Goal: Task Accomplishment & Management: Manage account settings

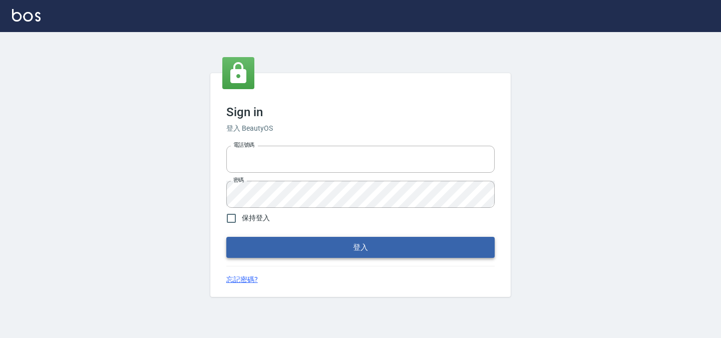
type input "0938051110"
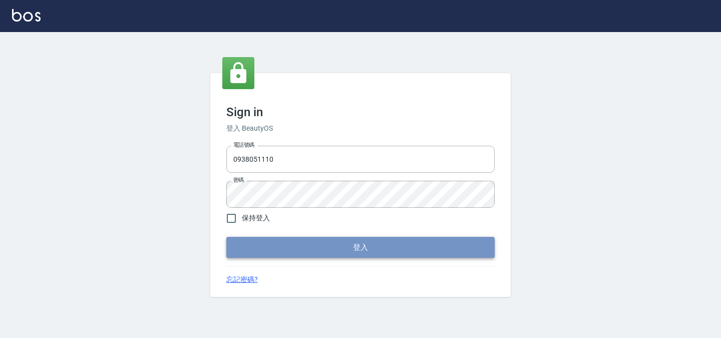
click at [346, 250] on button "登入" at bounding box center [360, 247] width 268 height 21
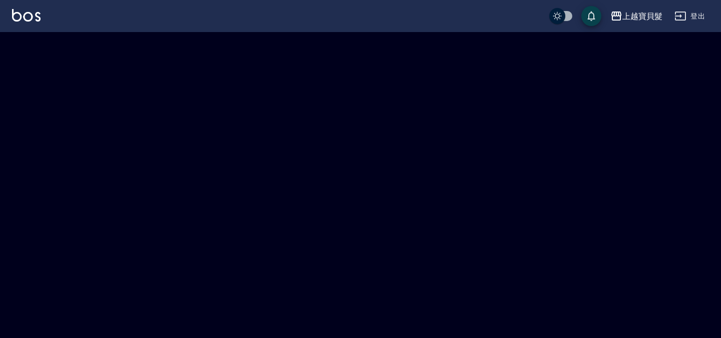
checkbox input "true"
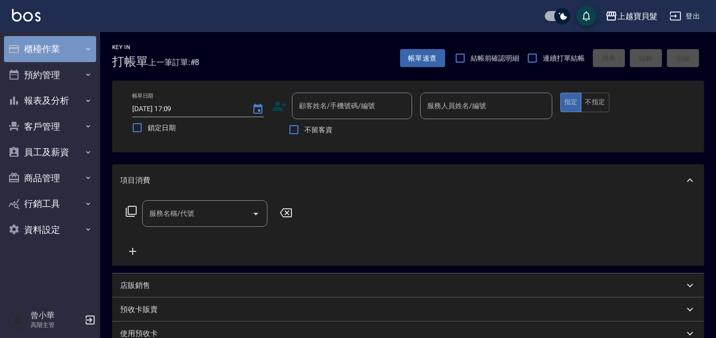
click at [89, 53] on button "櫃檯作業" at bounding box center [50, 49] width 92 height 26
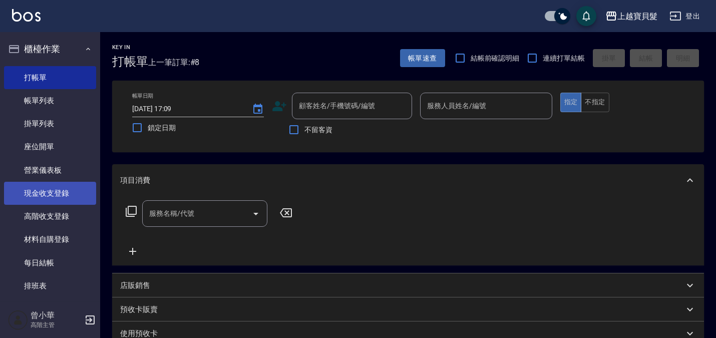
click at [58, 195] on link "現金收支登錄" at bounding box center [50, 193] width 92 height 23
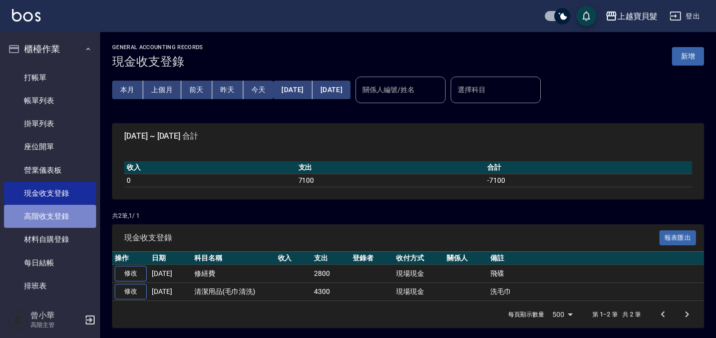
click at [55, 210] on link "高階收支登錄" at bounding box center [50, 216] width 92 height 23
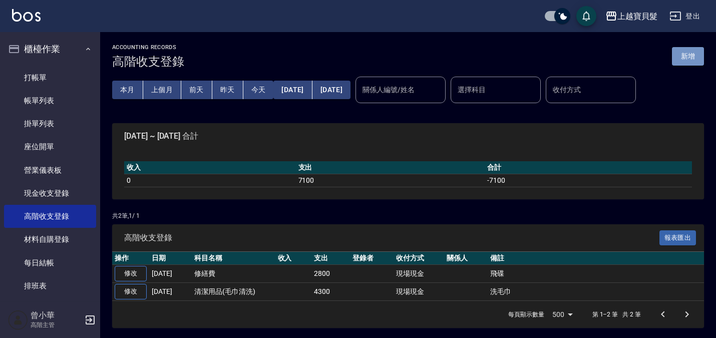
click at [701, 58] on button "新增" at bounding box center [688, 56] width 32 height 19
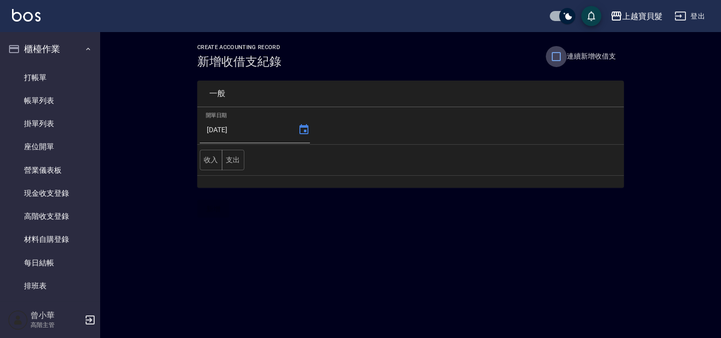
click at [553, 58] on input "連續新增收借支" at bounding box center [556, 56] width 21 height 21
checkbox input "true"
click at [234, 156] on button "支出" at bounding box center [233, 160] width 23 height 21
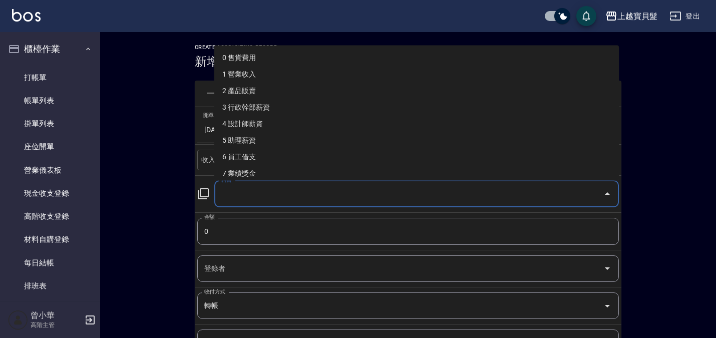
click at [248, 195] on input "科目" at bounding box center [409, 194] width 381 height 18
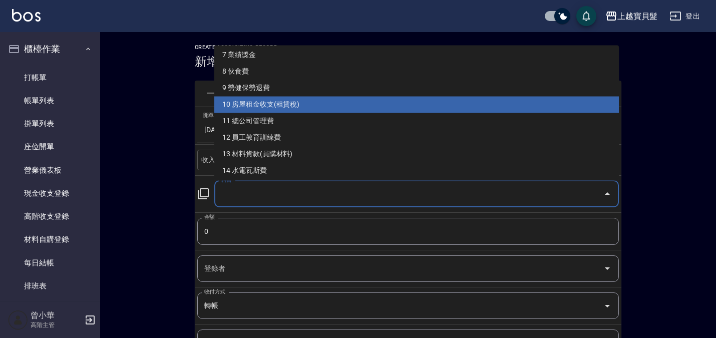
click at [261, 109] on li "10 房屋租金收支(租賃稅)" at bounding box center [416, 105] width 405 height 17
type input "10 房屋租金收支(租賃稅)"
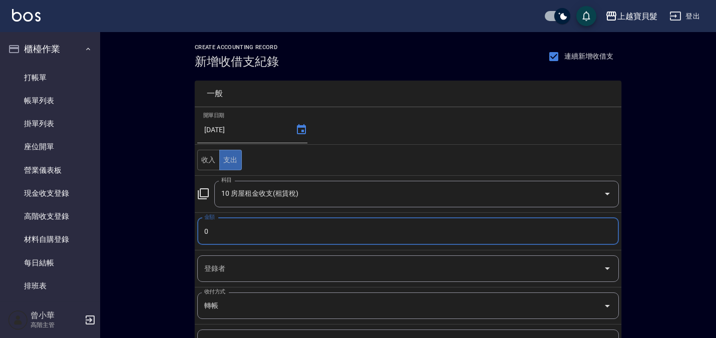
click at [236, 232] on input "0" at bounding box center [408, 231] width 422 height 27
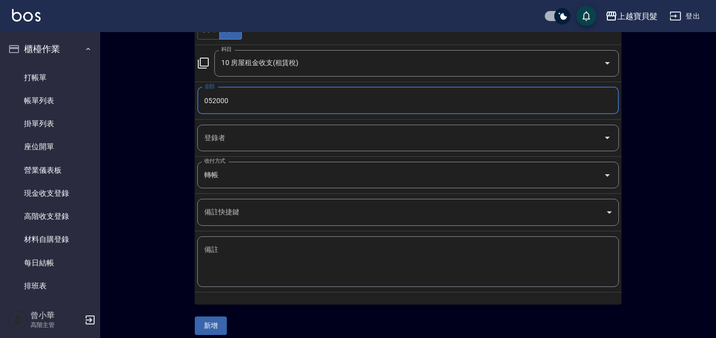
scroll to position [140, 0]
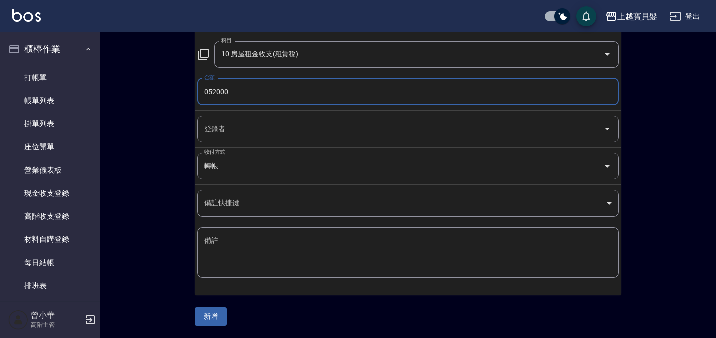
type input "052000"
click at [236, 256] on textarea "備註" at bounding box center [408, 253] width 408 height 34
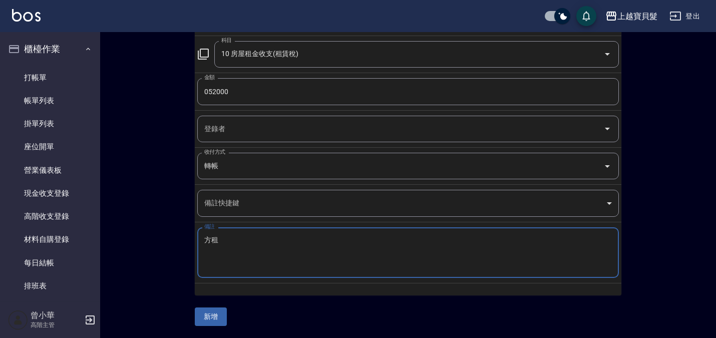
type textarea "方"
type textarea "房租"
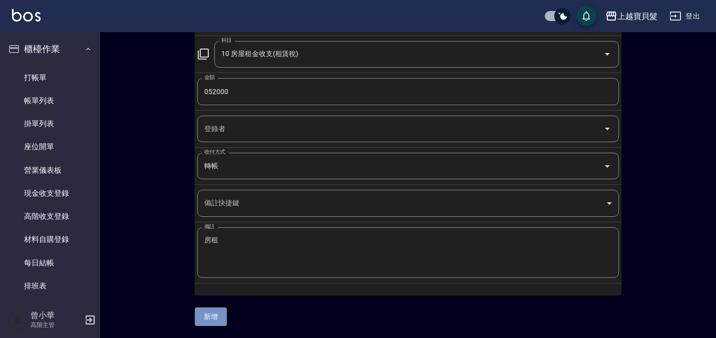
click at [210, 319] on button "新增" at bounding box center [211, 317] width 32 height 19
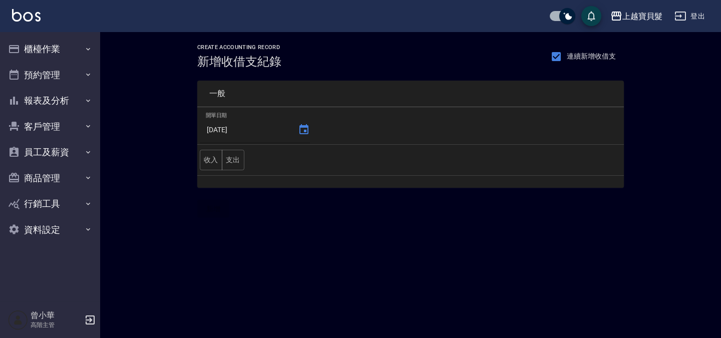
click at [304, 134] on icon at bounding box center [303, 129] width 9 height 10
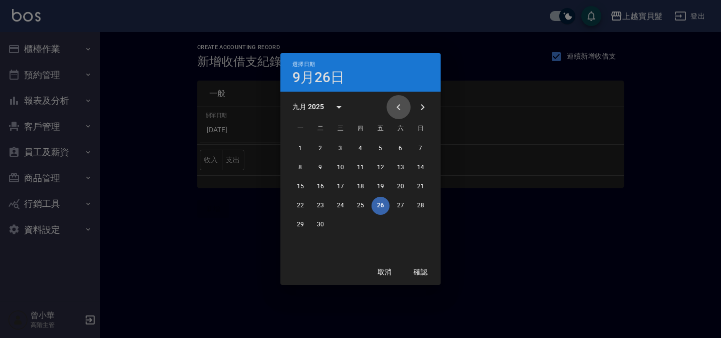
click at [396, 110] on icon "Previous month" at bounding box center [399, 107] width 12 height 12
click at [418, 220] on button "31" at bounding box center [421, 225] width 18 height 18
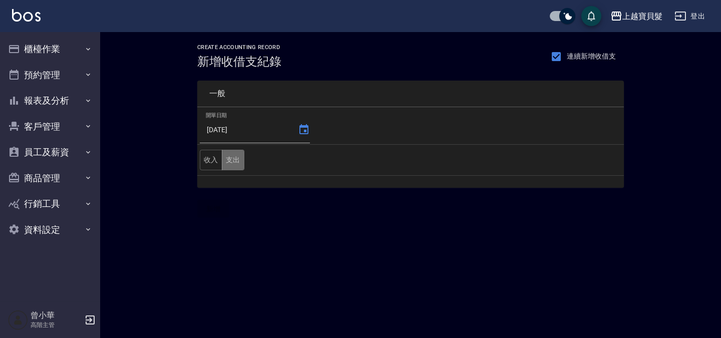
click at [232, 164] on button "支出" at bounding box center [233, 160] width 23 height 21
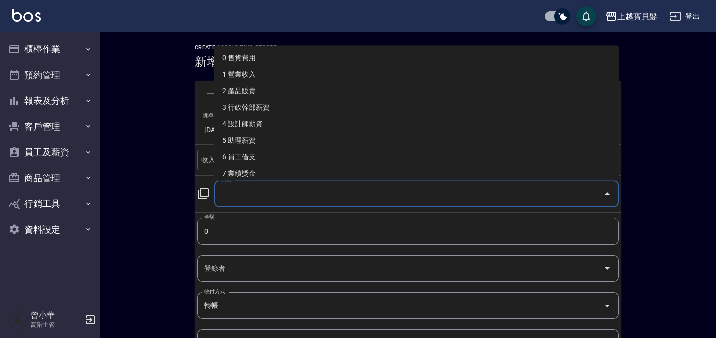
click at [227, 191] on input "科目" at bounding box center [409, 194] width 381 height 18
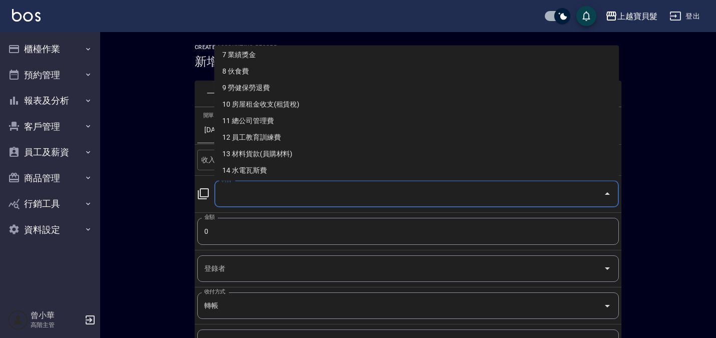
scroll to position [355, 0]
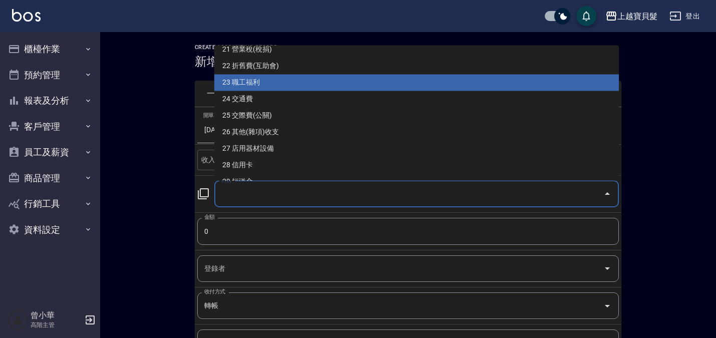
drag, startPoint x: 613, startPoint y: 102, endPoint x: 611, endPoint y: 75, distance: 27.1
click at [611, 75] on ul "0 售貨費用 1 營業收入 2 產品販賣 3 行政幹部薪資 4 設計師薪資 5 助理薪資 6 員工借支 7 業績獎金 8 伙食費 9 勞健保勞退費 10 房屋…" at bounding box center [416, 113] width 405 height 135
click at [614, 90] on li "23 職工福利" at bounding box center [416, 83] width 405 height 17
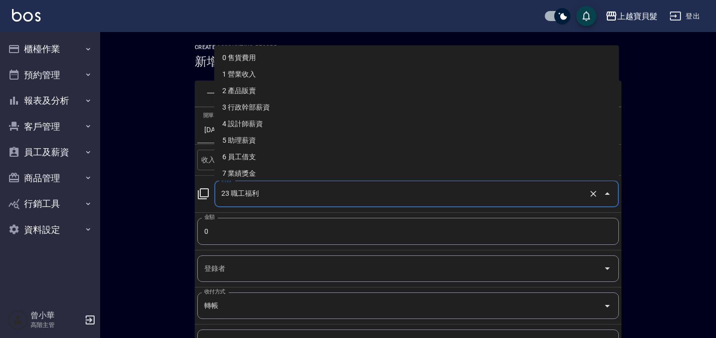
click at [288, 194] on input "23 職工福利" at bounding box center [403, 194] width 368 height 18
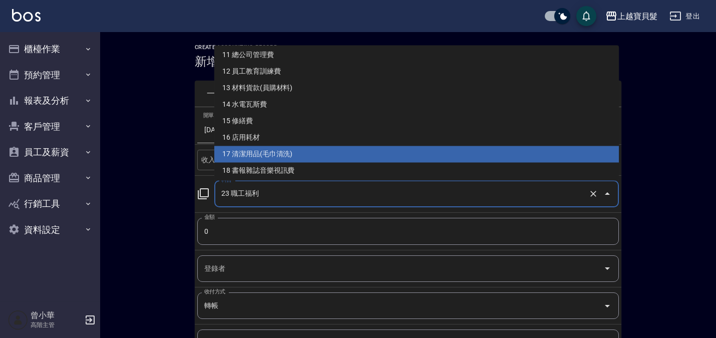
scroll to position [158, 0]
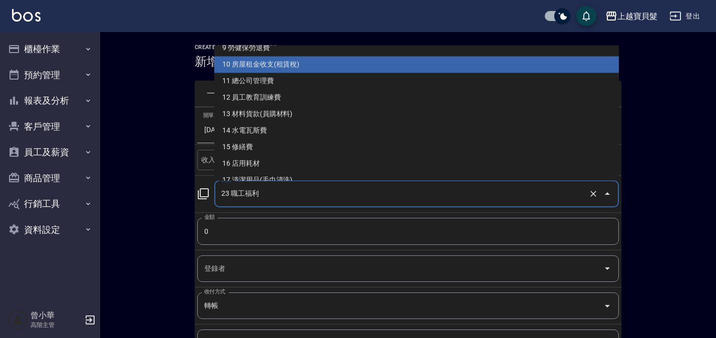
click at [297, 65] on li "10 房屋租金收支(租賃稅)" at bounding box center [416, 65] width 405 height 17
type input "10 房屋租金收支(租賃稅)"
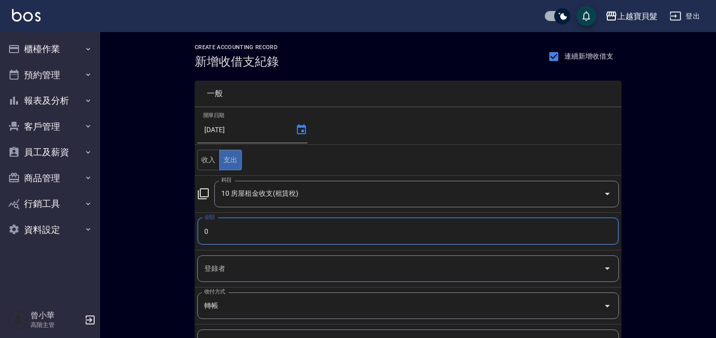
click at [215, 225] on input "0" at bounding box center [408, 231] width 422 height 27
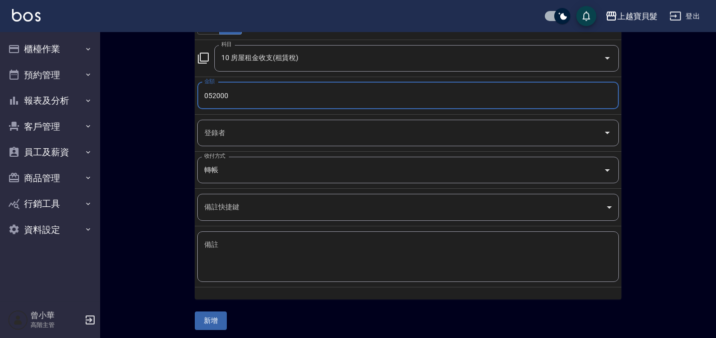
scroll to position [140, 0]
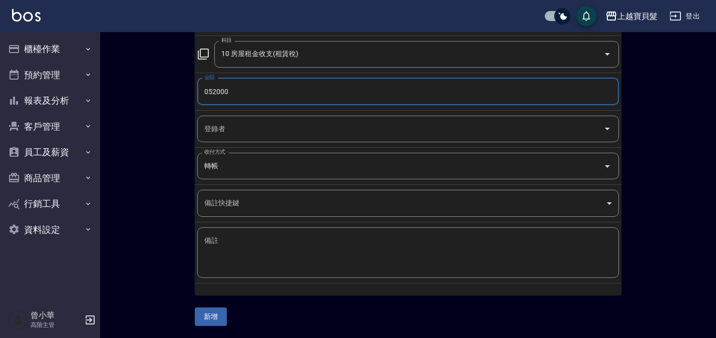
type input "052000"
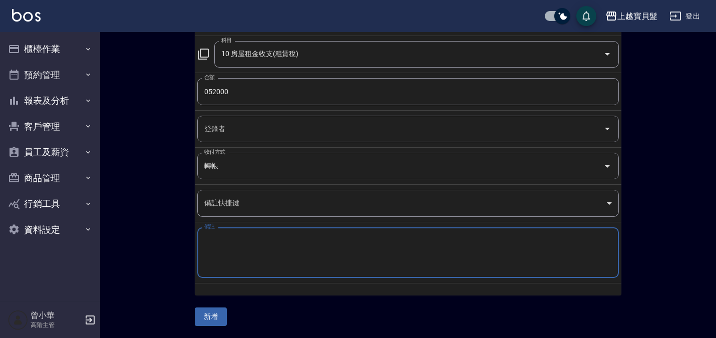
click at [214, 236] on textarea "備註" at bounding box center [408, 253] width 408 height 34
type textarea "房租"
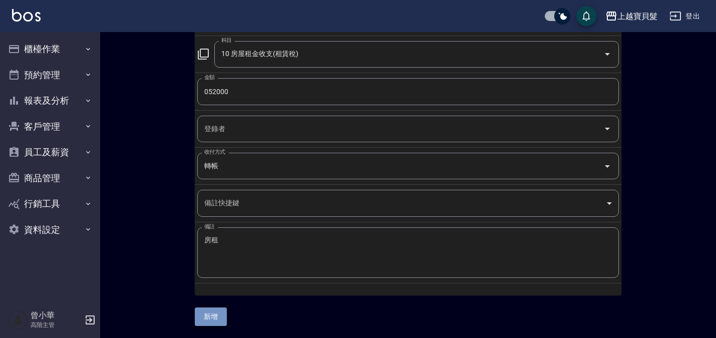
click at [212, 321] on button "新增" at bounding box center [211, 317] width 32 height 19
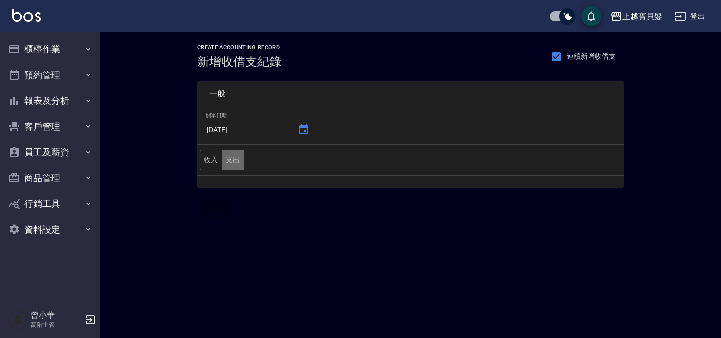
click at [234, 156] on button "支出" at bounding box center [233, 160] width 23 height 21
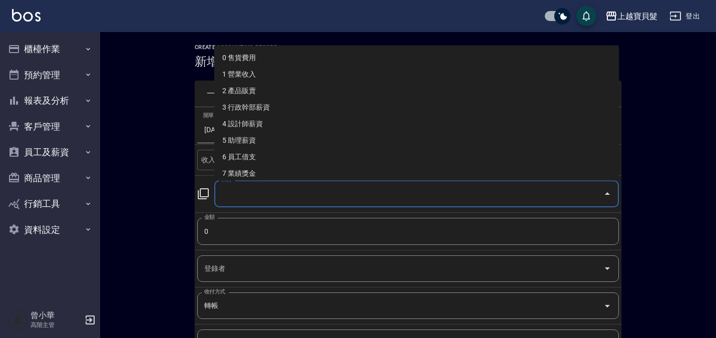
click at [245, 194] on input "科目" at bounding box center [409, 194] width 381 height 18
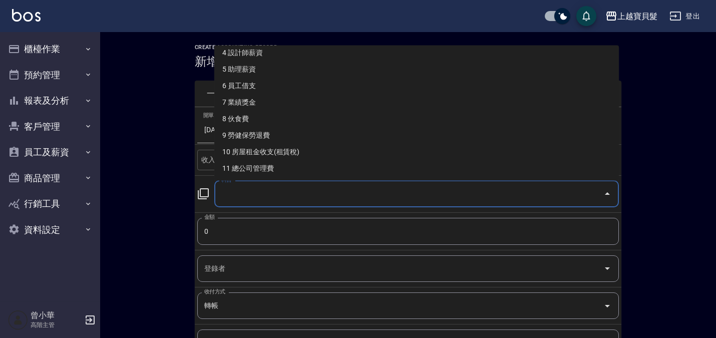
scroll to position [72, 0]
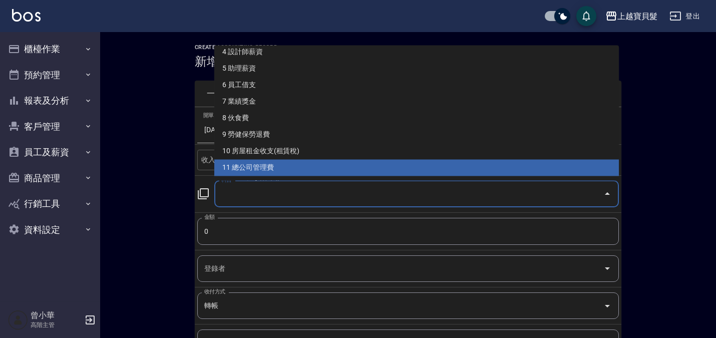
click at [421, 173] on li "11 總公司管理費" at bounding box center [416, 168] width 405 height 17
type input "11 總公司管理費"
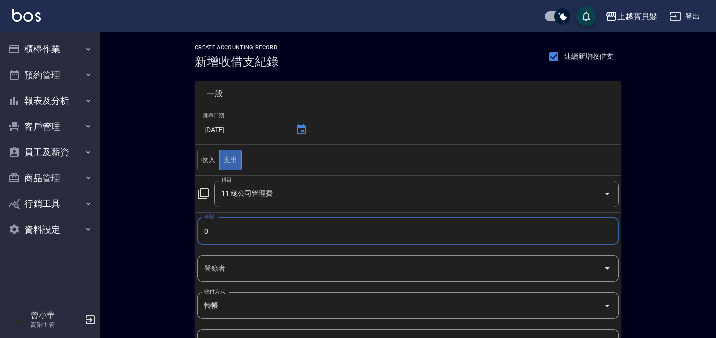
click at [262, 233] on input "0" at bounding box center [408, 231] width 422 height 27
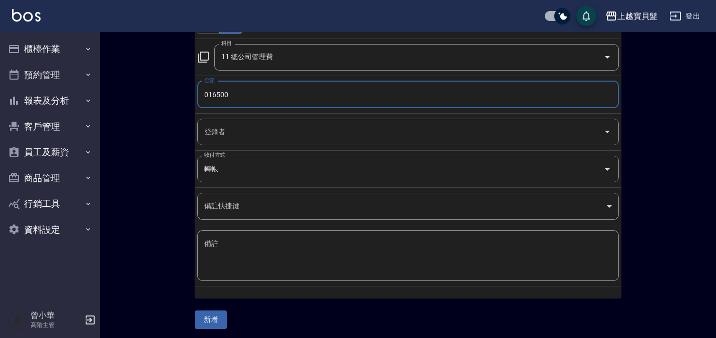
scroll to position [140, 0]
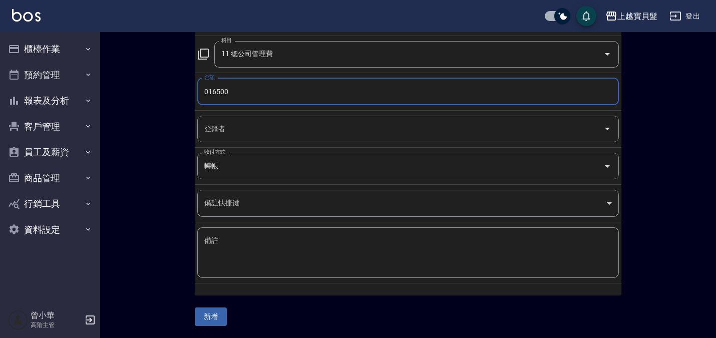
type input "016500"
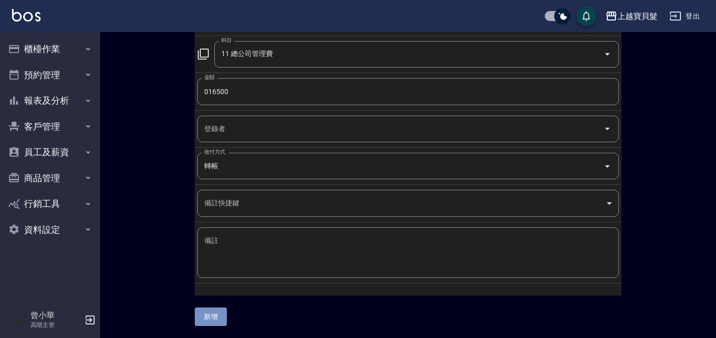
click at [212, 314] on button "新增" at bounding box center [211, 317] width 32 height 19
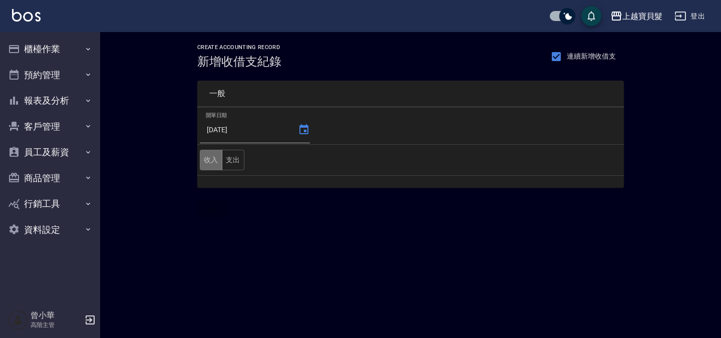
click at [207, 156] on button "收入" at bounding box center [211, 160] width 23 height 21
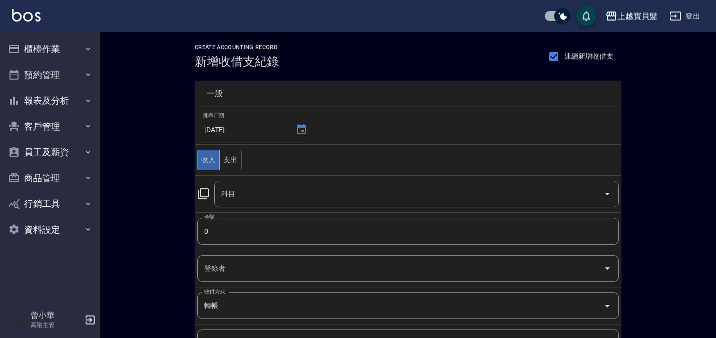
click at [247, 188] on input "科目" at bounding box center [409, 194] width 381 height 18
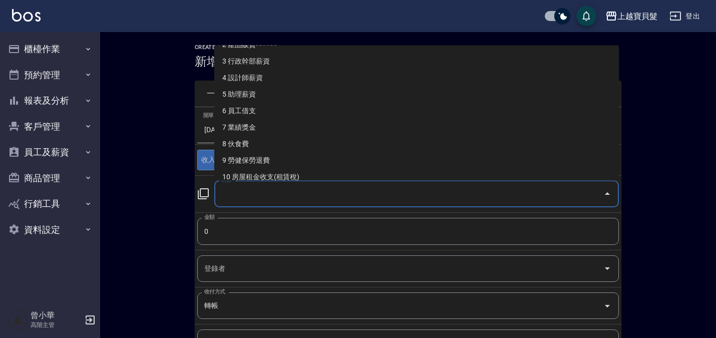
scroll to position [74, 0]
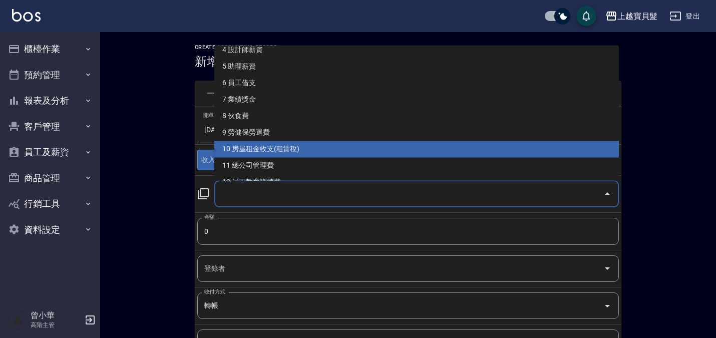
click at [390, 156] on li "10 房屋租金收支(租賃稅)" at bounding box center [416, 149] width 405 height 17
type input "10 房屋租金收支(租賃稅)"
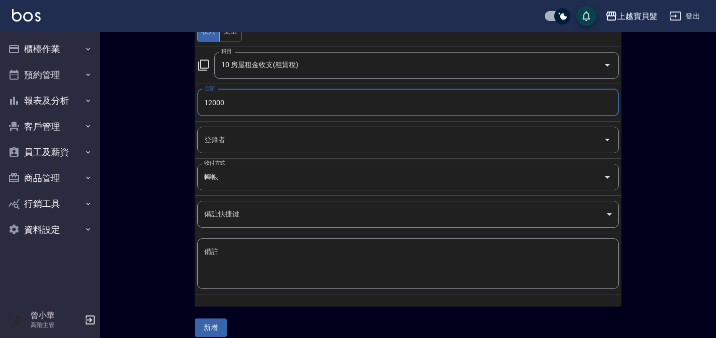
scroll to position [140, 0]
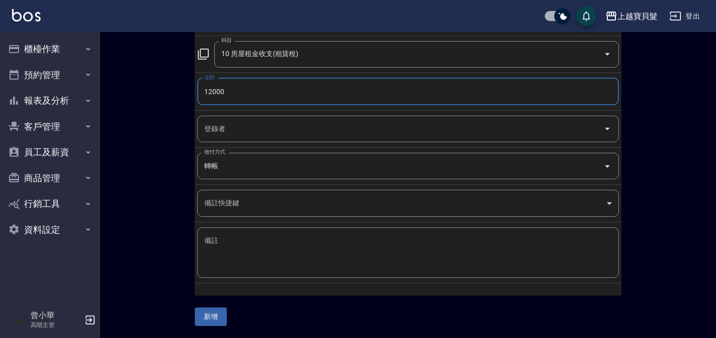
type input "12000"
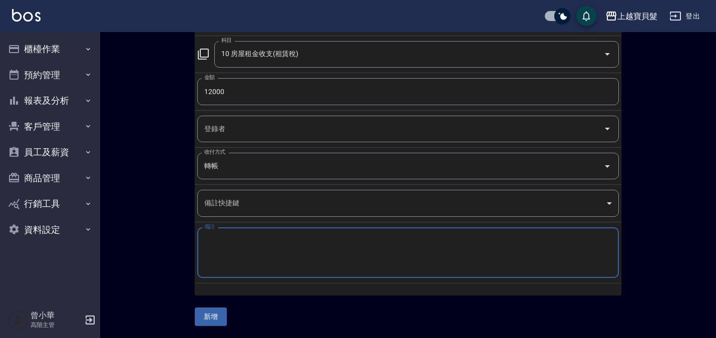
click at [226, 253] on textarea "備註" at bounding box center [408, 253] width 408 height 34
type textarea "美容室"
click at [211, 311] on button "新增" at bounding box center [211, 317] width 32 height 19
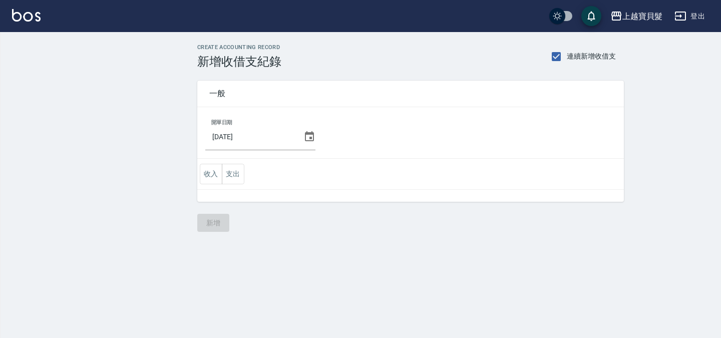
checkbox input "true"
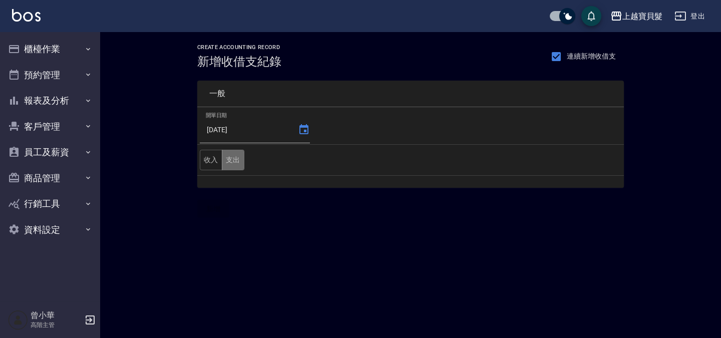
click at [235, 161] on button "支出" at bounding box center [233, 160] width 23 height 21
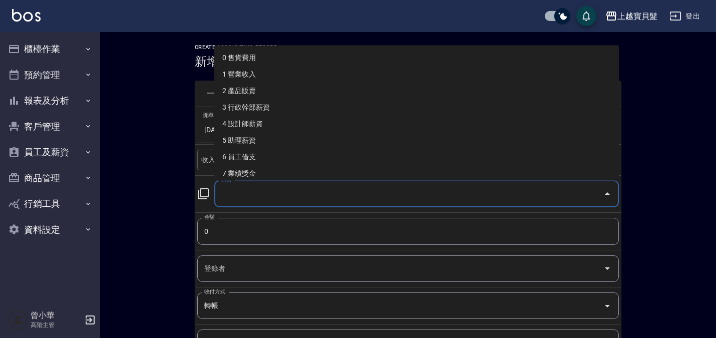
click at [249, 191] on input "科目" at bounding box center [409, 194] width 381 height 18
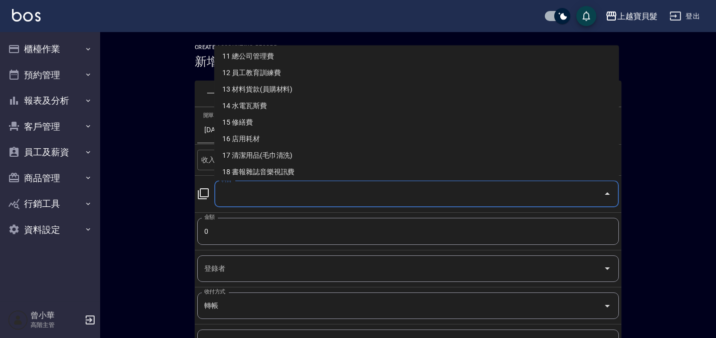
scroll to position [199, 0]
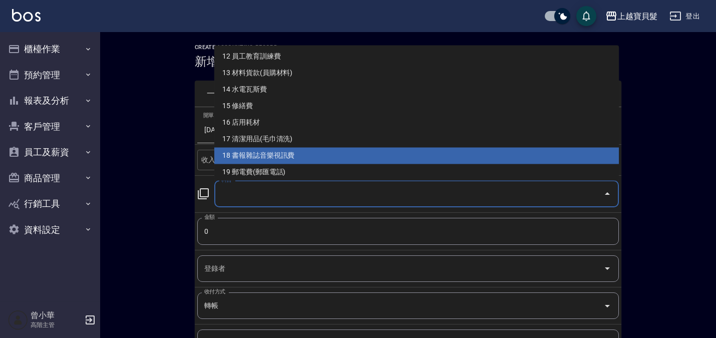
type input "18 書報雜誌音樂視訊費"
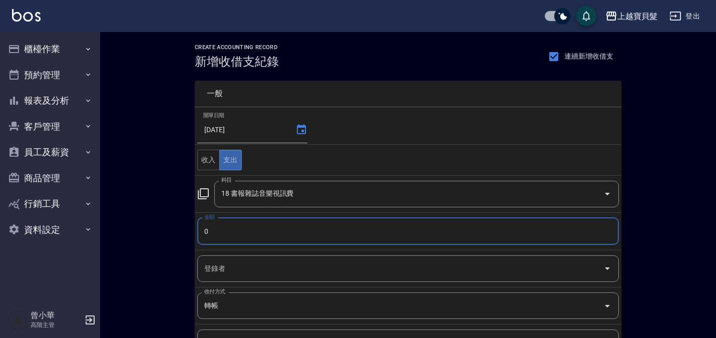
click at [332, 227] on input "0" at bounding box center [408, 231] width 422 height 27
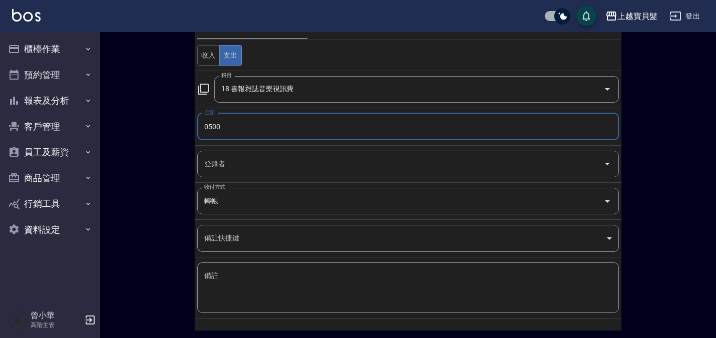
scroll to position [109, 0]
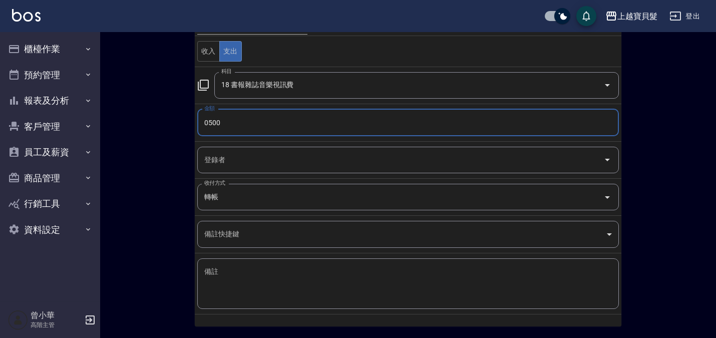
type input "0500"
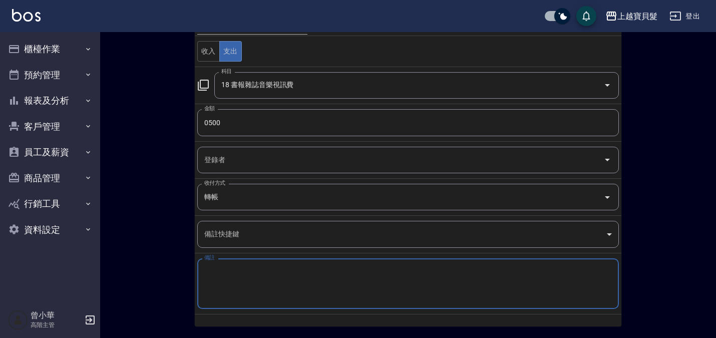
click at [256, 270] on textarea "備註" at bounding box center [408, 284] width 408 height 34
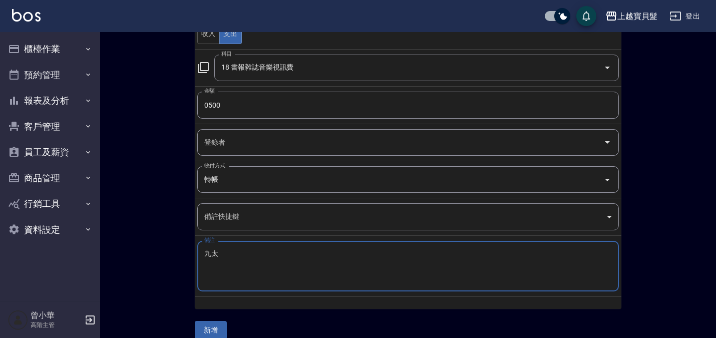
scroll to position [127, 0]
type textarea "九太"
click at [218, 325] on button "新增" at bounding box center [211, 330] width 32 height 19
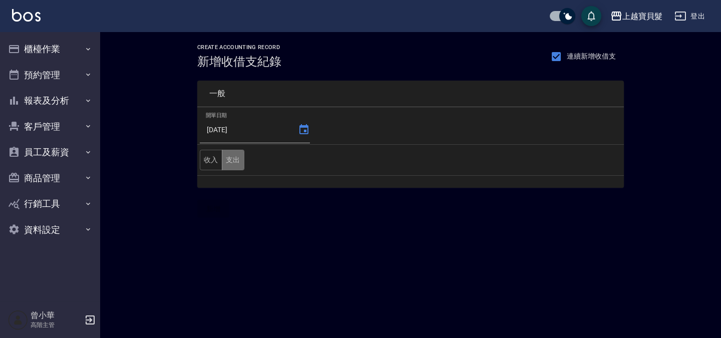
click at [232, 163] on button "支出" at bounding box center [233, 160] width 23 height 21
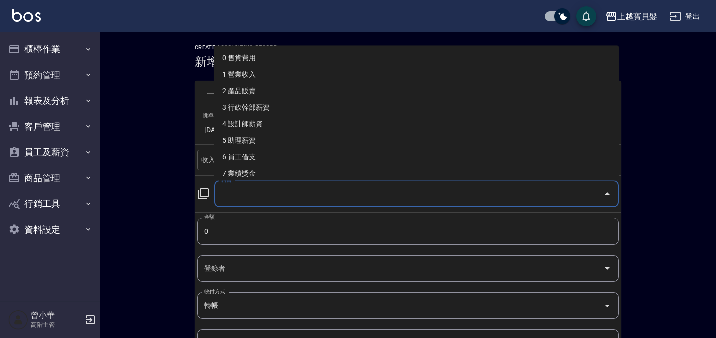
click at [256, 188] on input "科目" at bounding box center [409, 194] width 381 height 18
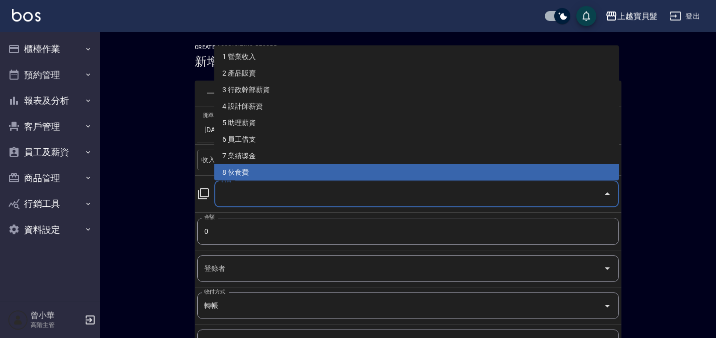
scroll to position [34, 0]
type input "9 勞健保勞退費"
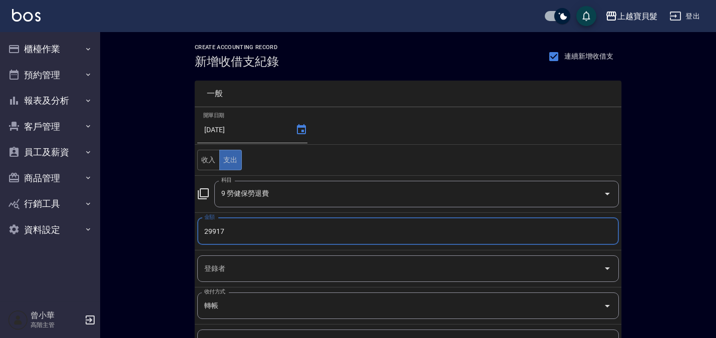
type input "29917"
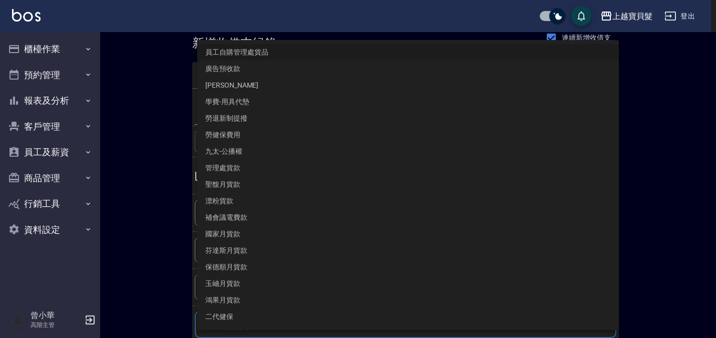
scroll to position [140, 0]
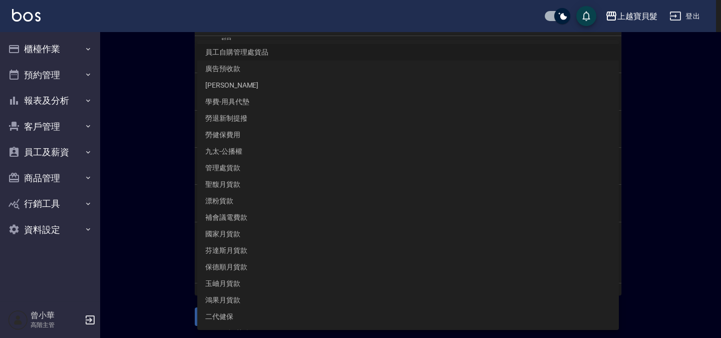
type input "員工自購管理處貨品"
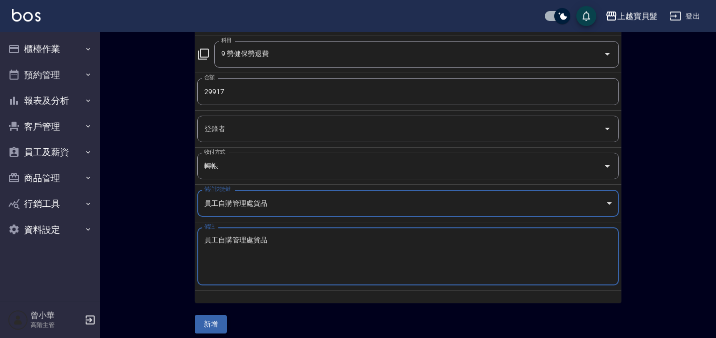
type textarea "員工自購管理處貨品"
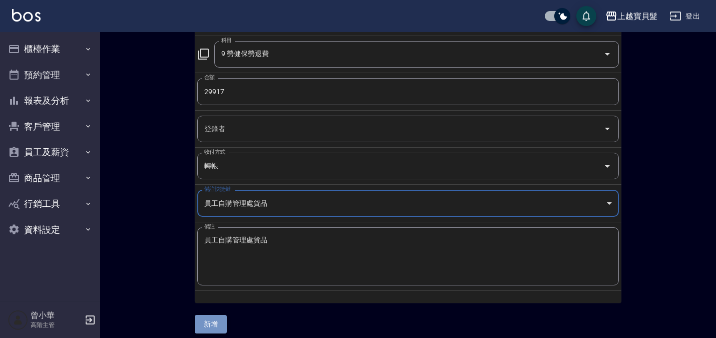
click at [217, 321] on button "新增" at bounding box center [211, 324] width 32 height 19
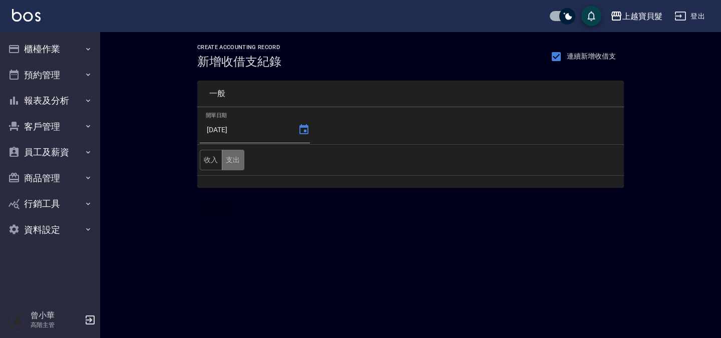
click at [237, 163] on button "支出" at bounding box center [233, 160] width 23 height 21
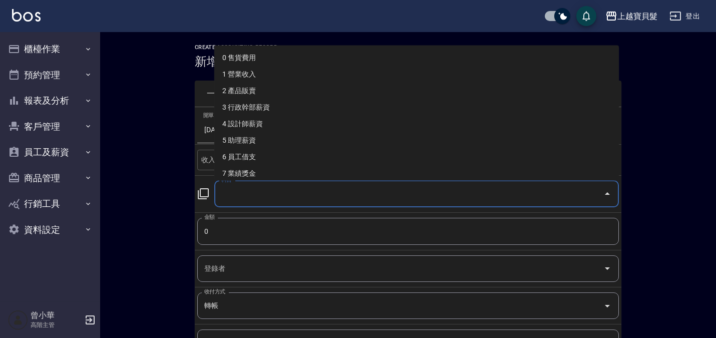
click at [248, 190] on input "科目" at bounding box center [409, 194] width 381 height 18
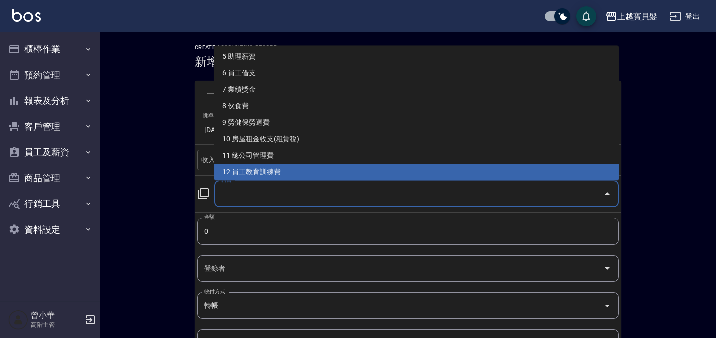
scroll to position [100, 0]
type input "13 材料貨款(員購材料)"
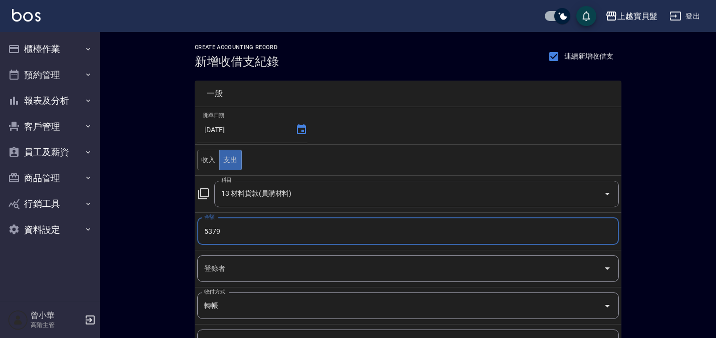
type input "5380"
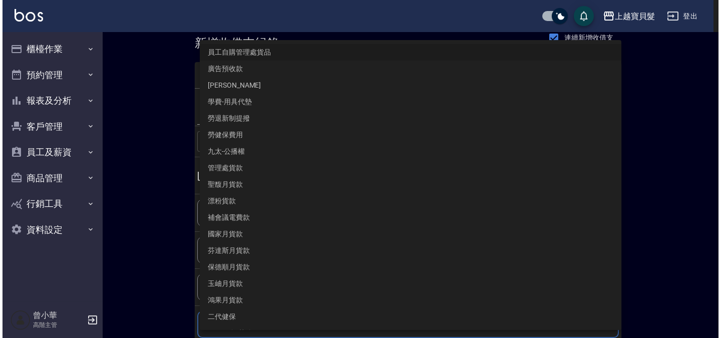
scroll to position [140, 0]
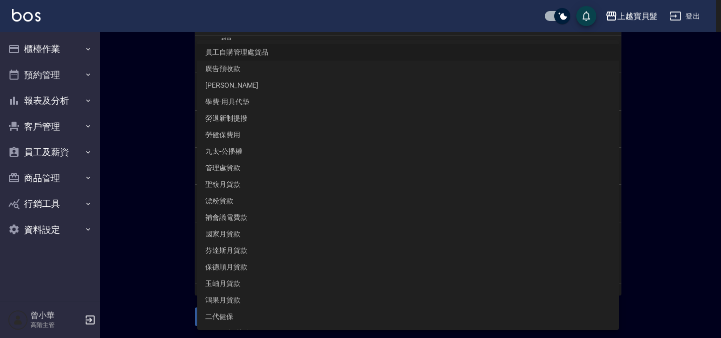
type input "員工自購管理處貨品"
type textarea "員工自購管理處貨品"
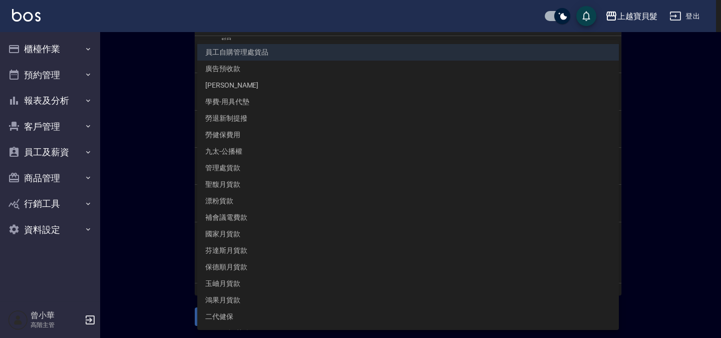
click at [283, 200] on body "上越寶貝髮 登出 櫃檯作業 打帳單 帳單列表 掛單列表 座位開單 營業儀表板 現金收支登錄 高階收支登錄 材料自購登錄 每日結帳 排班表 現場電腦打卡 掃碼打…" at bounding box center [360, 99] width 721 height 478
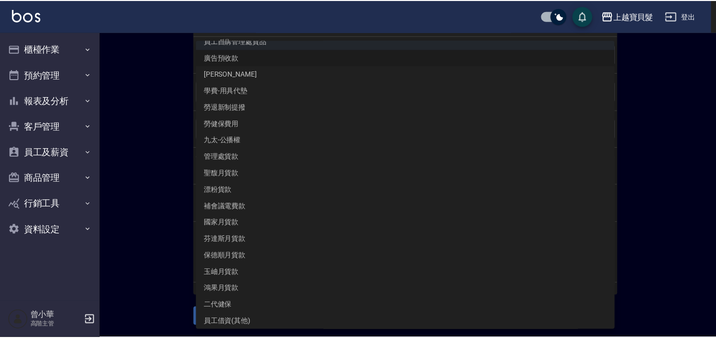
scroll to position [4, 0]
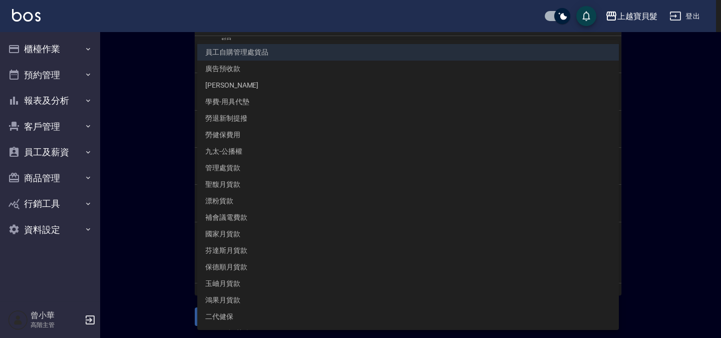
click at [513, 197] on body "上越寶貝髮 登出 櫃檯作業 打帳單 帳單列表 掛單列表 座位開單 營業儀表板 現金收支登錄 高階收支登錄 材料自購登錄 每日結帳 排班表 現場電腦打卡 掃碼打…" at bounding box center [360, 99] width 721 height 478
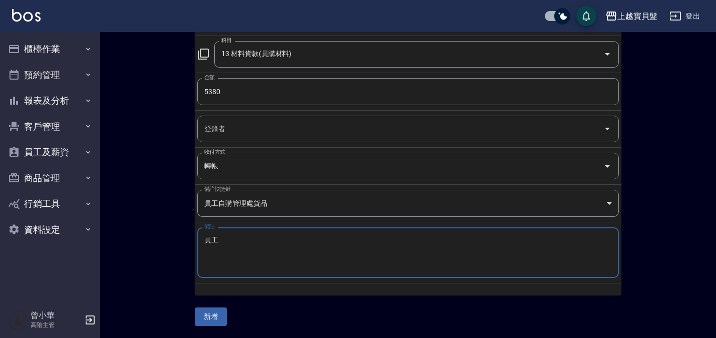
type textarea "員"
type textarea "[PERSON_NAME]"
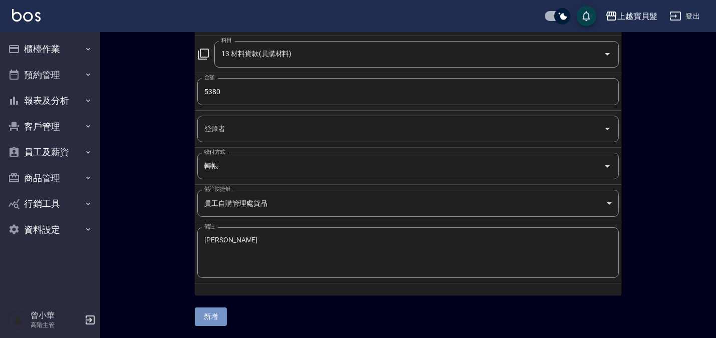
click at [218, 313] on button "新增" at bounding box center [211, 317] width 32 height 19
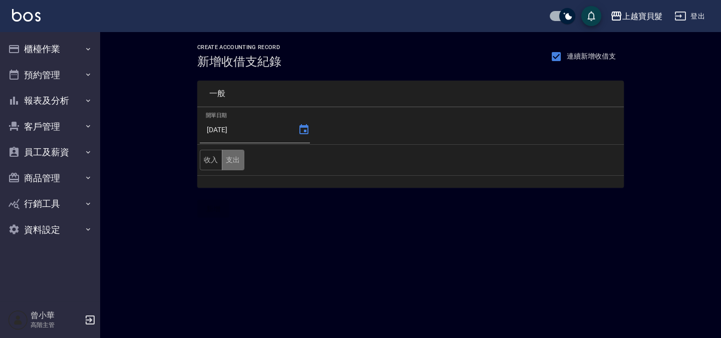
click at [238, 157] on button "支出" at bounding box center [233, 160] width 23 height 21
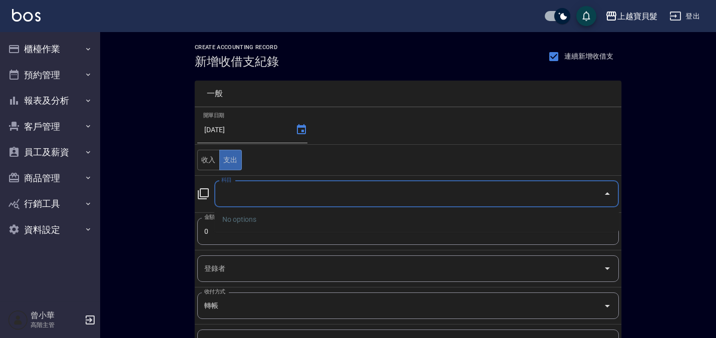
click at [250, 187] on input "科目" at bounding box center [409, 194] width 381 height 18
click at [227, 191] on input "科目" at bounding box center [409, 194] width 381 height 18
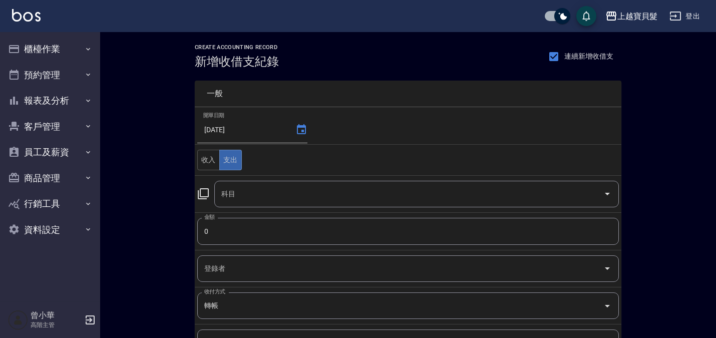
click at [204, 197] on icon at bounding box center [203, 194] width 12 height 12
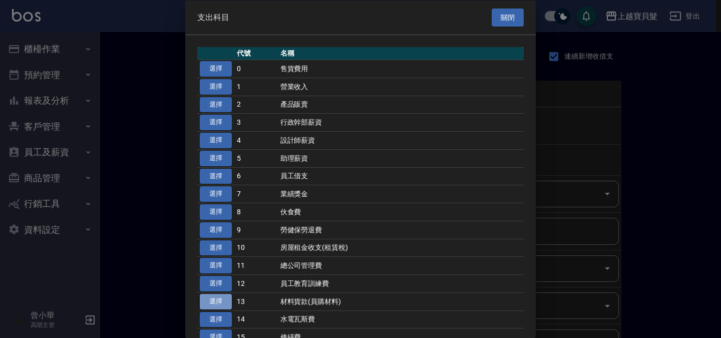
click at [226, 301] on button "選擇" at bounding box center [216, 301] width 32 height 16
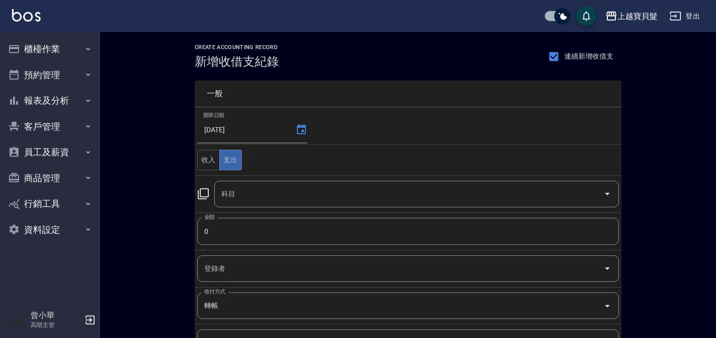
click at [236, 181] on div "科目" at bounding box center [416, 194] width 405 height 27
click at [237, 157] on button "支出" at bounding box center [230, 160] width 23 height 21
click at [224, 189] on input "科目" at bounding box center [409, 194] width 381 height 18
click at [205, 190] on icon at bounding box center [203, 194] width 12 height 12
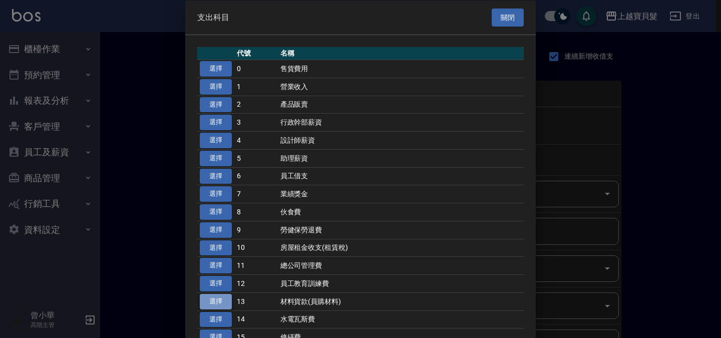
click at [229, 301] on button "選擇" at bounding box center [216, 301] width 32 height 16
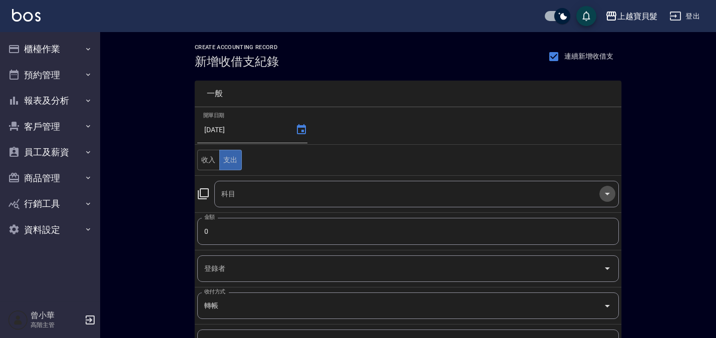
click at [607, 190] on icon "Open" at bounding box center [608, 194] width 12 height 12
click at [645, 90] on div "CREATE ACCOUNTING RECORD 新增收借支紀錄 連續新增收借支 一般 開單日期 2025/08/31 收入 支出 科目 科目 金額 0 金額…" at bounding box center [408, 255] width 616 height 446
click at [264, 194] on input "科目" at bounding box center [409, 194] width 381 height 18
click at [265, 196] on input "科目" at bounding box center [409, 194] width 381 height 18
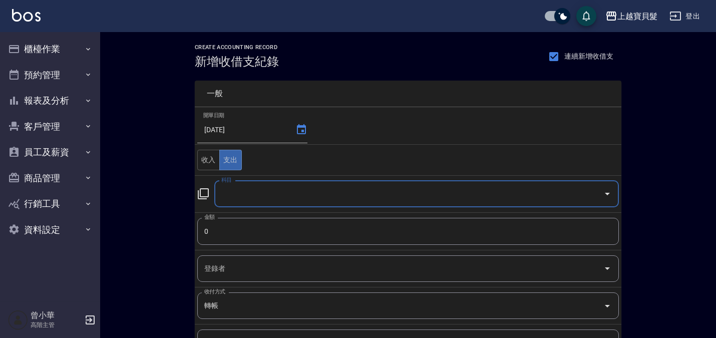
click at [265, 196] on input "科目" at bounding box center [409, 194] width 381 height 18
click at [201, 198] on icon at bounding box center [203, 194] width 12 height 12
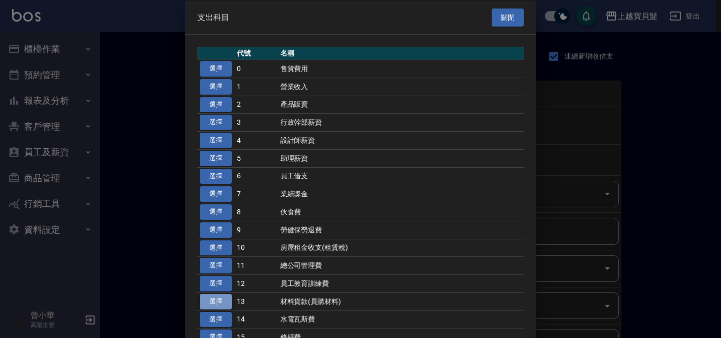
click at [216, 302] on button "選擇" at bounding box center [216, 301] width 32 height 16
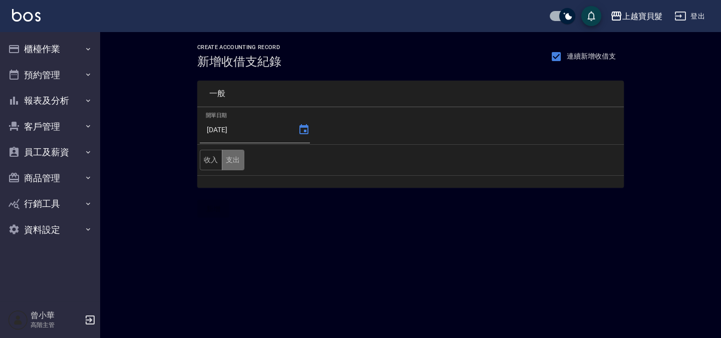
click at [235, 164] on button "支出" at bounding box center [233, 160] width 23 height 21
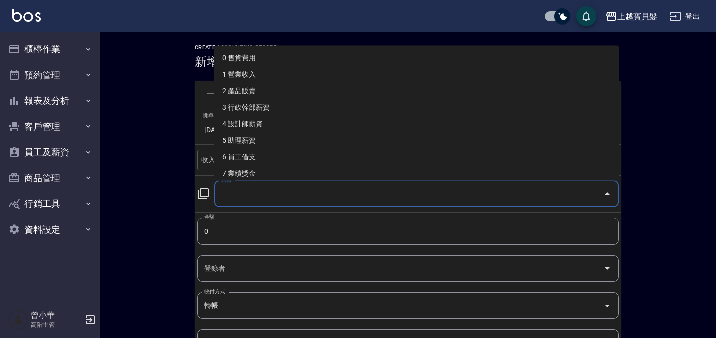
click at [237, 201] on input "科目" at bounding box center [409, 194] width 381 height 18
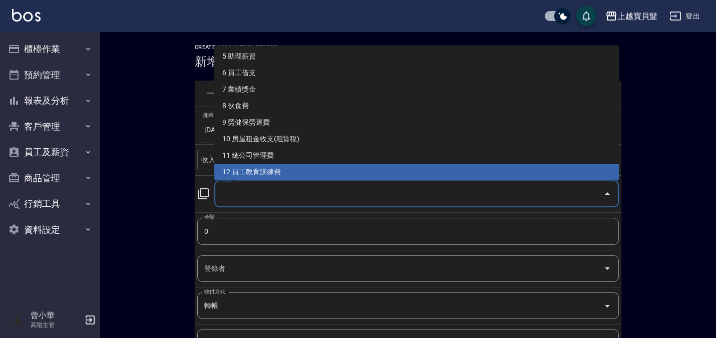
scroll to position [100, 0]
type input "13 材料貨款(員購材料)"
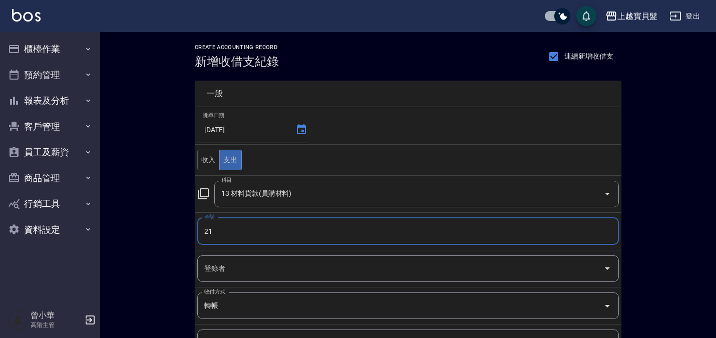
click at [252, 236] on input "21" at bounding box center [408, 231] width 422 height 27
type input "02040"
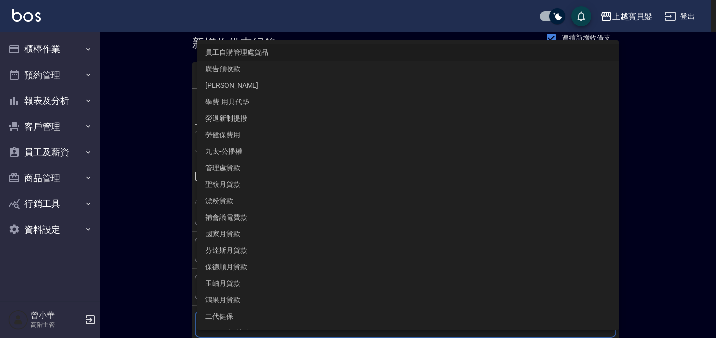
scroll to position [140, 0]
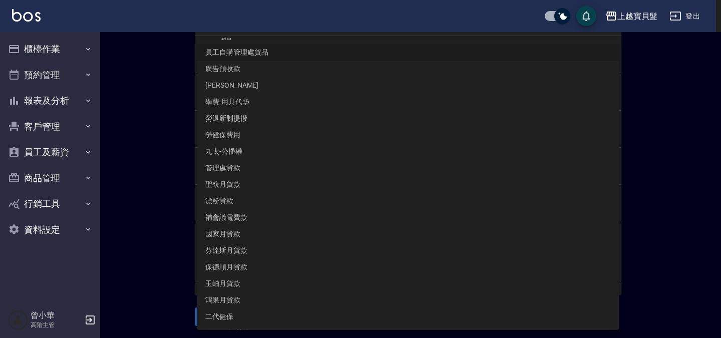
type input "員工自購管理處貨品"
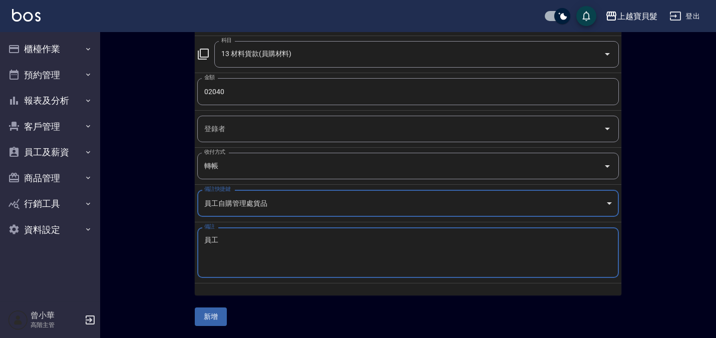
type textarea "員"
type textarea "育昇"
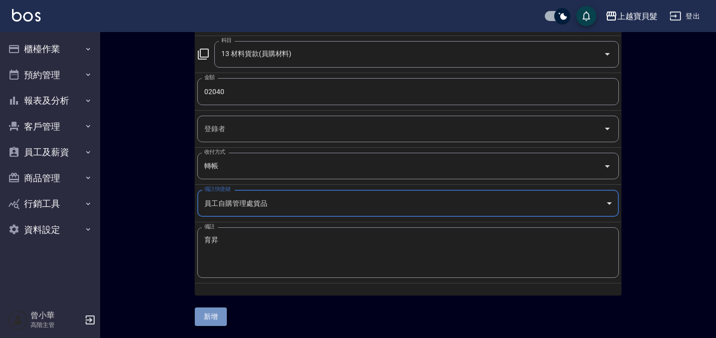
click at [213, 323] on button "新增" at bounding box center [211, 317] width 32 height 19
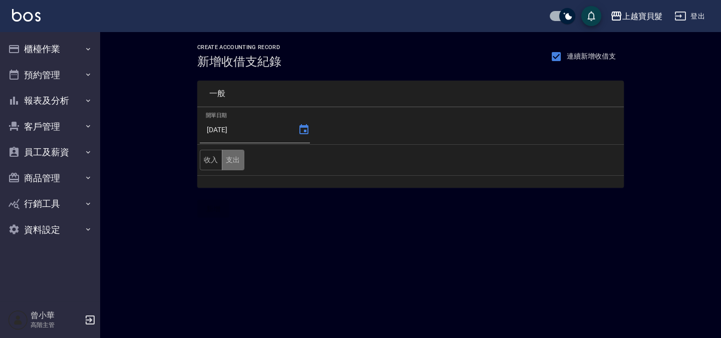
click at [232, 160] on button "支出" at bounding box center [233, 160] width 23 height 21
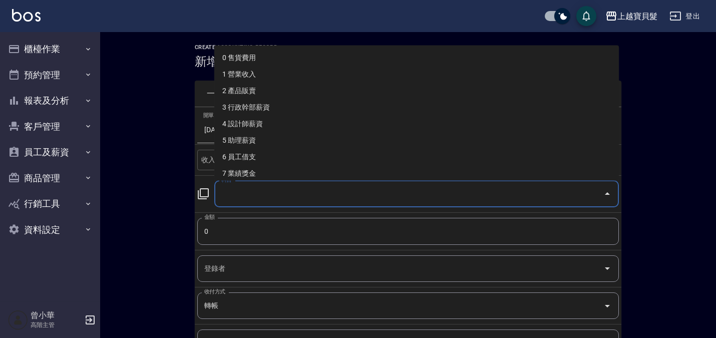
click at [234, 190] on input "科目" at bounding box center [409, 194] width 381 height 18
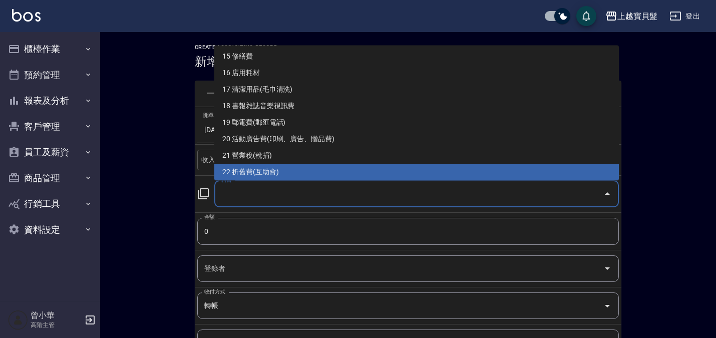
scroll to position [265, 0]
type input "23 職工福利"
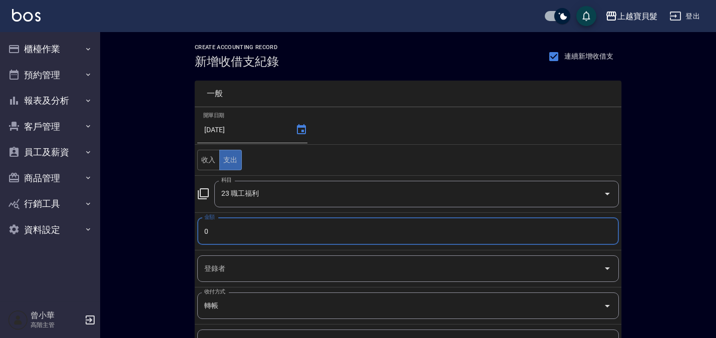
click at [203, 233] on input "0" at bounding box center [408, 231] width 422 height 27
type input "3880"
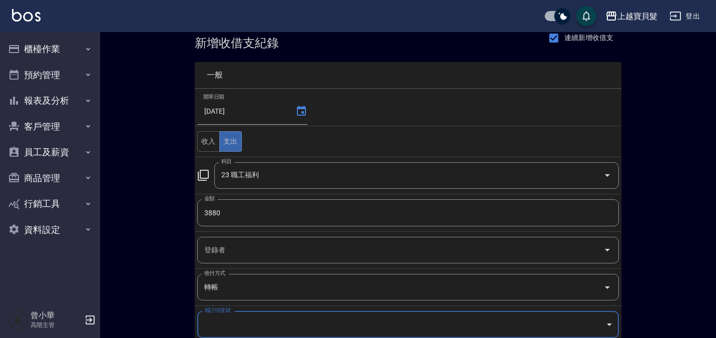
scroll to position [140, 0]
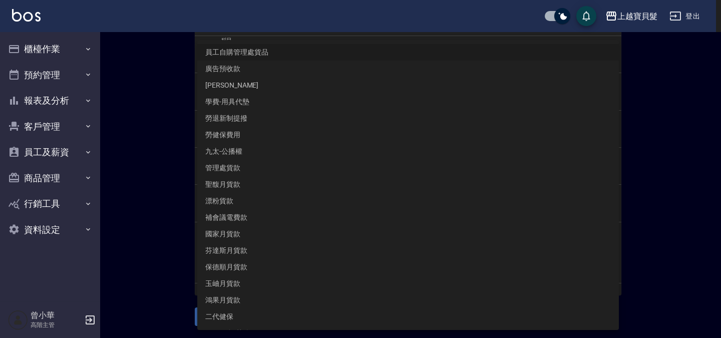
type input "員工自購管理處貨品"
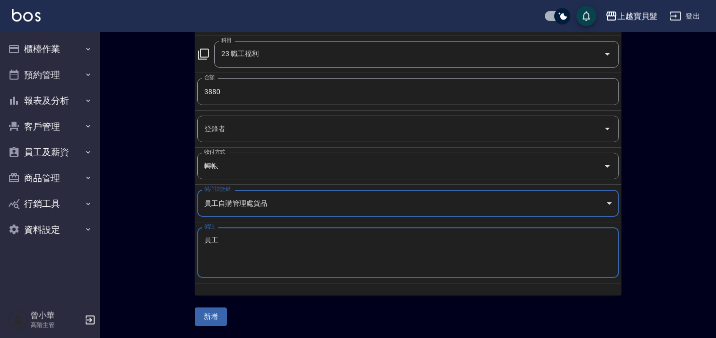
type textarea "員"
type textarea "拜拜"
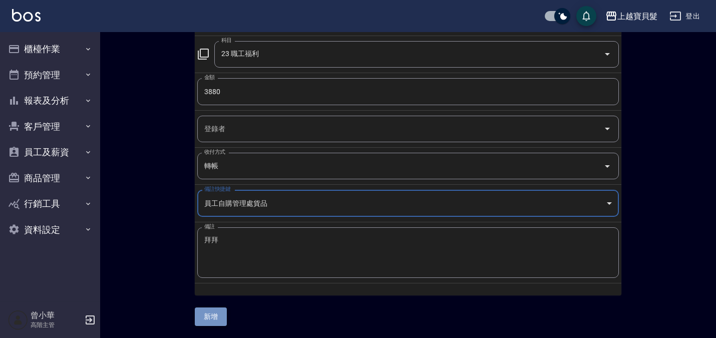
click at [215, 322] on button "新增" at bounding box center [211, 317] width 32 height 19
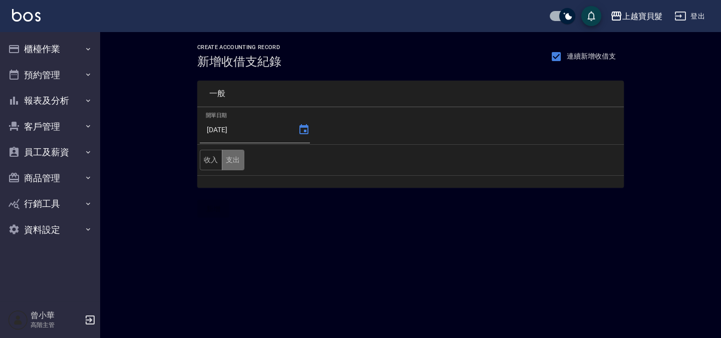
click at [238, 170] on button "支出" at bounding box center [233, 160] width 23 height 21
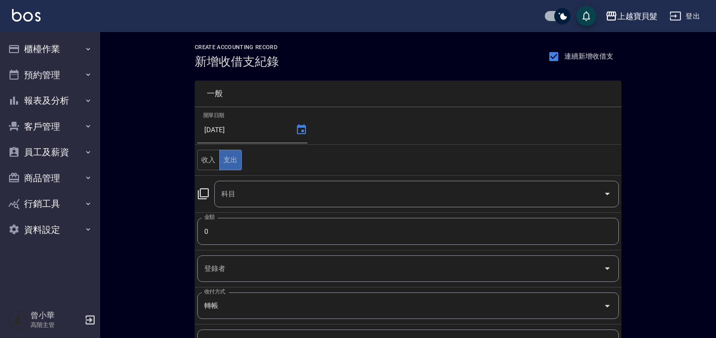
click at [237, 184] on div "科目" at bounding box center [416, 194] width 405 height 27
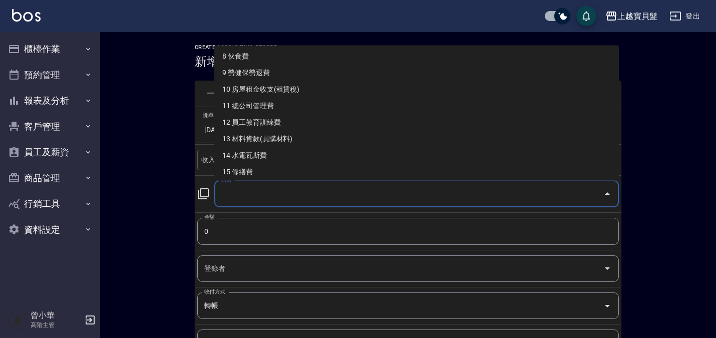
scroll to position [150, 0]
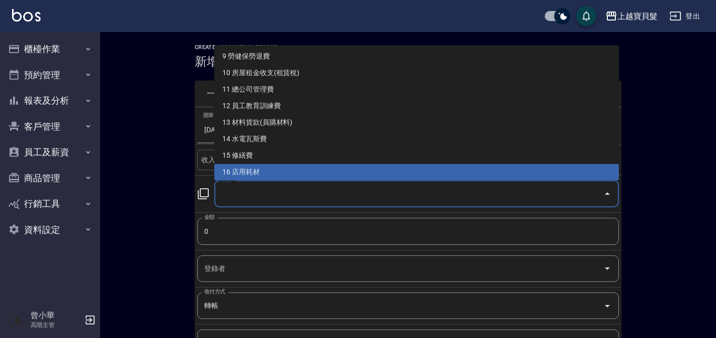
type input "16 店用耗材"
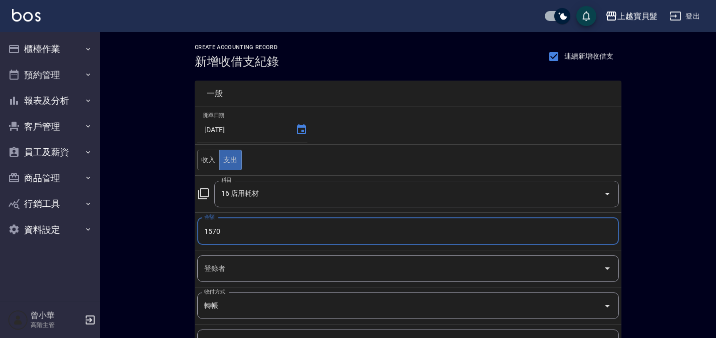
type input "1570"
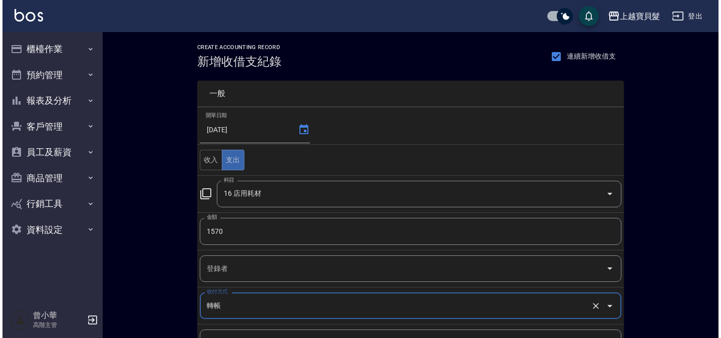
scroll to position [19, 0]
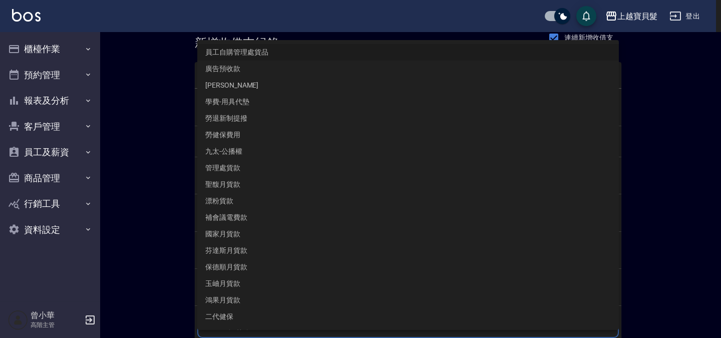
click at [237, 321] on body "上越寶貝髮 登出 櫃檯作業 打帳單 帳單列表 掛單列表 座位開單 營業儀表板 現金收支登錄 高階收支登錄 材料自購登錄 每日結帳 排班表 現場電腦打卡 掃碼打…" at bounding box center [360, 220] width 721 height 478
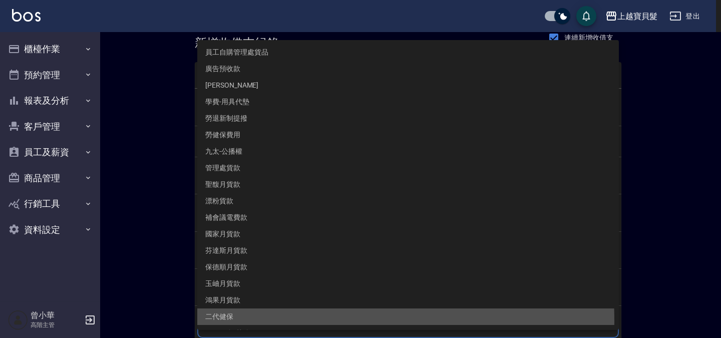
click at [237, 321] on li "二代健保" at bounding box center [408, 317] width 422 height 17
type input "二代健保"
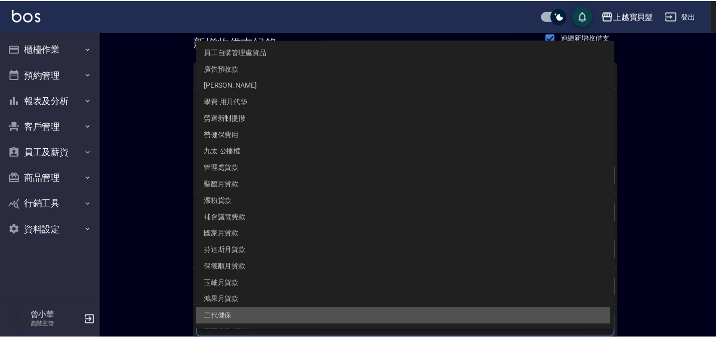
scroll to position [140, 0]
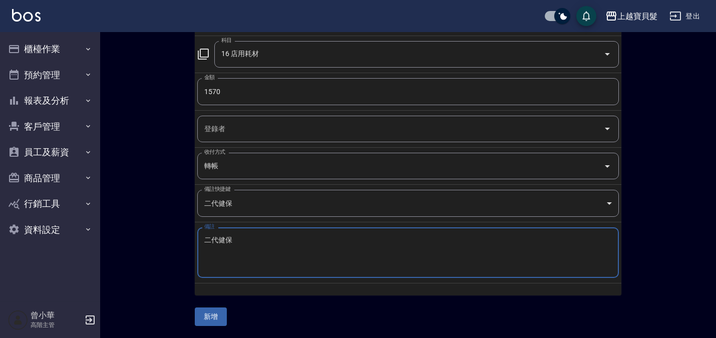
type textarea "二代健保"
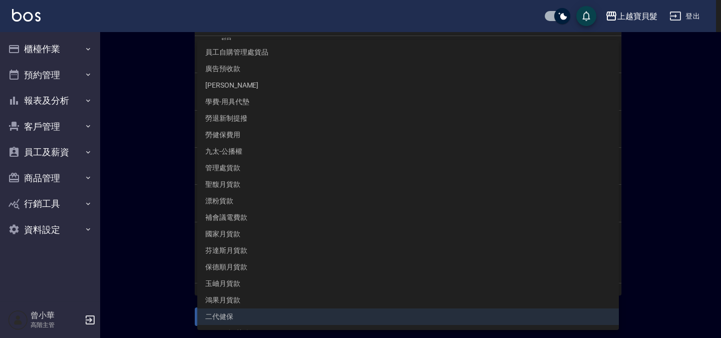
click at [274, 199] on body "上越寶貝髮 登出 櫃檯作業 打帳單 帳單列表 掛單列表 座位開單 營業儀表板 現金收支登錄 高階收支登錄 材料自購登錄 每日結帳 排班表 現場電腦打卡 掃碼打…" at bounding box center [360, 99] width 721 height 478
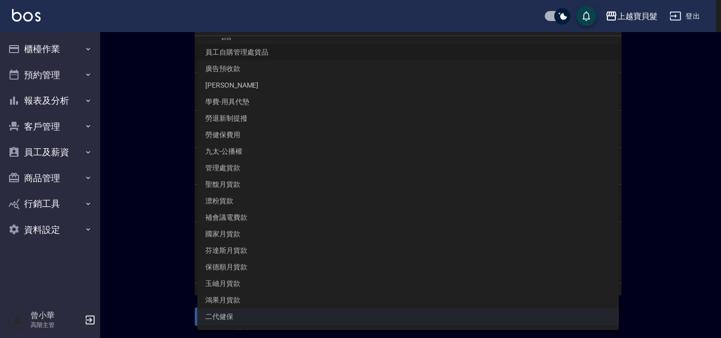
type input "員工自購管理處貨品"
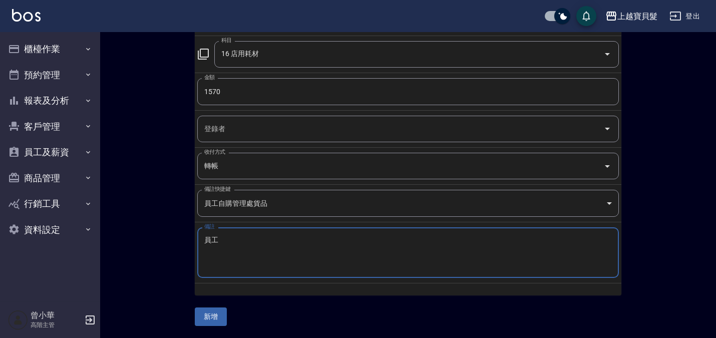
type textarea "員"
type textarea "f"
type textarea "清潔用品"
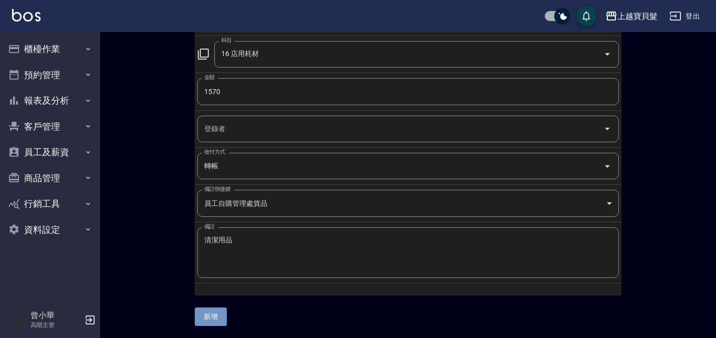
click at [222, 312] on button "新增" at bounding box center [211, 317] width 32 height 19
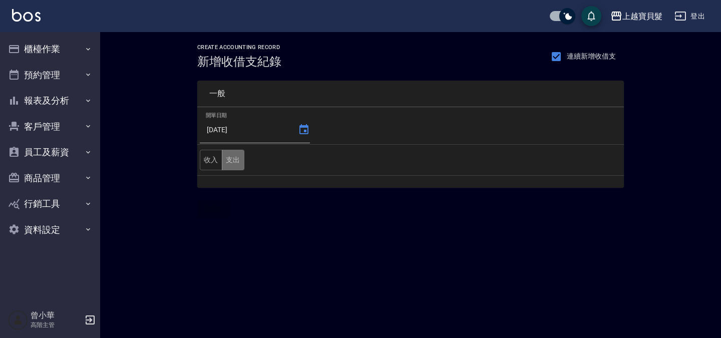
click at [233, 164] on button "支出" at bounding box center [233, 160] width 23 height 21
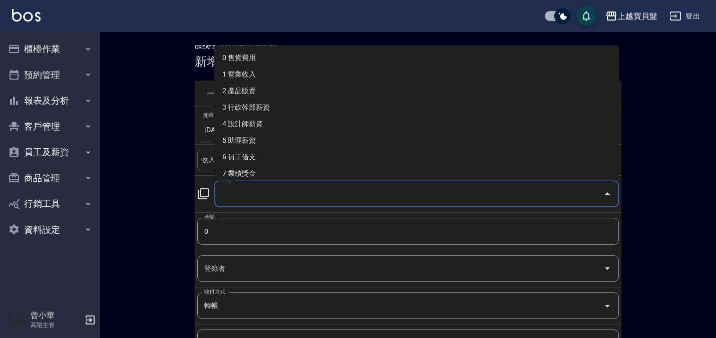
click at [232, 199] on input "科目" at bounding box center [409, 194] width 381 height 18
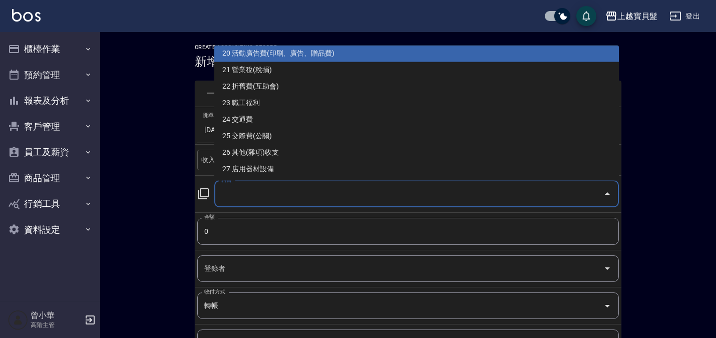
scroll to position [318, 0]
type input "19 郵電費(郵匯電話)"
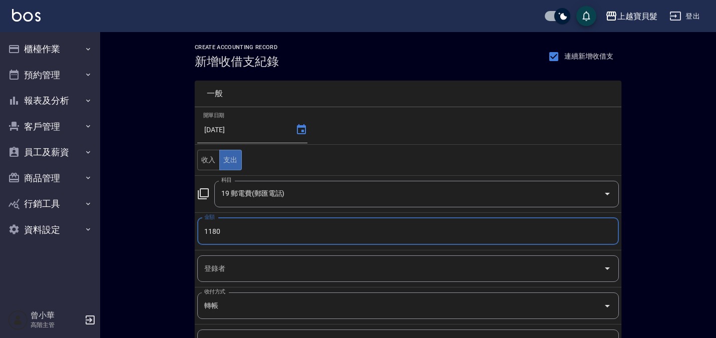
type input "1180"
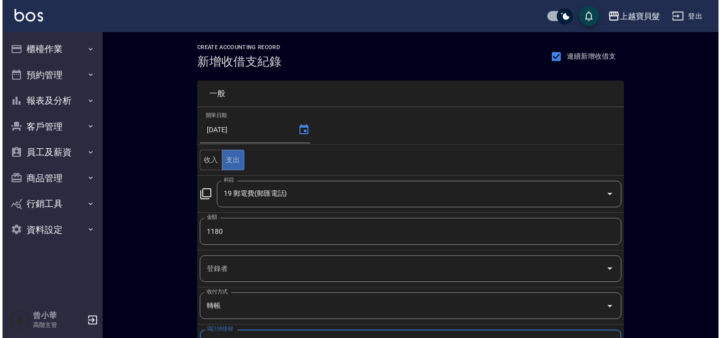
scroll to position [19, 0]
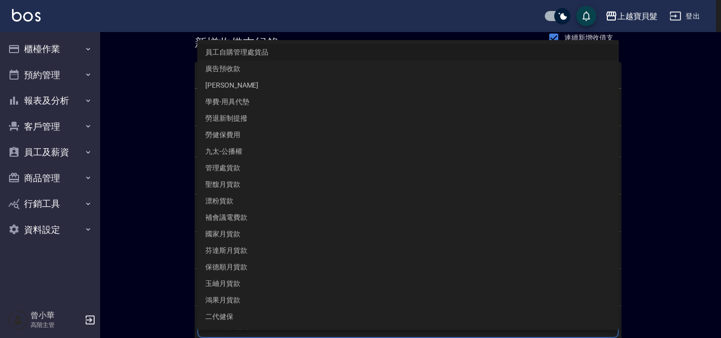
click at [244, 322] on body "上越寶貝髮 登出 櫃檯作業 打帳單 帳單列表 掛單列表 座位開單 營業儀表板 現金收支登錄 高階收支登錄 材料自購登錄 每日結帳 排班表 現場電腦打卡 掃碼打…" at bounding box center [360, 220] width 721 height 478
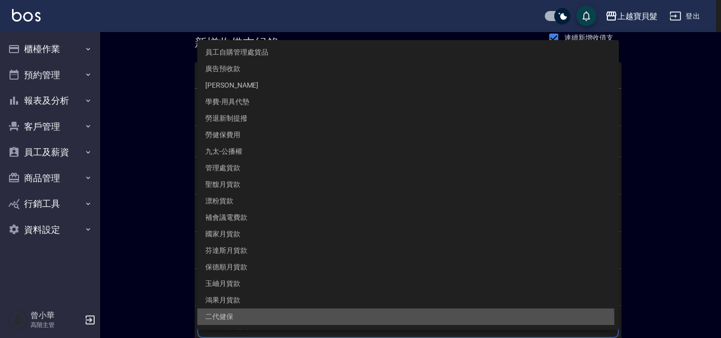
click at [244, 322] on li "二代健保" at bounding box center [408, 317] width 422 height 17
type input "二代健保"
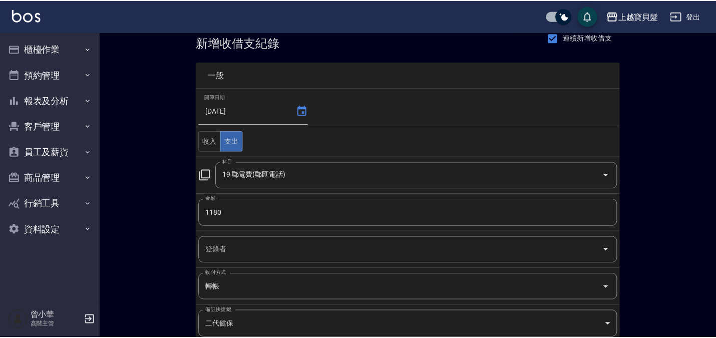
scroll to position [140, 0]
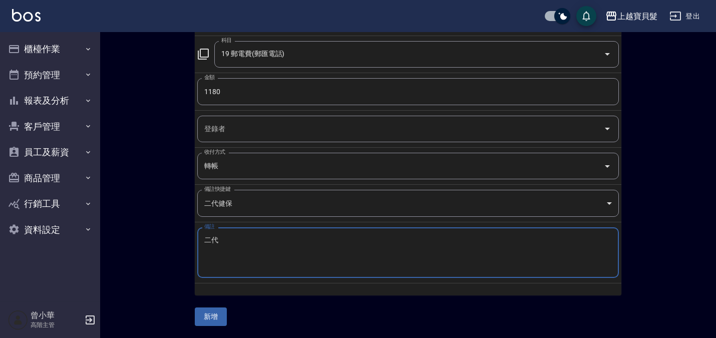
type textarea "二"
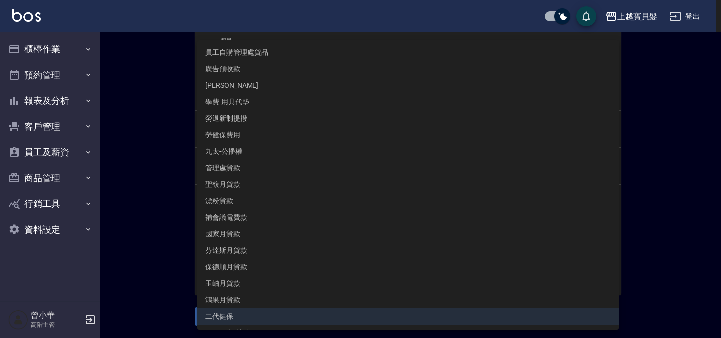
click at [375, 207] on body "上越寶貝髮 登出 櫃檯作業 打帳單 帳單列表 掛單列表 座位開單 營業儀表板 現金收支登錄 高階收支登錄 材料自購登錄 每日結帳 排班表 現場電腦打卡 掃碼打…" at bounding box center [360, 99] width 721 height 478
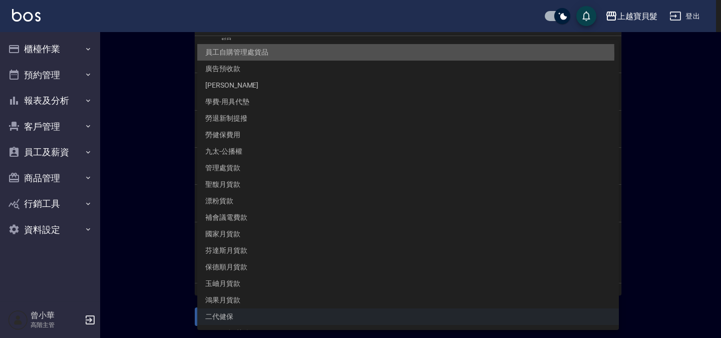
click at [268, 54] on li "員工自購管理處貨品" at bounding box center [408, 52] width 422 height 17
type input "員工自購管理處貨品"
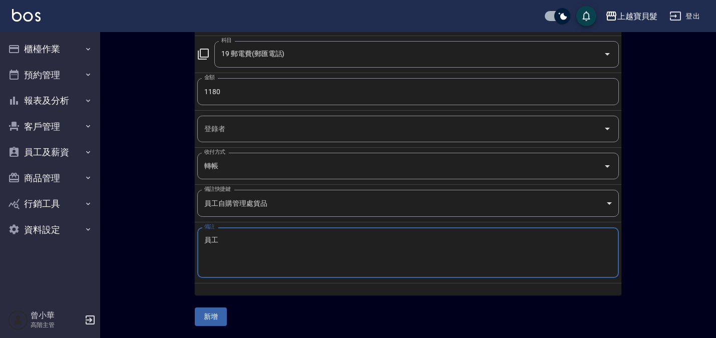
type textarea "員"
type textarea "電話費"
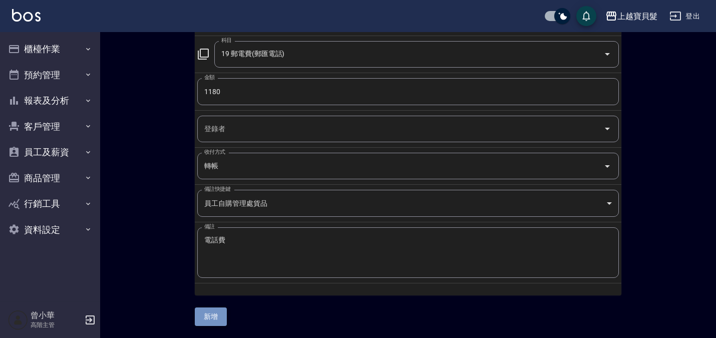
click at [218, 316] on button "新增" at bounding box center [211, 317] width 32 height 19
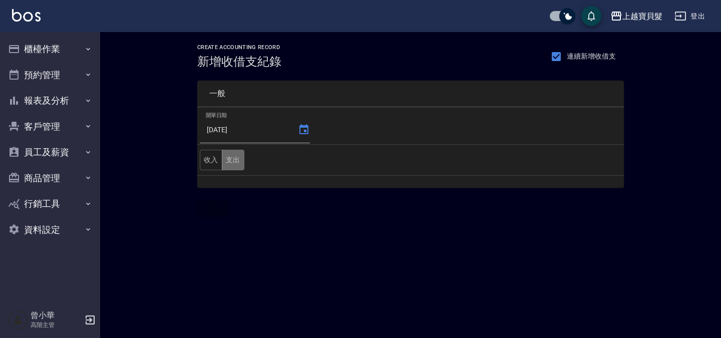
click at [230, 153] on button "支出" at bounding box center [233, 160] width 23 height 21
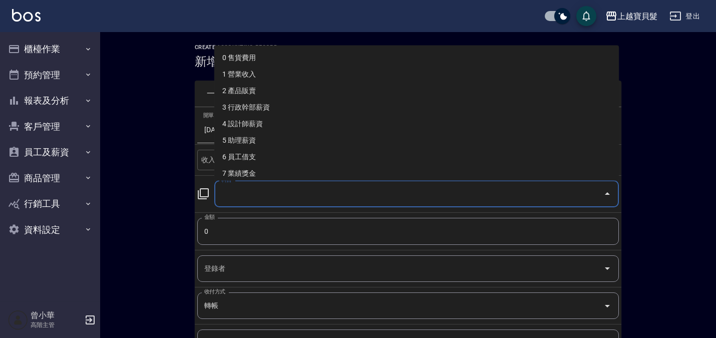
click at [236, 188] on input "科目" at bounding box center [409, 194] width 381 height 18
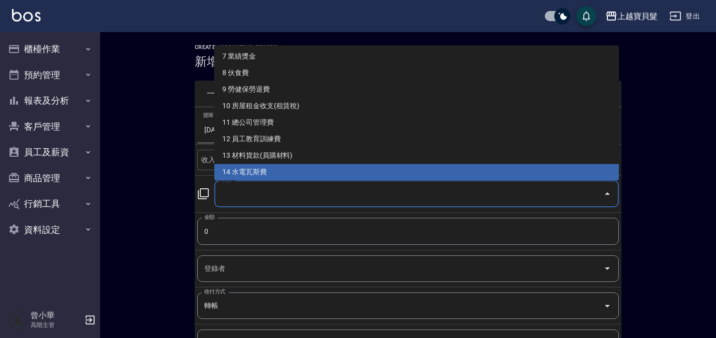
scroll to position [133, 0]
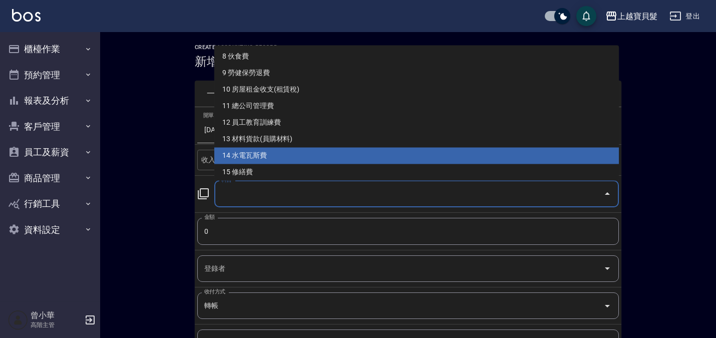
type input "14 水電瓦斯費"
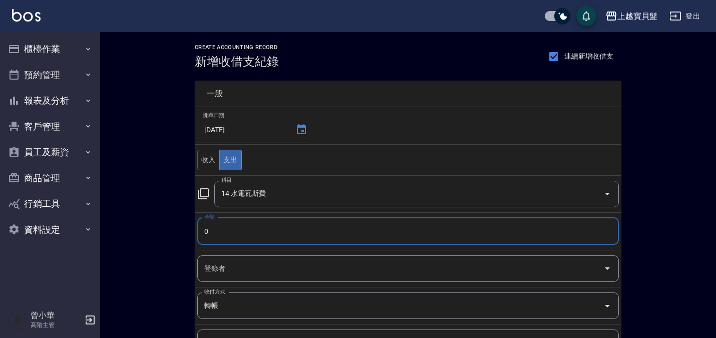
click at [217, 221] on input "0" at bounding box center [408, 231] width 422 height 27
type input "01178"
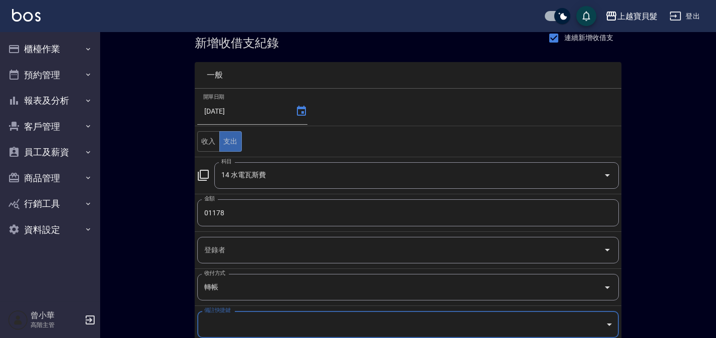
scroll to position [140, 0]
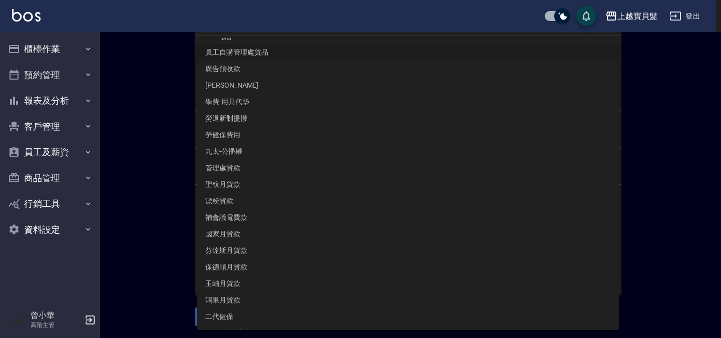
type input "員工自購管理處貨品"
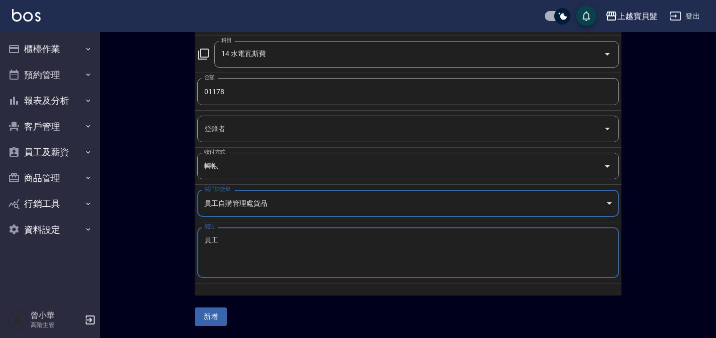
type textarea "員"
type textarea "g"
type textarea "水"
click at [224, 316] on button "新增" at bounding box center [211, 317] width 32 height 19
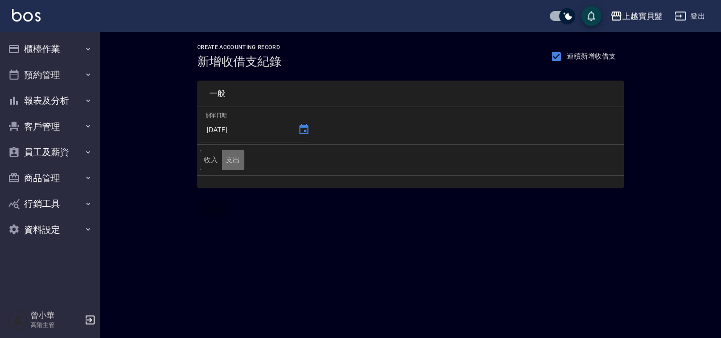
click at [240, 154] on button "支出" at bounding box center [233, 160] width 23 height 21
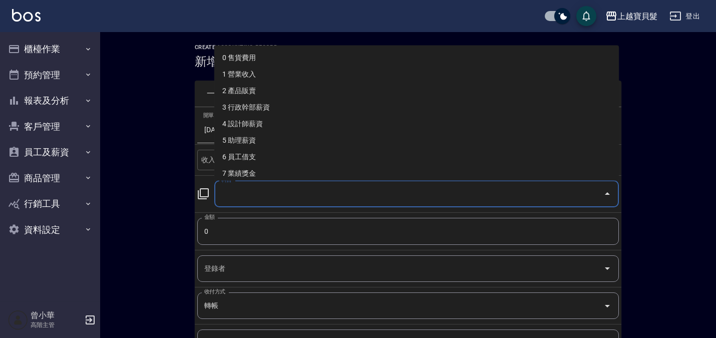
click at [239, 186] on input "科目" at bounding box center [409, 194] width 381 height 18
drag, startPoint x: 239, startPoint y: 186, endPoint x: 220, endPoint y: 186, distance: 19.0
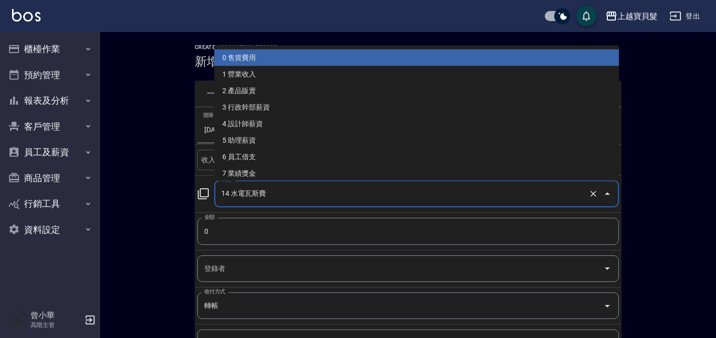
drag, startPoint x: 220, startPoint y: 186, endPoint x: 403, endPoint y: 53, distance: 226.2
click at [403, 53] on li "0 售貨費用" at bounding box center [416, 58] width 405 height 17
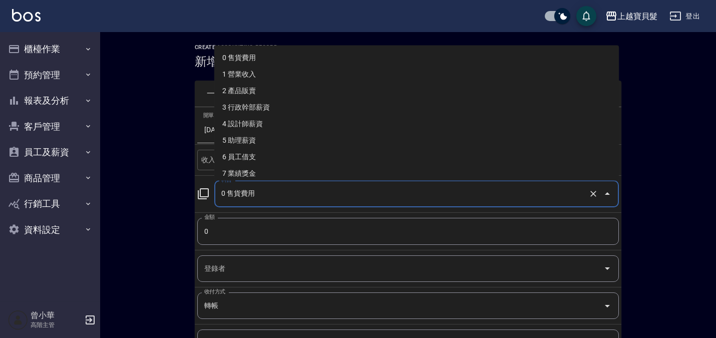
click at [289, 196] on input "0 售貨費用" at bounding box center [403, 194] width 368 height 18
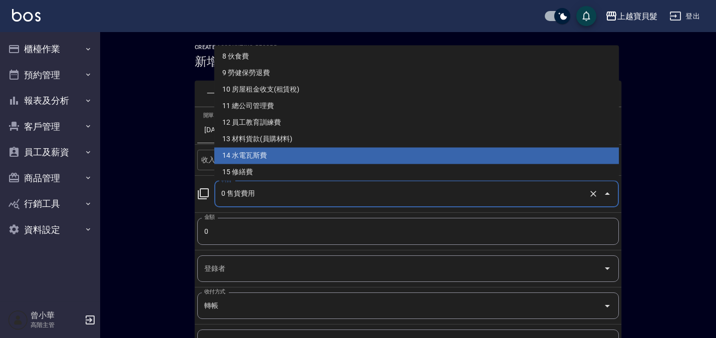
type input "14 水電瓦斯費"
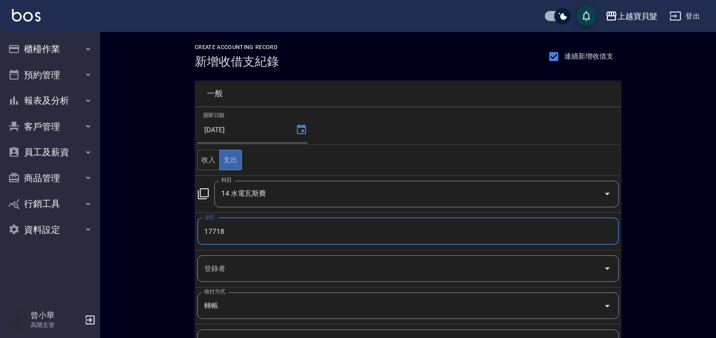
type input "17718"
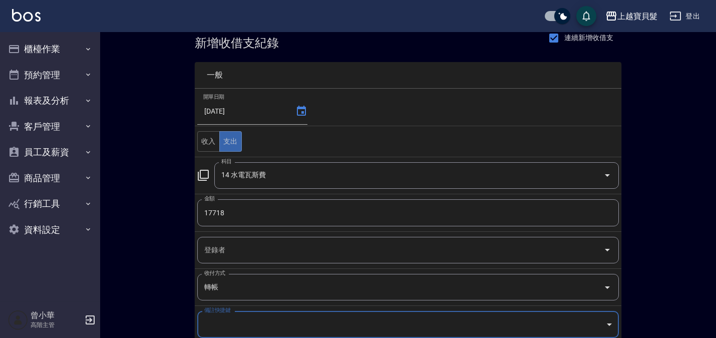
scroll to position [140, 0]
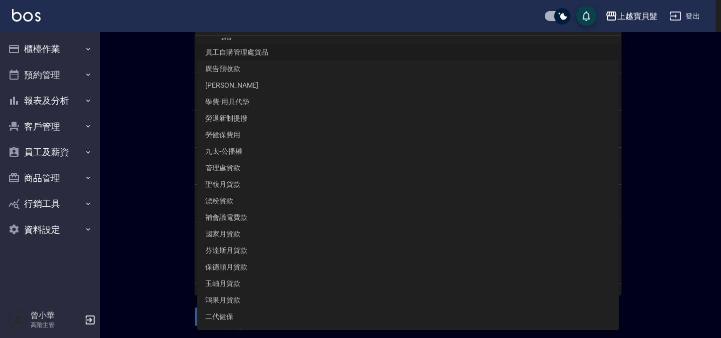
type input "員工自購管理處貨品"
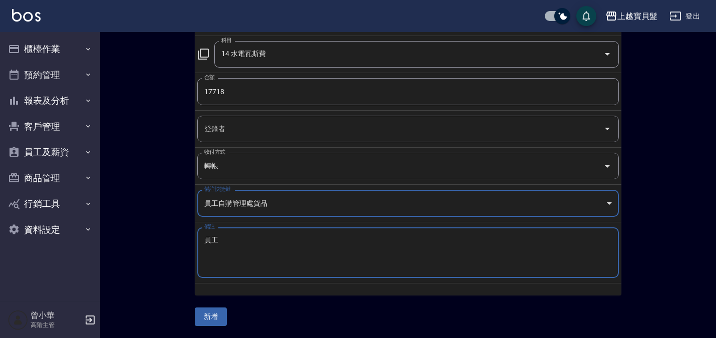
type textarea "員"
type textarea "2"
type textarea "電"
click at [228, 320] on div "一般 開單日期 2025/08/31 收入 支出 科目 14 水電瓦斯費 科目 金額 17718 金額 登錄者 登錄者 收付方式 轉帳 收付方式 備註快捷鍵 …" at bounding box center [408, 127] width 427 height 397
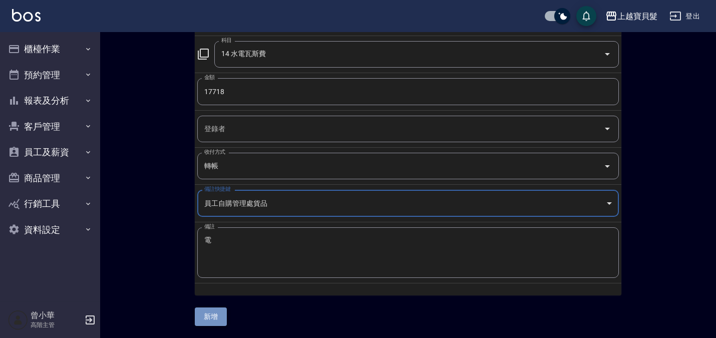
click at [226, 320] on button "新增" at bounding box center [211, 317] width 32 height 19
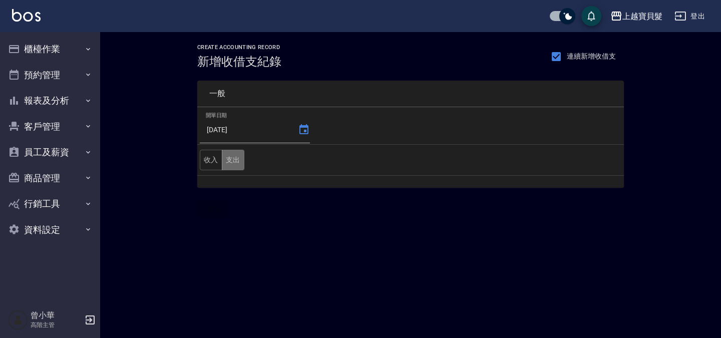
click at [239, 162] on button "支出" at bounding box center [233, 160] width 23 height 21
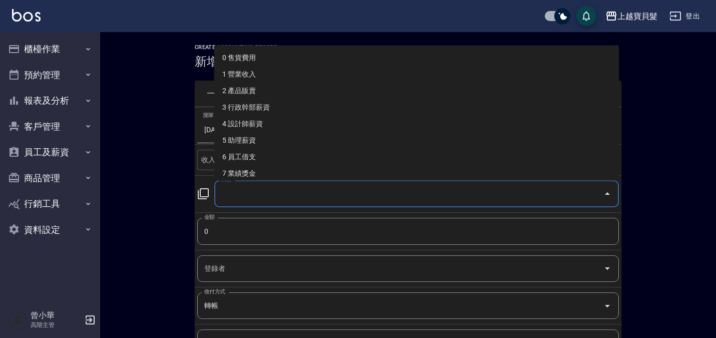
click at [236, 200] on input "科目" at bounding box center [409, 194] width 381 height 18
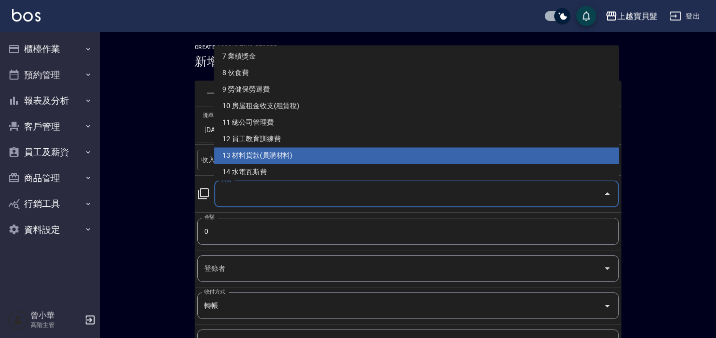
type input "13 材料貨款(員購材料)"
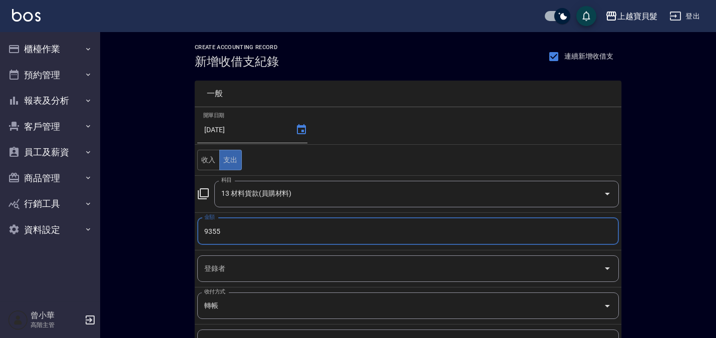
type input "9355"
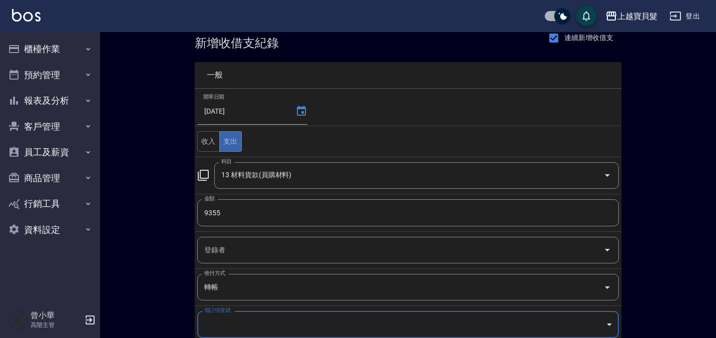
scroll to position [140, 0]
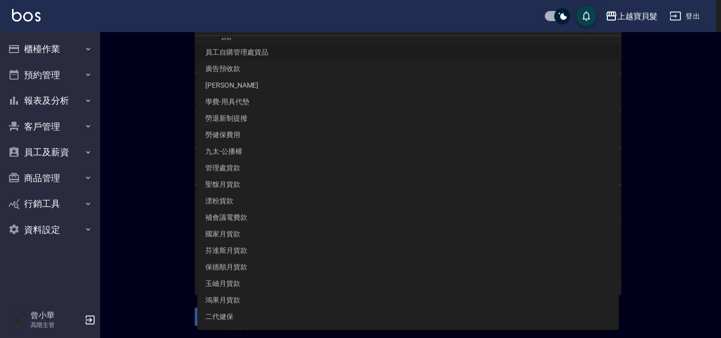
type input "員工自購管理處貨品"
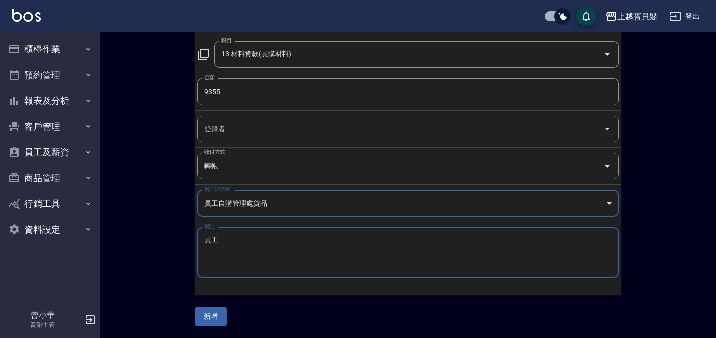
type textarea "員"
type textarea "[PERSON_NAME]"
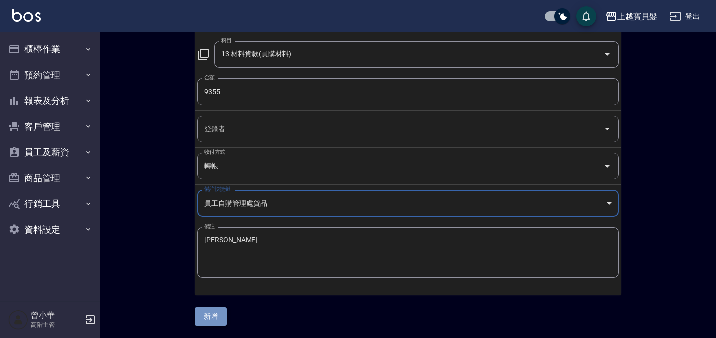
click at [214, 320] on button "新增" at bounding box center [211, 317] width 32 height 19
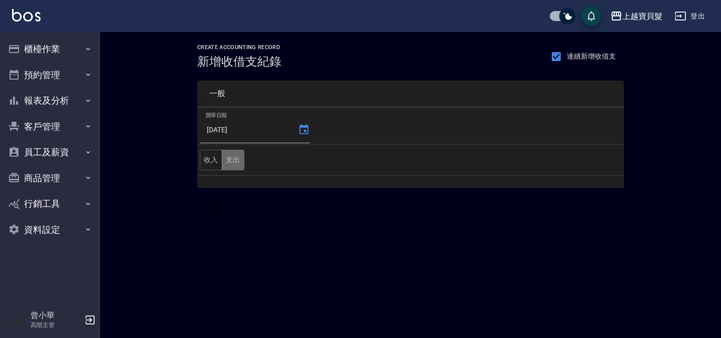
click at [230, 162] on button "支出" at bounding box center [233, 160] width 23 height 21
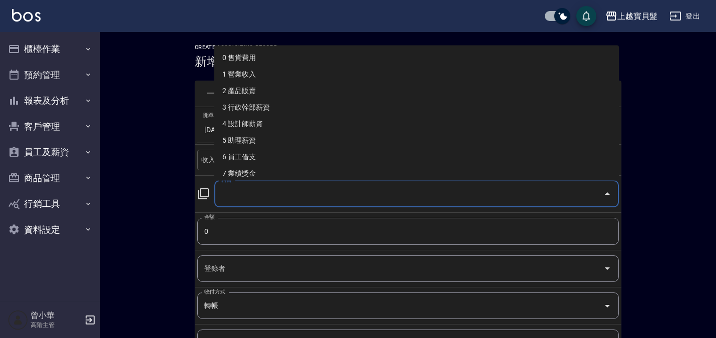
click at [253, 193] on input "科目" at bounding box center [409, 194] width 381 height 18
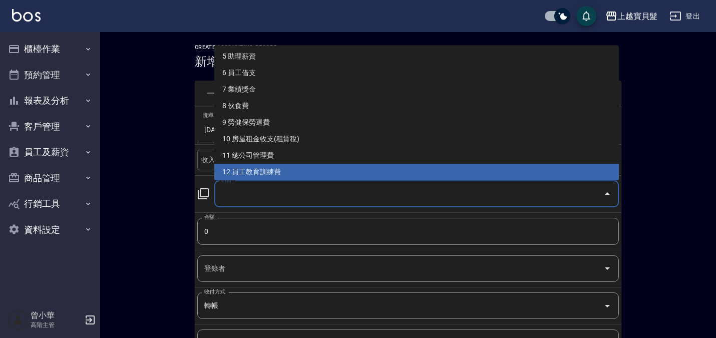
scroll to position [100, 0]
type input "13 材料貨款(員購材料)"
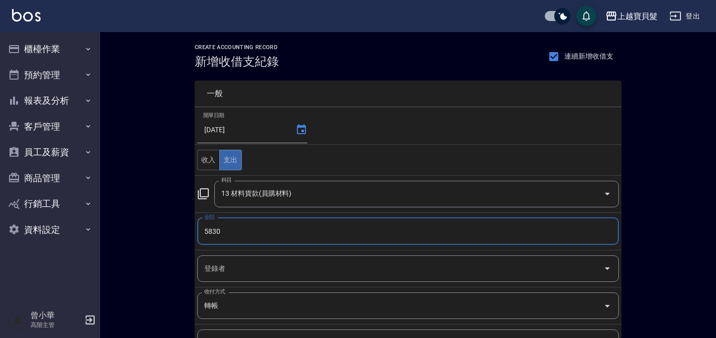
type input "5830"
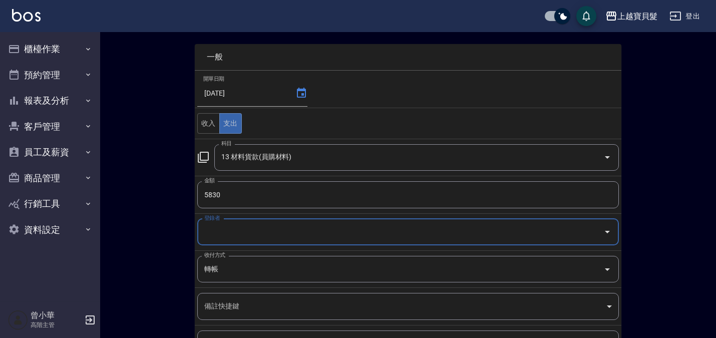
scroll to position [93, 0]
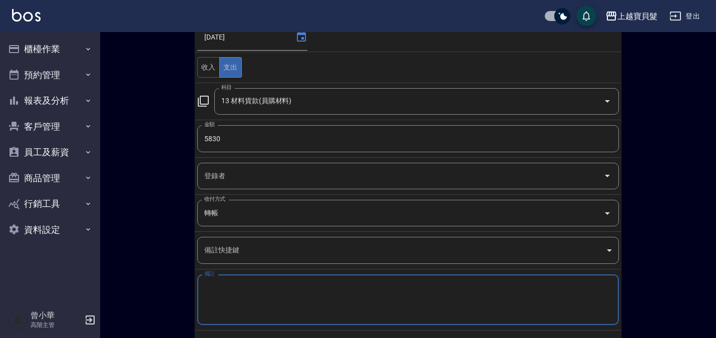
click at [402, 310] on textarea "備註" at bounding box center [408, 300] width 408 height 34
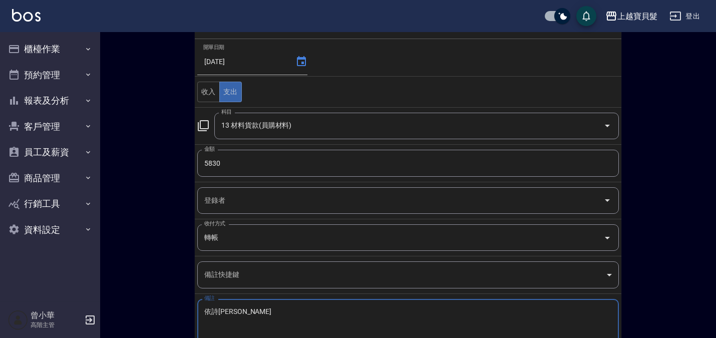
scroll to position [140, 0]
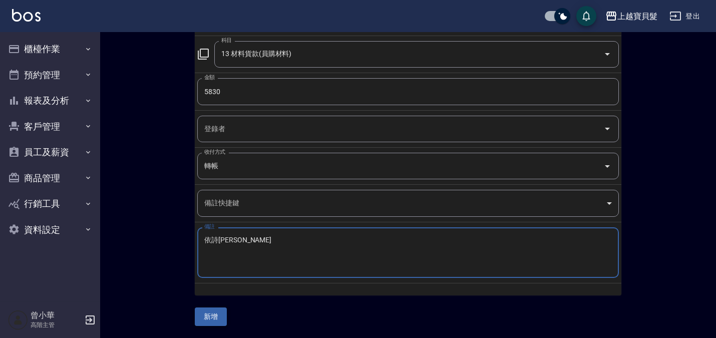
type textarea "依詩黛"
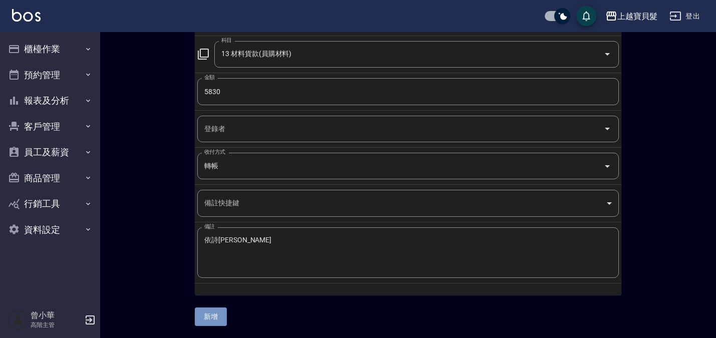
click at [205, 311] on button "新增" at bounding box center [211, 317] width 32 height 19
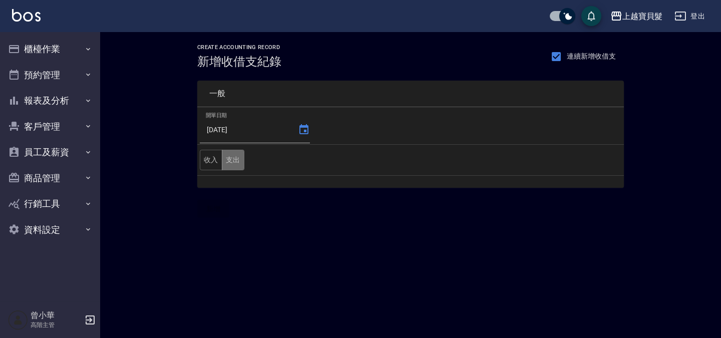
click at [236, 165] on button "支出" at bounding box center [233, 160] width 23 height 21
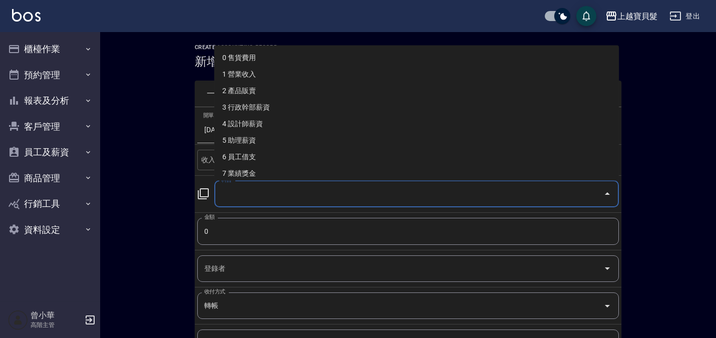
click at [244, 188] on input "科目" at bounding box center [409, 194] width 381 height 18
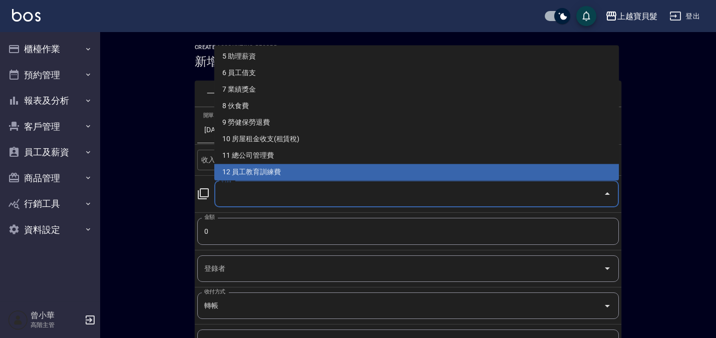
scroll to position [100, 0]
type input "13 材料貨款(員購材料)"
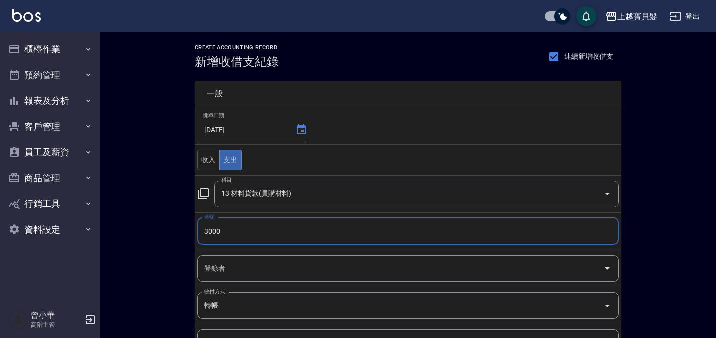
type input "3000"
drag, startPoint x: 715, startPoint y: 136, endPoint x: 721, endPoint y: 173, distance: 37.1
click at [716, 173] on html "上越寶貝髮 登出 櫃檯作業 打帳單 帳單列表 掛單列表 座位開單 營業儀表板 現金收支登錄 高階收支登錄 材料自購登錄 每日結帳 排班表 現場電腦打卡 掃碼打…" at bounding box center [358, 239] width 716 height 478
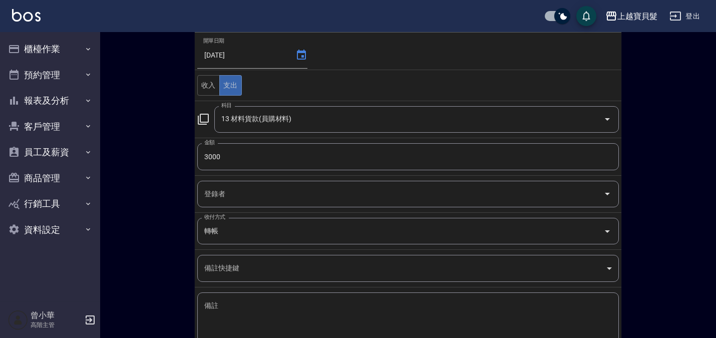
scroll to position [140, 0]
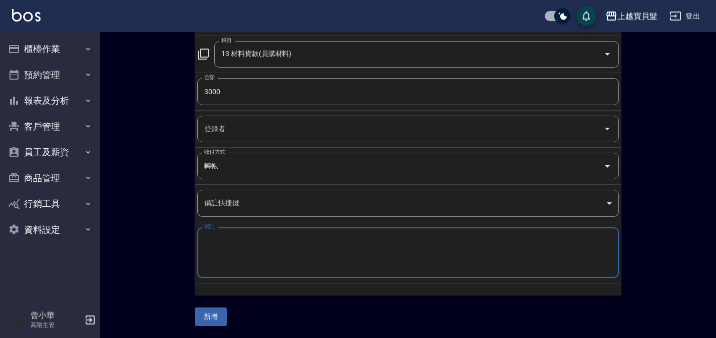
click at [356, 239] on textarea "備註" at bounding box center [408, 253] width 408 height 34
type textarea "威傑仕"
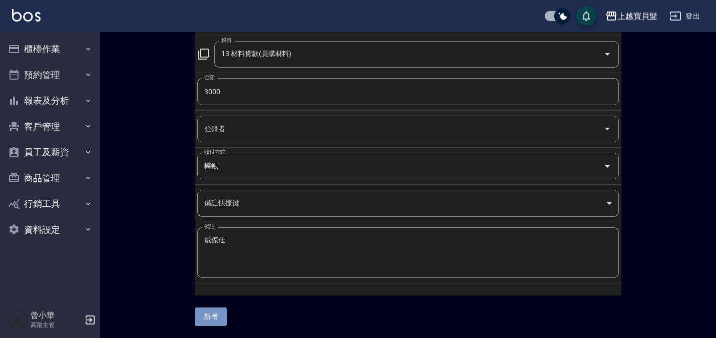
click at [207, 320] on button "新增" at bounding box center [211, 317] width 32 height 19
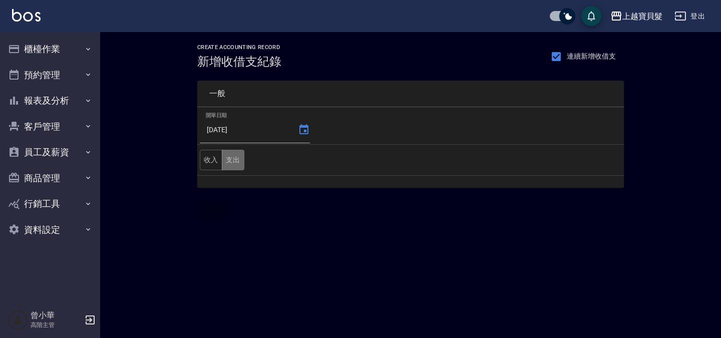
click at [229, 163] on button "支出" at bounding box center [233, 160] width 23 height 21
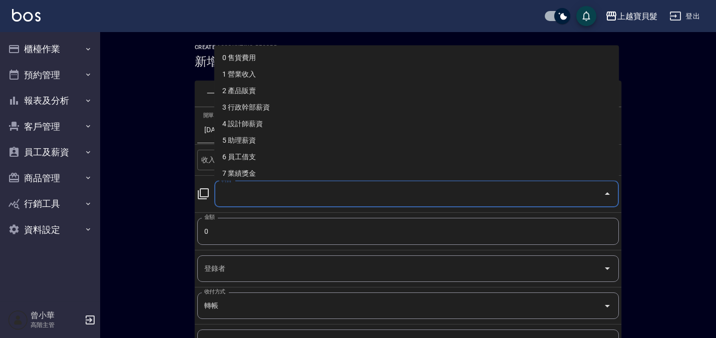
click at [237, 188] on input "科目" at bounding box center [409, 194] width 381 height 18
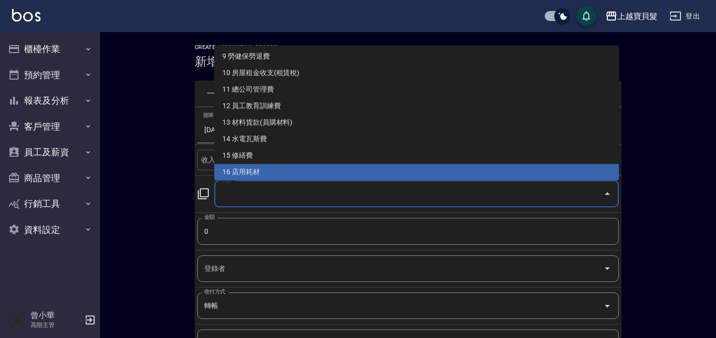
scroll to position [166, 0]
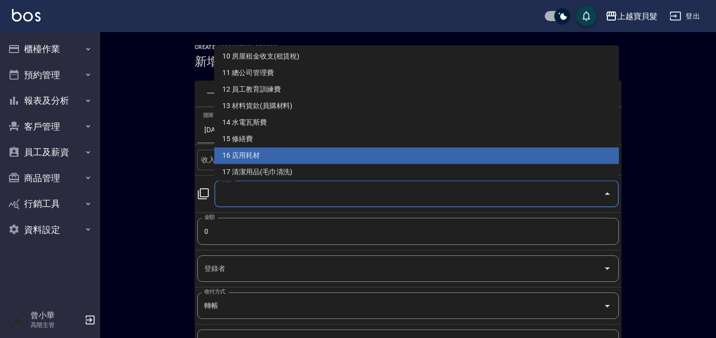
type input "16 店用耗材"
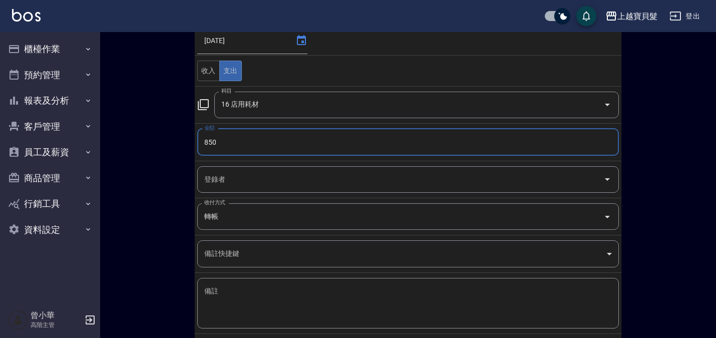
scroll to position [90, 0]
type input "850"
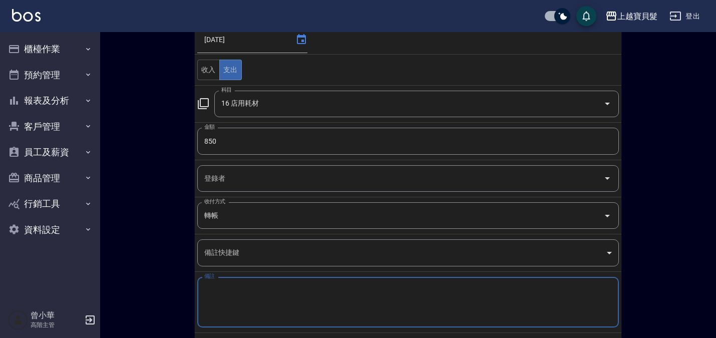
click at [351, 312] on textarea "備註" at bounding box center [408, 302] width 408 height 34
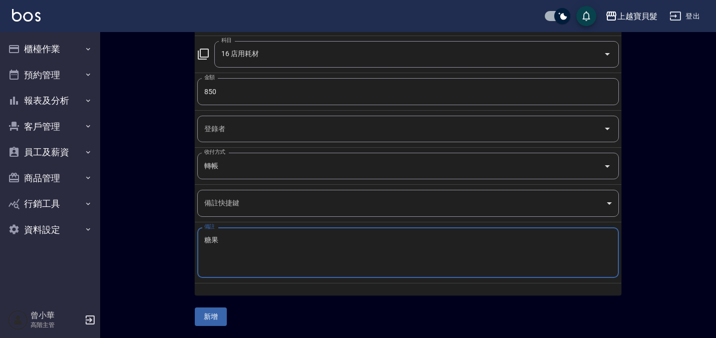
scroll to position [138, 0]
type textarea "糖果"
click at [204, 314] on button "新增" at bounding box center [211, 319] width 32 height 19
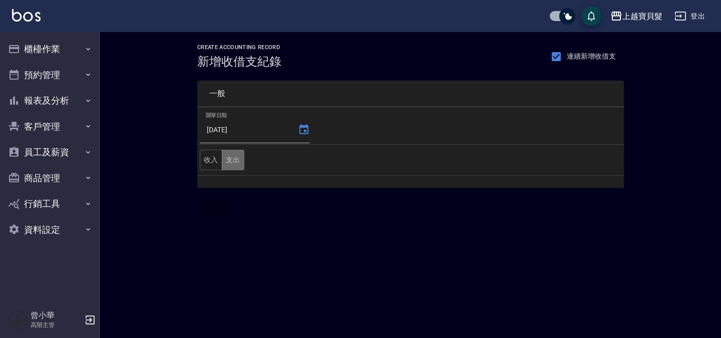
click at [236, 160] on button "支出" at bounding box center [233, 160] width 23 height 21
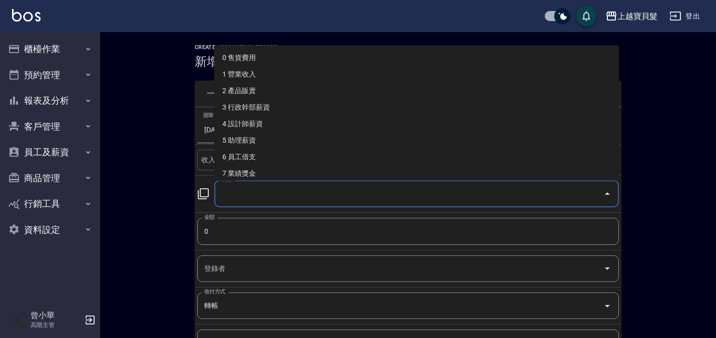
click at [239, 189] on input "科目" at bounding box center [409, 194] width 381 height 18
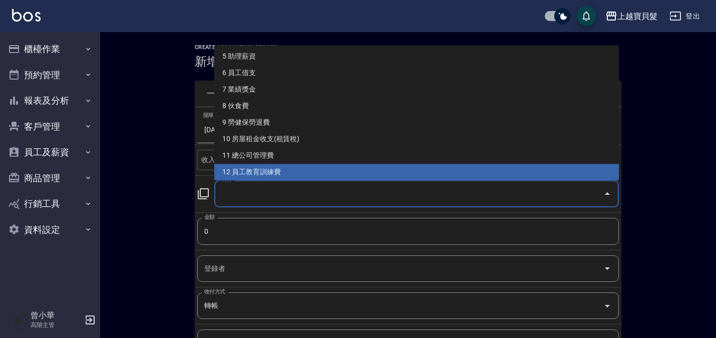
scroll to position [100, 0]
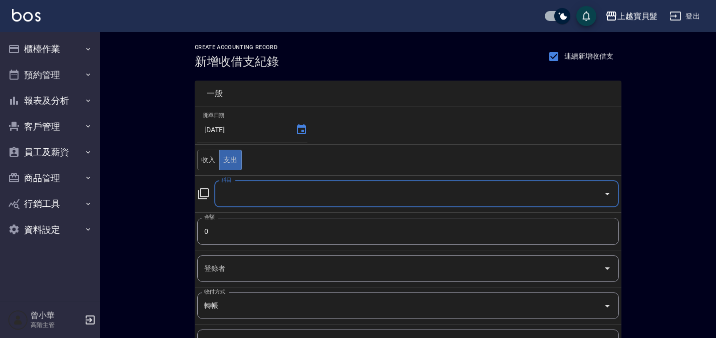
click at [239, 189] on input "科目" at bounding box center [409, 194] width 381 height 18
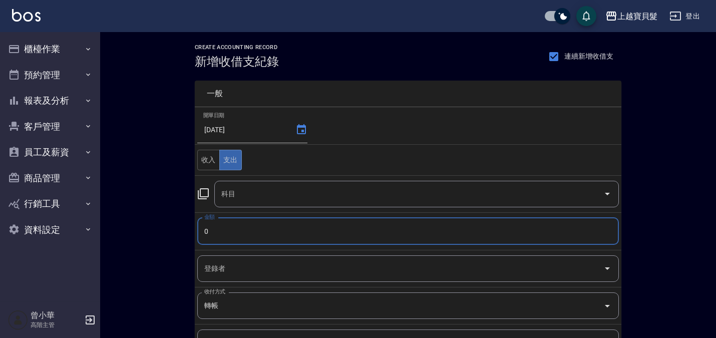
type input "0"
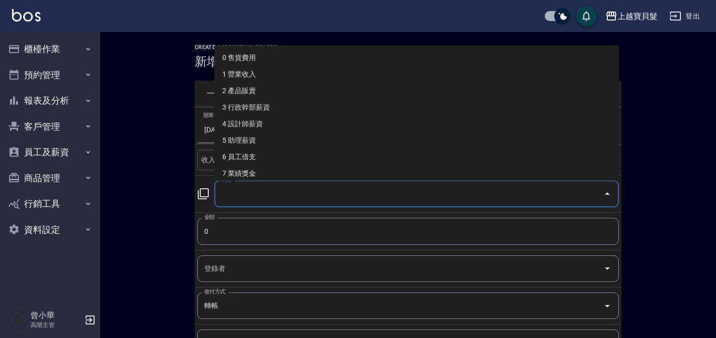
click at [243, 191] on input "科目" at bounding box center [409, 194] width 381 height 18
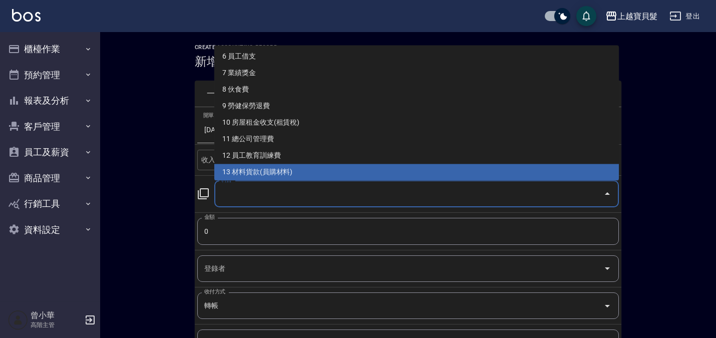
type input "13 材料貨款(員購材料)"
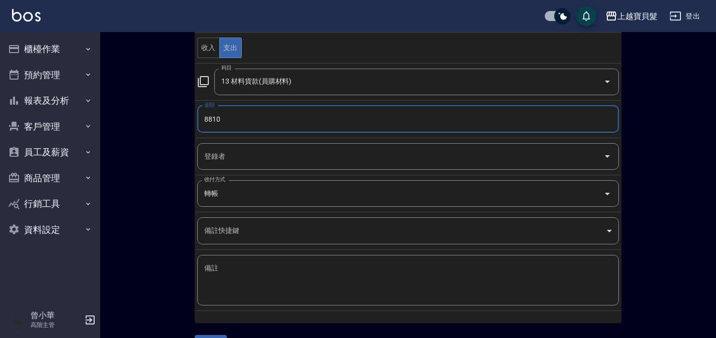
scroll to position [131, 0]
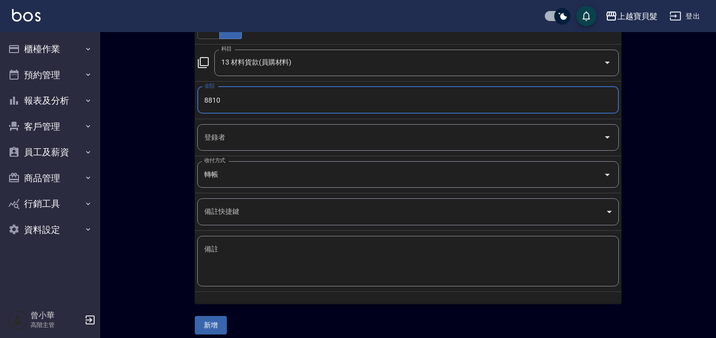
type input "8810"
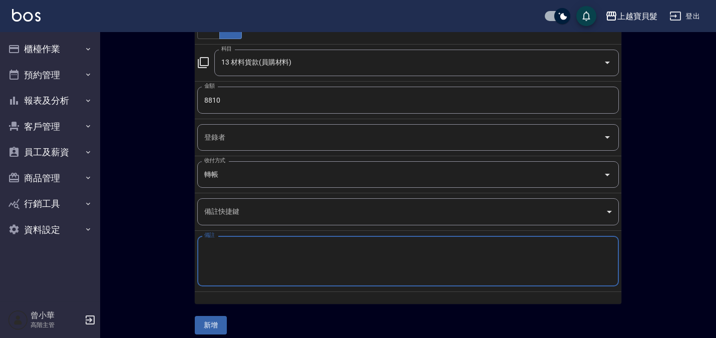
click at [372, 277] on textarea "備註" at bounding box center [408, 261] width 408 height 34
type textarea "la"
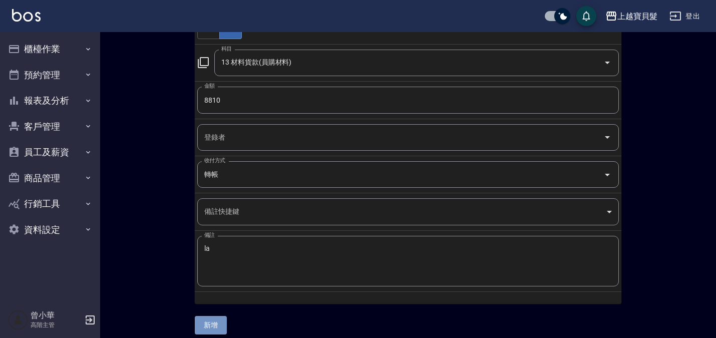
click at [212, 325] on button "新增" at bounding box center [211, 325] width 32 height 19
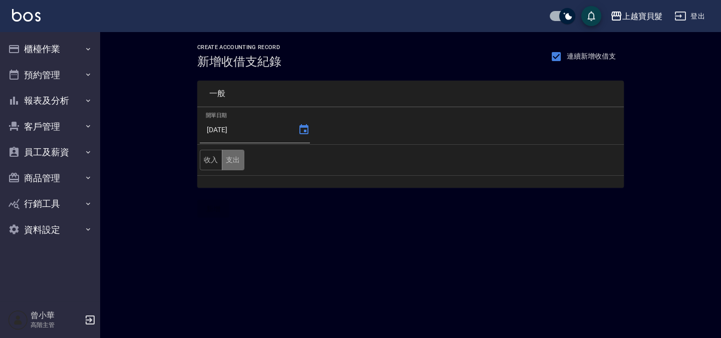
click at [234, 168] on button "支出" at bounding box center [233, 160] width 23 height 21
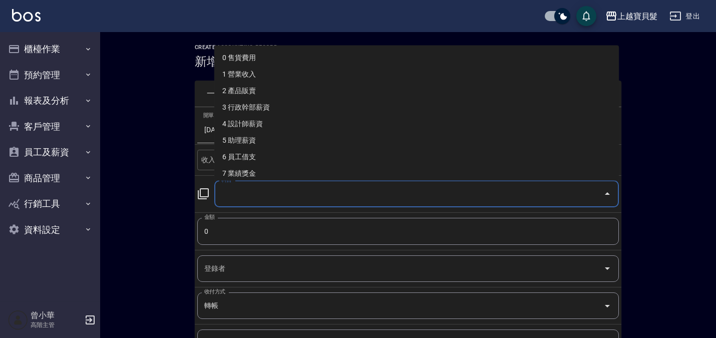
click at [239, 186] on input "科目" at bounding box center [409, 194] width 381 height 18
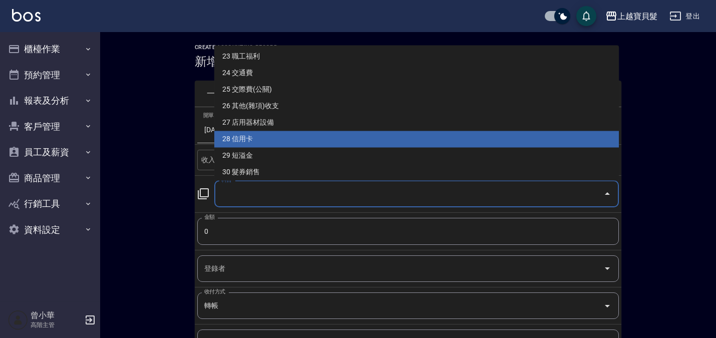
type input "28 信用卡"
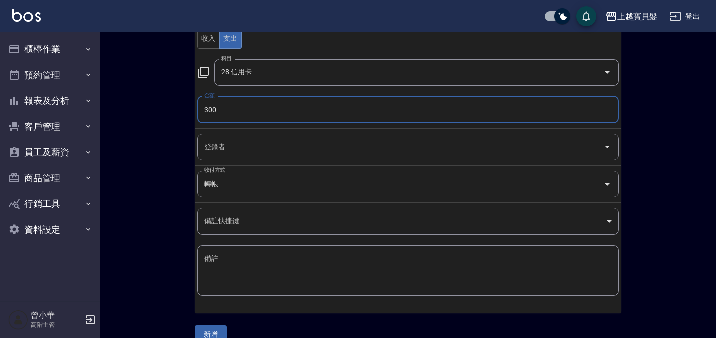
scroll to position [140, 0]
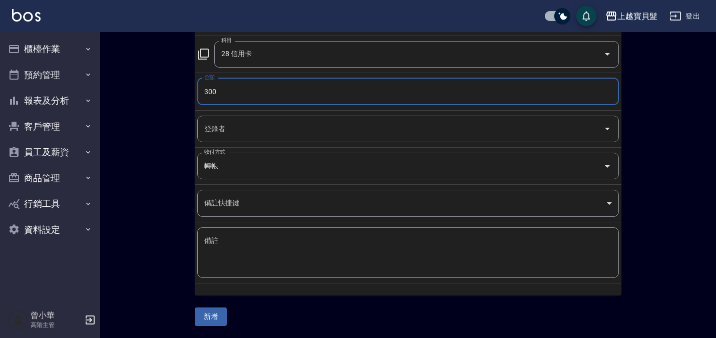
type input "300"
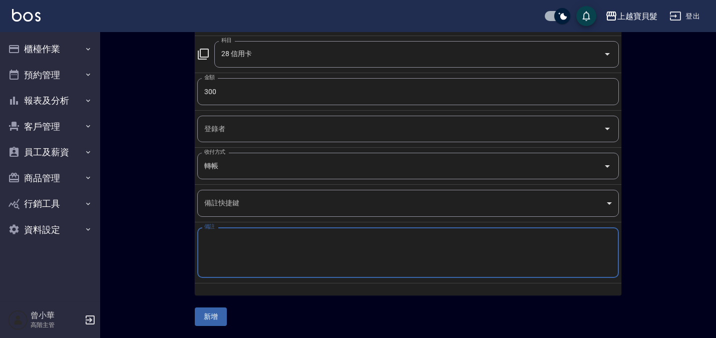
click at [342, 249] on textarea "備註" at bounding box center [408, 253] width 408 height 34
type textarea "信用卡"
click at [207, 316] on button "新增" at bounding box center [211, 317] width 32 height 19
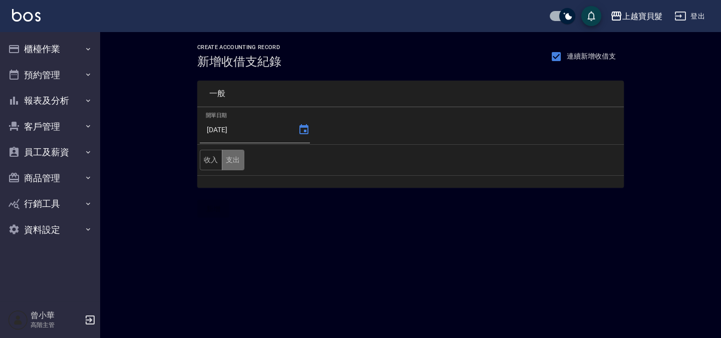
click at [229, 167] on button "支出" at bounding box center [233, 160] width 23 height 21
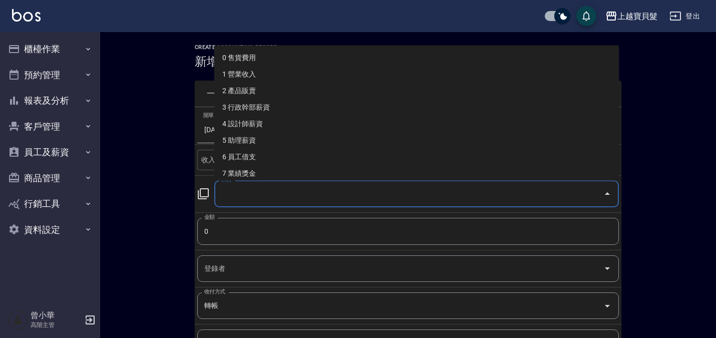
click at [243, 191] on input "科目" at bounding box center [409, 194] width 381 height 18
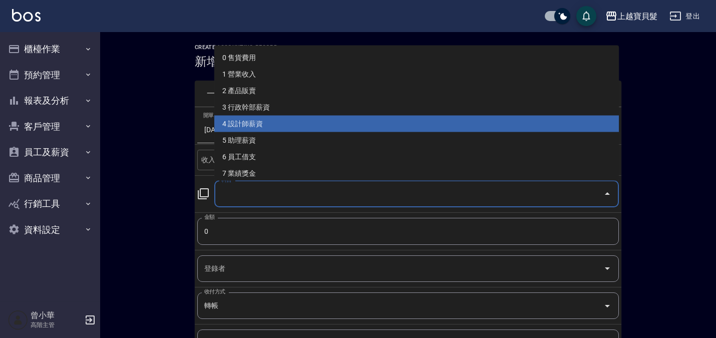
click at [254, 124] on li "4 設計師薪資" at bounding box center [416, 124] width 405 height 17
type input "4 設計師薪資"
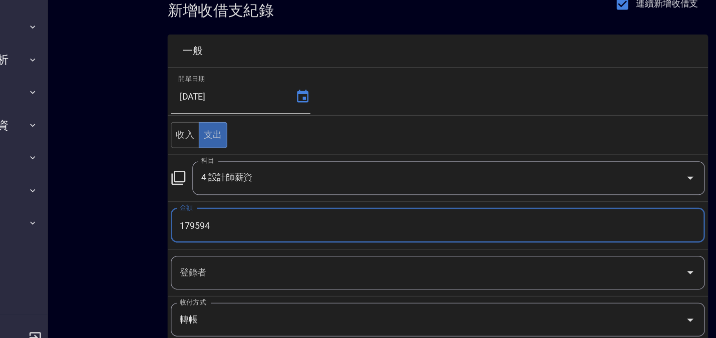
scroll to position [140, 0]
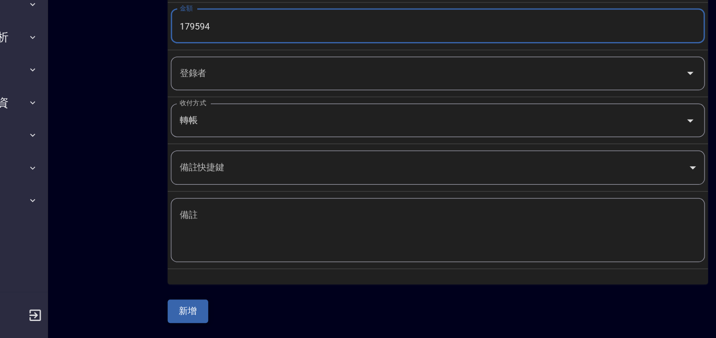
type input "179594"
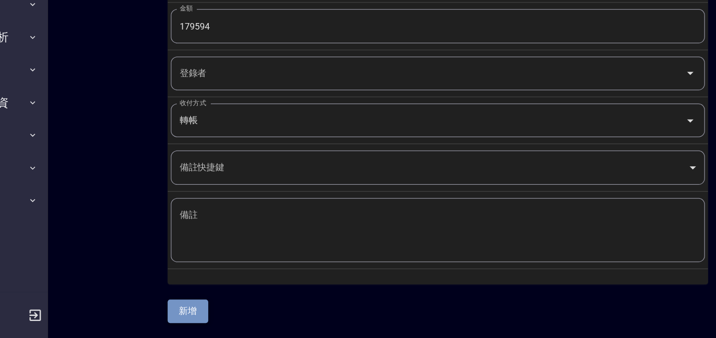
click at [216, 317] on button "新增" at bounding box center [211, 317] width 32 height 19
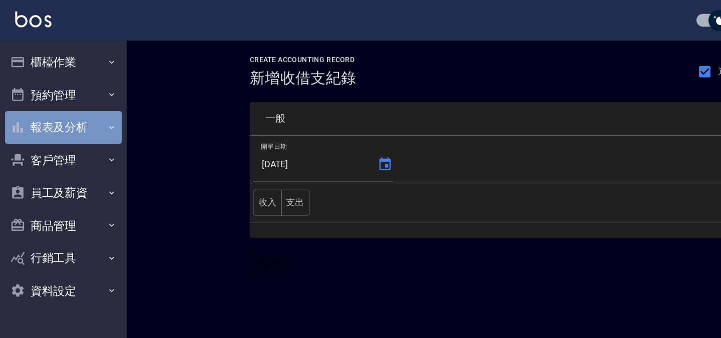
click at [56, 99] on button "報表及分析" at bounding box center [50, 101] width 92 height 26
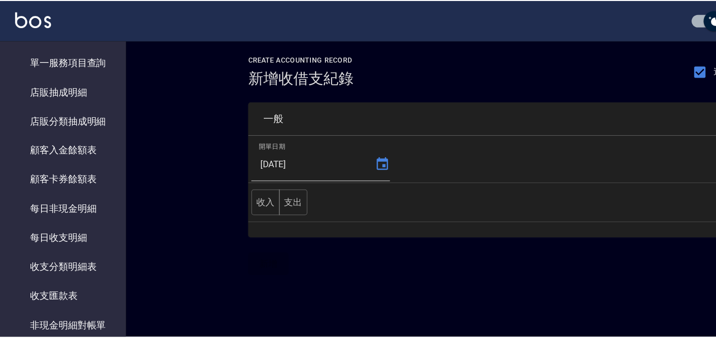
scroll to position [709, 0]
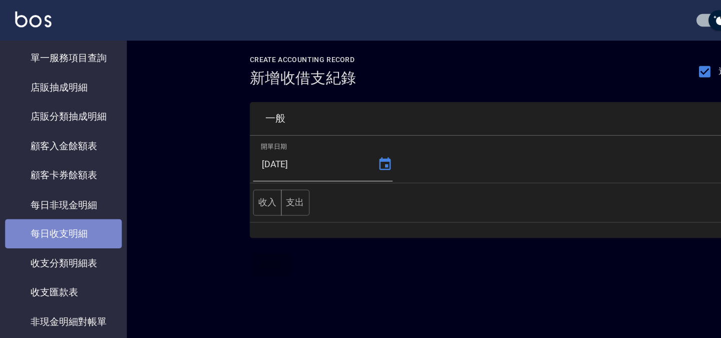
click at [68, 185] on link "每日收支明細" at bounding box center [50, 184] width 92 height 23
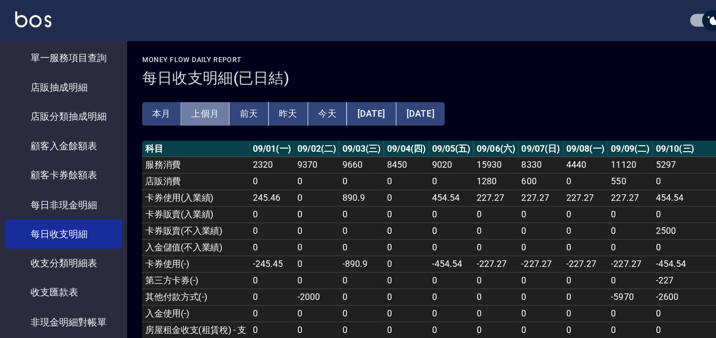
click at [158, 86] on button "上個月" at bounding box center [162, 90] width 38 height 19
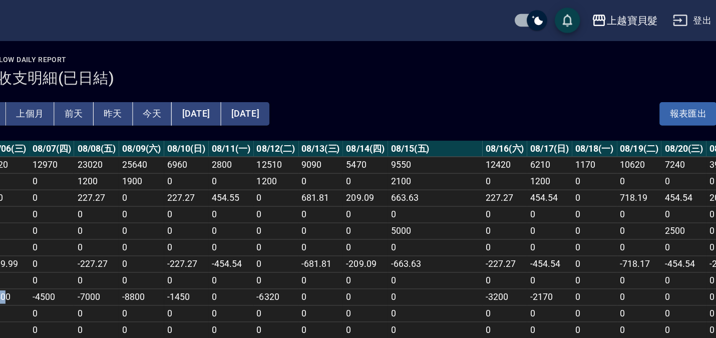
scroll to position [0, 365]
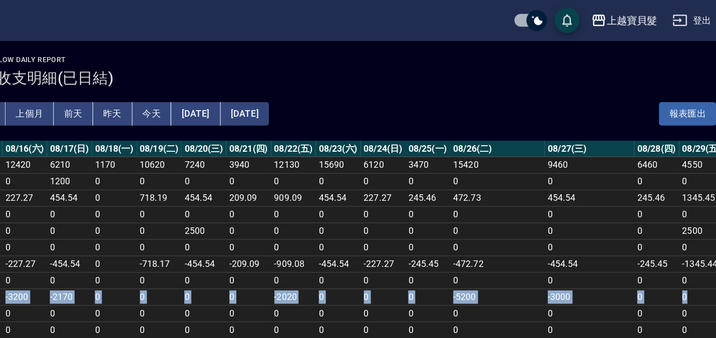
drag, startPoint x: 389, startPoint y: 235, endPoint x: 701, endPoint y: 230, distance: 311.6
click at [701, 230] on tr "其他付款方式(-) 0 -12510 0 0 0 -2400 -4500 -7000 -8800 -1450 0 -6320 0 0 0 -3200 -217…" at bounding box center [174, 234] width 1379 height 13
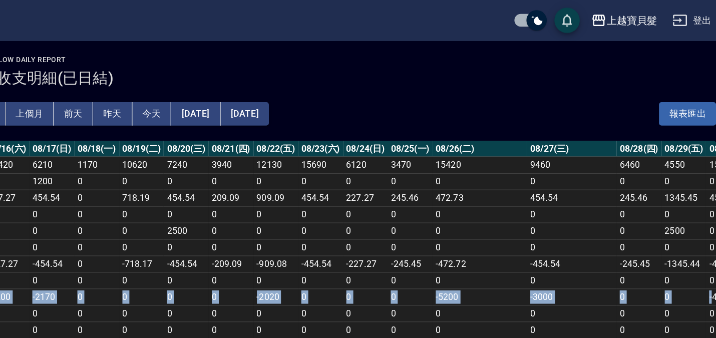
click at [699, 230] on td "-4400" at bounding box center [714, 234] width 36 height 13
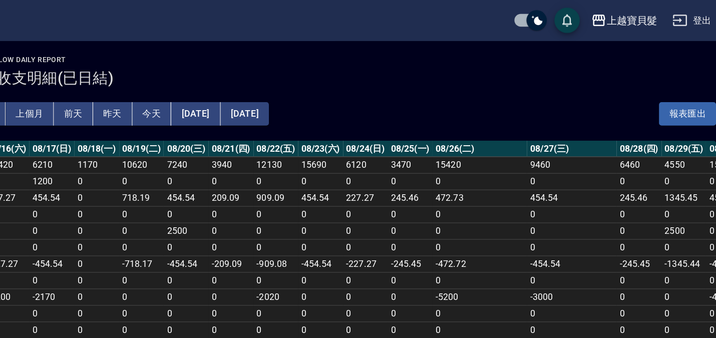
scroll to position [0, 645]
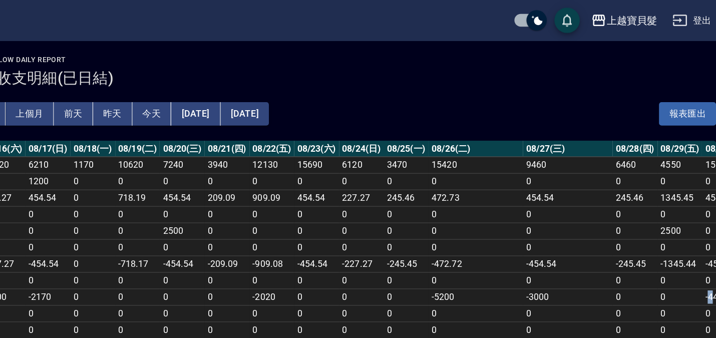
drag, startPoint x: 703, startPoint y: 231, endPoint x: 695, endPoint y: 233, distance: 8.3
click at [695, 233] on td "-4400" at bounding box center [711, 234] width 36 height 13
click at [689, 232] on td "0" at bounding box center [676, 234] width 36 height 13
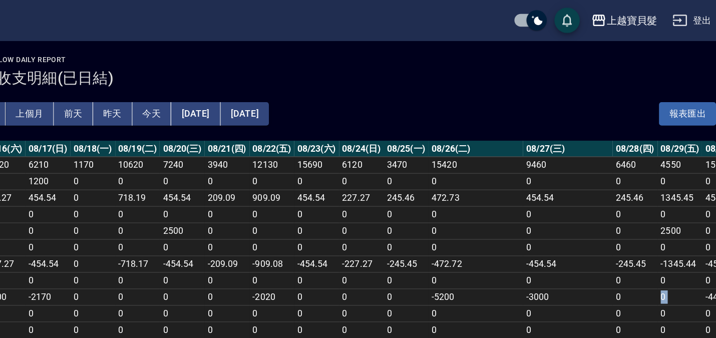
click at [689, 232] on td "0" at bounding box center [676, 234] width 36 height 13
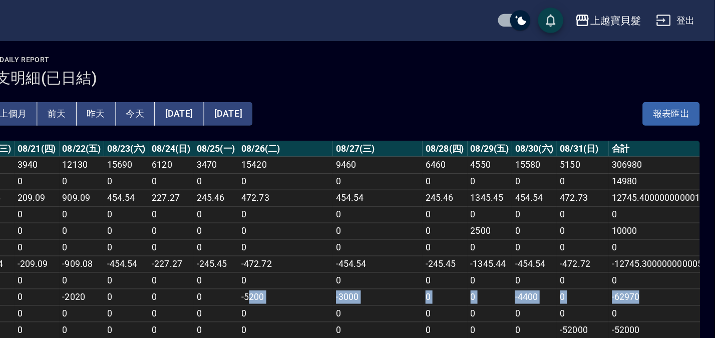
drag, startPoint x: 485, startPoint y: 231, endPoint x: 657, endPoint y: 239, distance: 171.5
click at [657, 239] on tr "其他付款方式(-) 0 -12510 0 0 0 -2400 -4500 -7000 -8800 -1450 0 -6320 0 0 0 -3200 -217…" at bounding box center [19, 234] width 1379 height 13
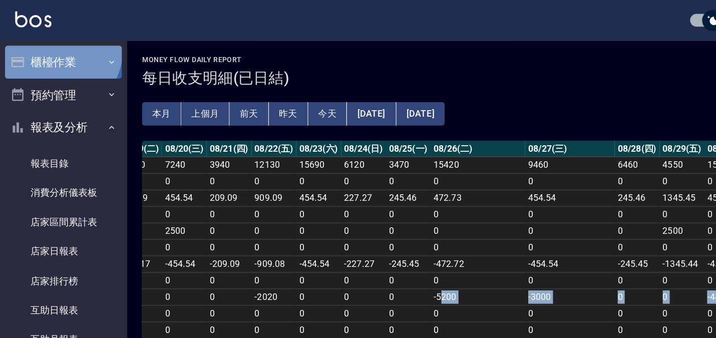
click at [45, 39] on button "櫃檯作業" at bounding box center [50, 49] width 92 height 26
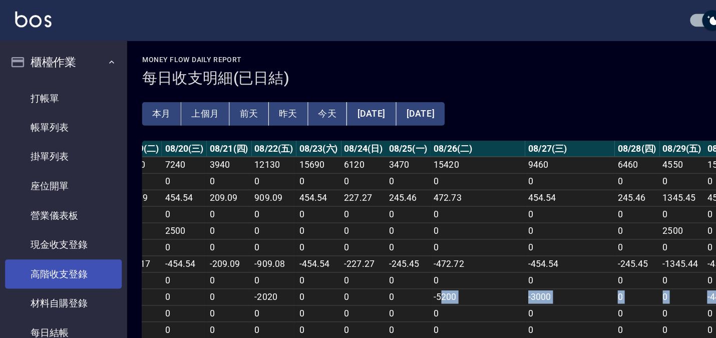
click at [55, 215] on link "高階收支登錄" at bounding box center [50, 216] width 92 height 23
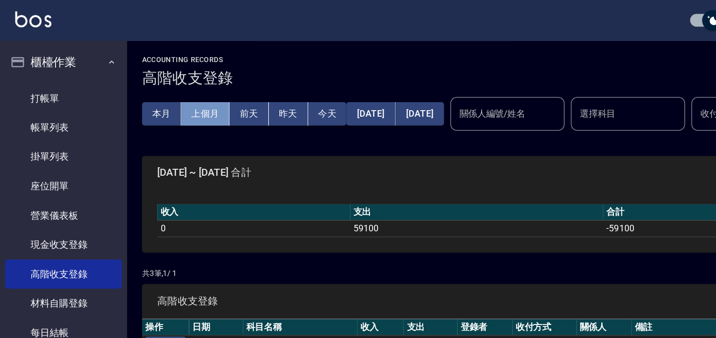
click at [169, 83] on button "上個月" at bounding box center [162, 90] width 38 height 19
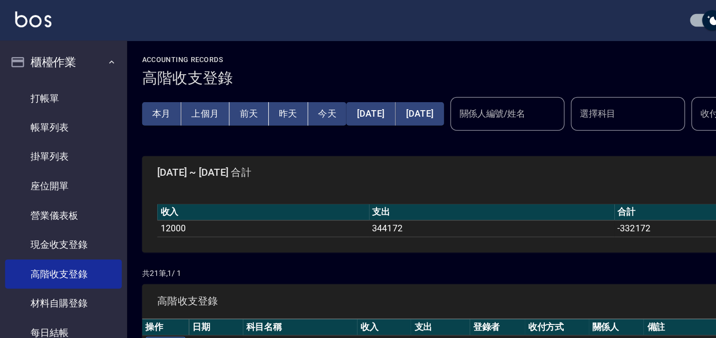
click at [527, 76] on div "本月 上個月 前天 昨天 今天 2025/08/01 2025/08/31 關係人編號/姓名 關係人編號/姓名 選擇科目 選擇科目 收付方式 收付方式" at bounding box center [408, 90] width 592 height 43
click at [545, 60] on div "ACCOUNTING RECORDS 高階收支登錄 新增" at bounding box center [408, 56] width 592 height 25
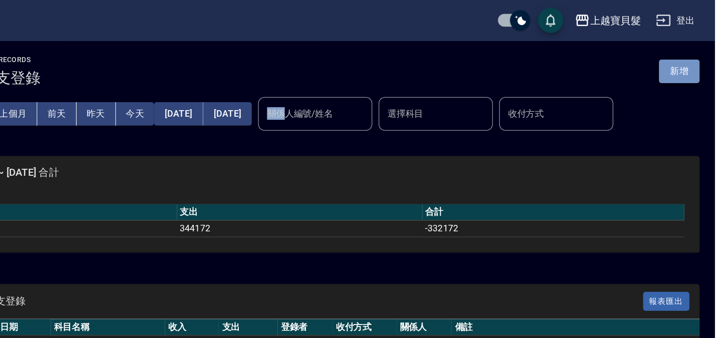
click at [686, 49] on button "新增" at bounding box center [688, 56] width 32 height 19
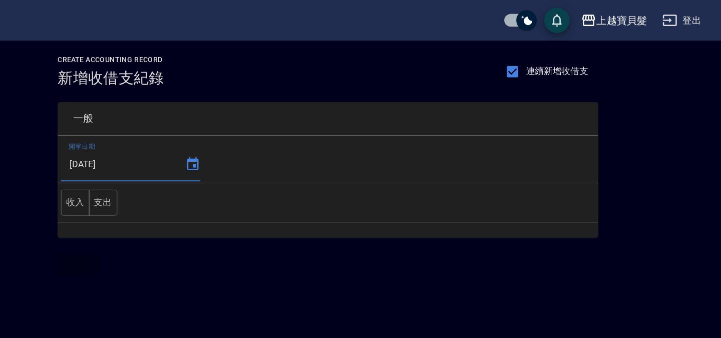
click at [279, 135] on input "[DATE]" at bounding box center [247, 129] width 94 height 27
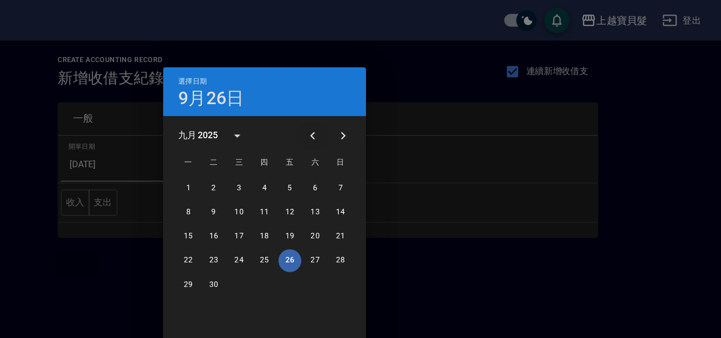
click at [400, 103] on icon "Previous month" at bounding box center [399, 107] width 12 height 12
click at [424, 224] on button "31" at bounding box center [421, 225] width 18 height 18
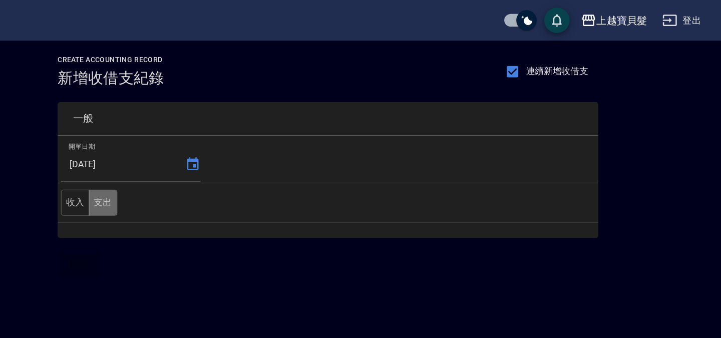
click at [227, 157] on button "支出" at bounding box center [233, 160] width 23 height 21
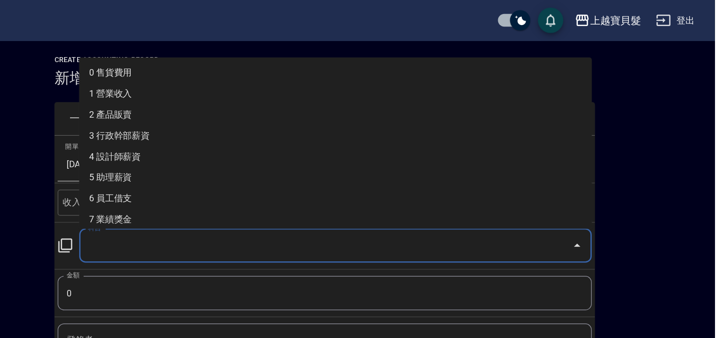
click at [238, 195] on input "科目" at bounding box center [409, 194] width 381 height 18
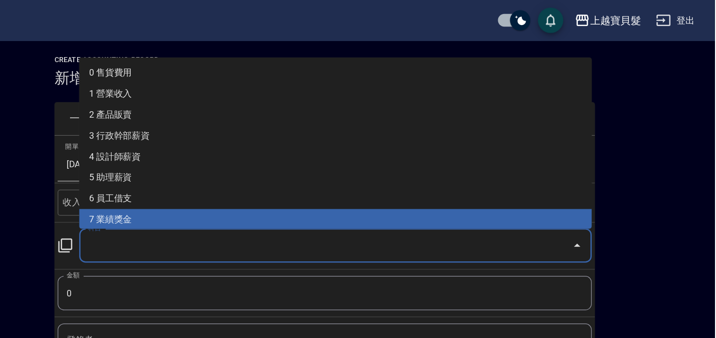
drag, startPoint x: 266, startPoint y: 157, endPoint x: 281, endPoint y: 172, distance: 21.6
click at [281, 172] on ul "0 售貨費用 1 營業收入 2 產品販賣 3 行政幹部薪資 4 設計師薪資 5 助理薪資 6 員工借支 7 業績獎金 8 伙食費 9 勞健保勞退費 10 房屋…" at bounding box center [416, 113] width 405 height 135
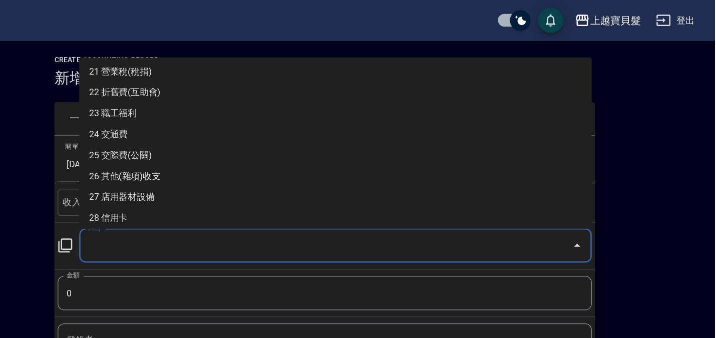
scroll to position [365, 0]
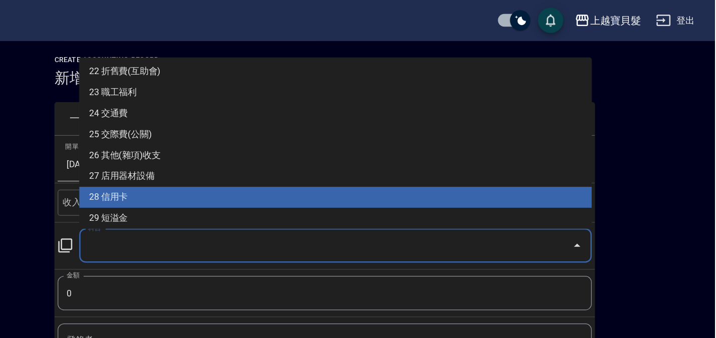
type input "28 信用卡"
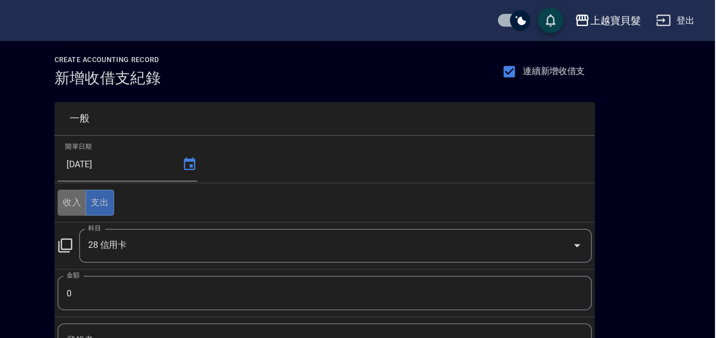
click at [206, 160] on button "收入" at bounding box center [208, 160] width 23 height 21
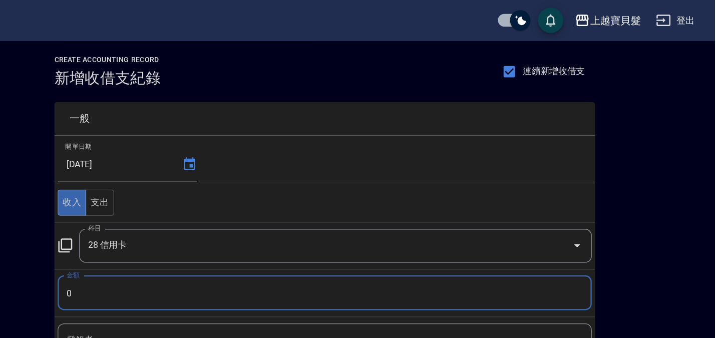
click at [209, 236] on input "0" at bounding box center [408, 231] width 422 height 27
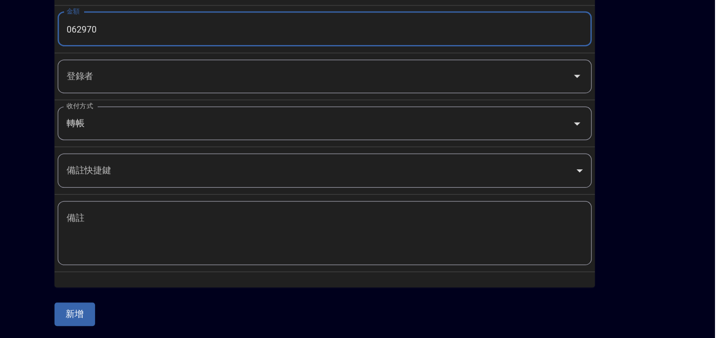
scroll to position [140, 0]
type input "062970"
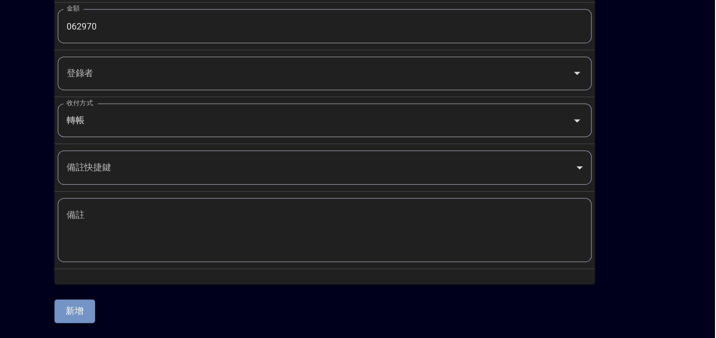
click at [219, 316] on button "新增" at bounding box center [211, 317] width 32 height 19
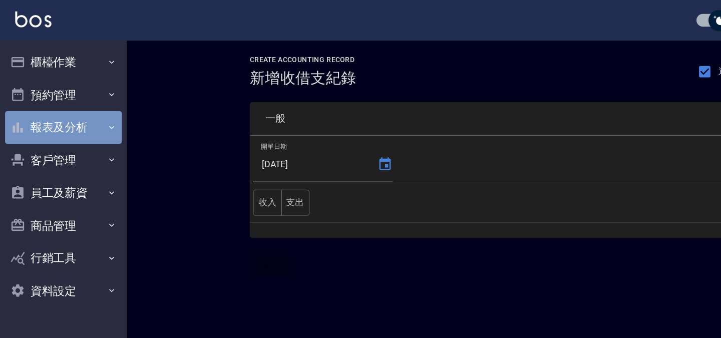
click at [67, 101] on button "報表及分析" at bounding box center [50, 101] width 92 height 26
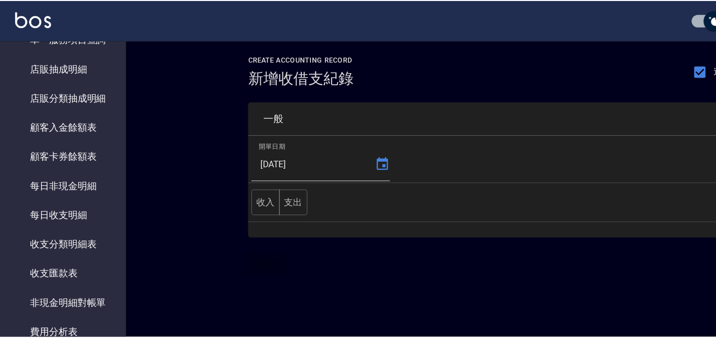
scroll to position [734, 0]
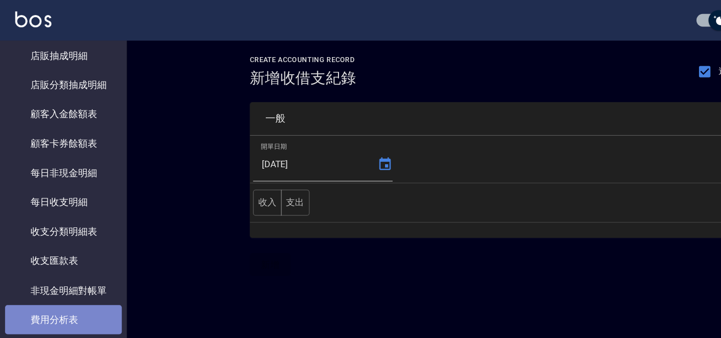
click at [58, 251] on link "費用分析表" at bounding box center [50, 252] width 92 height 23
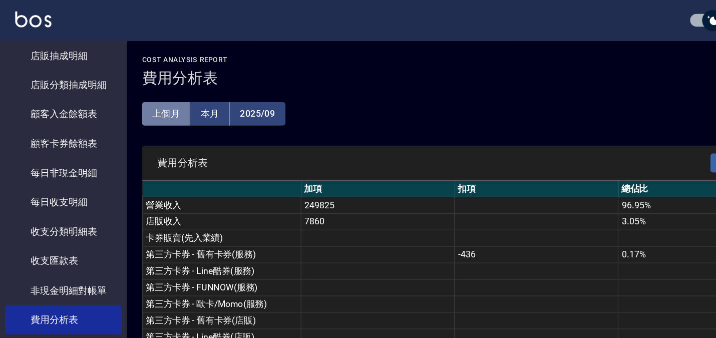
click at [128, 90] on button "上個月" at bounding box center [131, 90] width 38 height 19
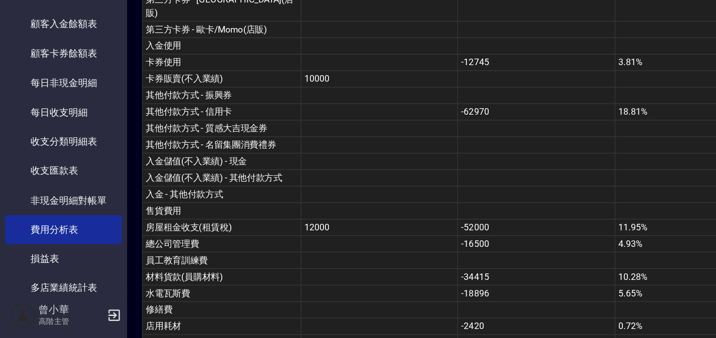
scroll to position [209, 0]
click at [450, 179] on td at bounding box center [424, 185] width 124 height 13
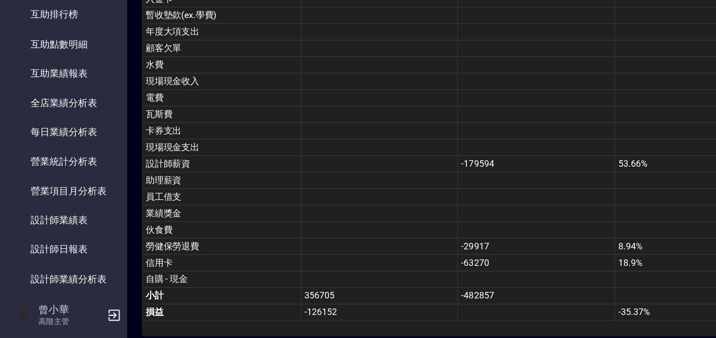
scroll to position [0, 0]
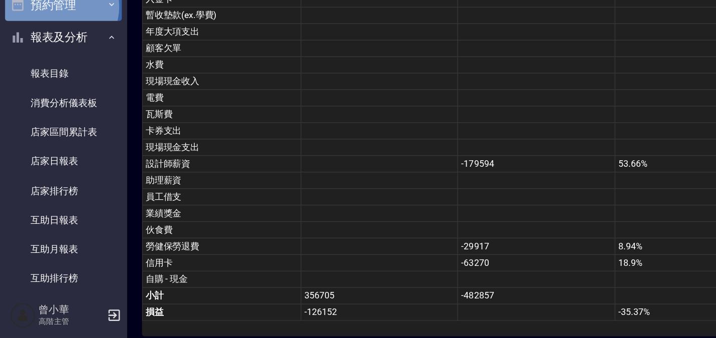
click at [48, 76] on button "預約管理" at bounding box center [50, 75] width 92 height 26
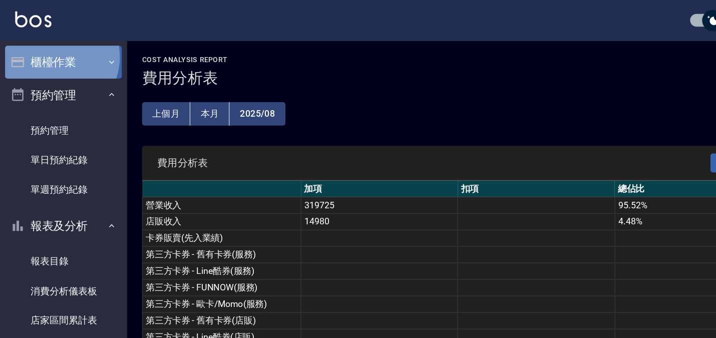
click at [43, 45] on button "櫃檯作業" at bounding box center [50, 49] width 92 height 26
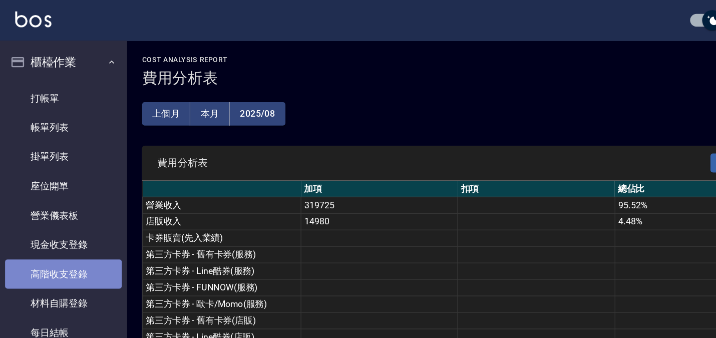
click at [52, 213] on link "高階收支登錄" at bounding box center [50, 216] width 92 height 23
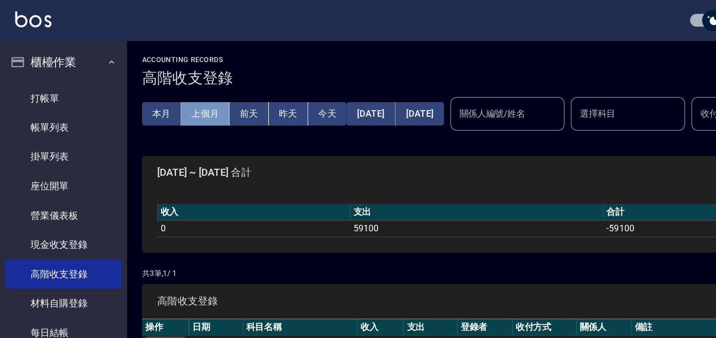
click at [166, 88] on button "上個月" at bounding box center [162, 90] width 38 height 19
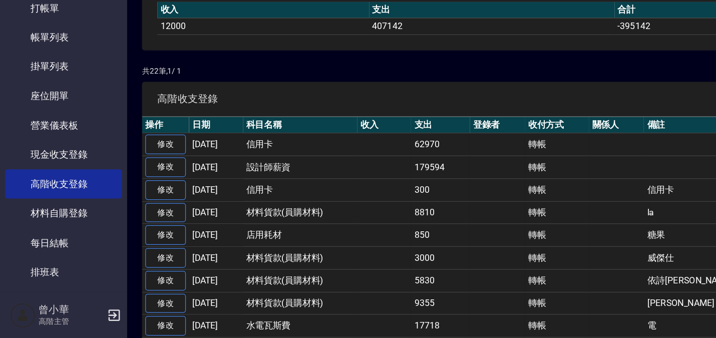
scroll to position [99, 0]
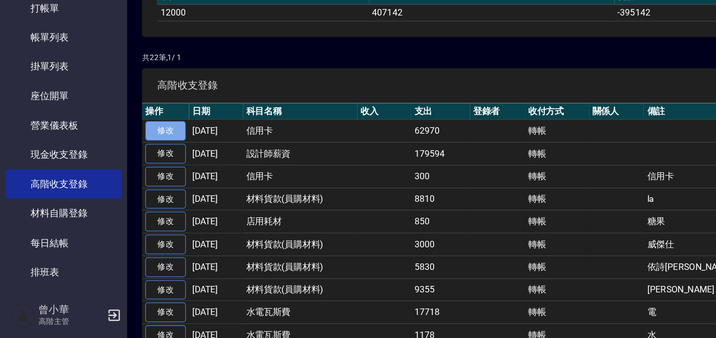
click at [132, 177] on link "修改" at bounding box center [131, 175] width 32 height 16
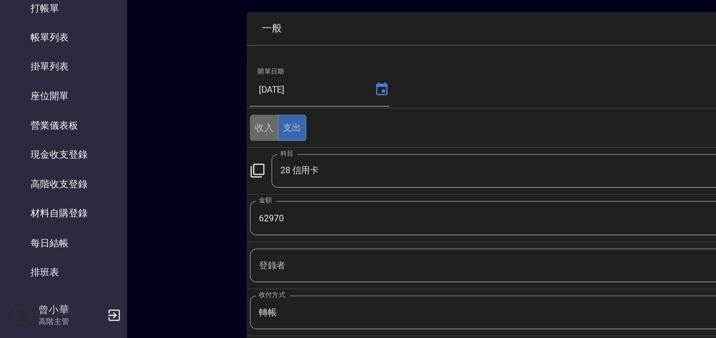
click at [211, 171] on button "收入" at bounding box center [208, 172] width 23 height 21
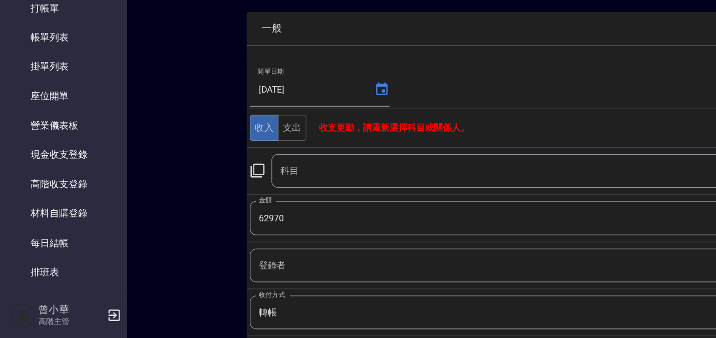
click at [278, 210] on input "科目" at bounding box center [409, 206] width 381 height 18
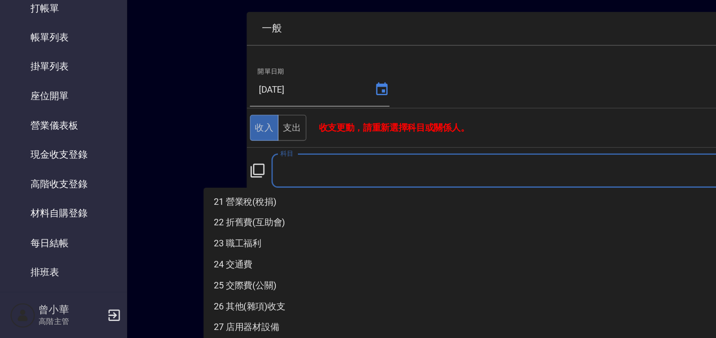
scroll to position [365, 0]
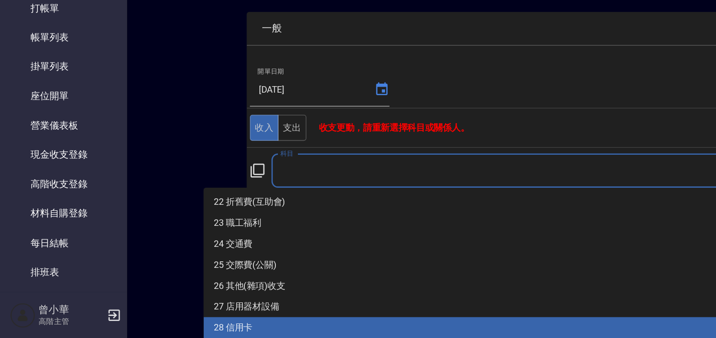
click at [173, 332] on li "28 信用卡" at bounding box center [363, 330] width 405 height 17
type input "28 信用卡"
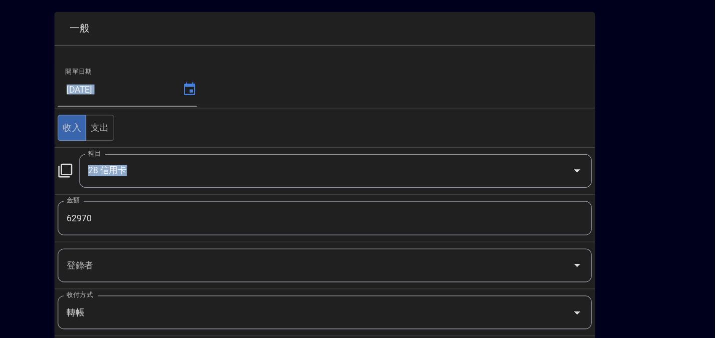
drag, startPoint x: 619, startPoint y: 227, endPoint x: 685, endPoint y: 243, distance: 68.5
click at [685, 243] on div "ACCOUNTING RECORD DETAIL 收支紀錄詳細 一般 開單日期 2025/08/31 收入 支出 科目 28 信用卡 科目 金額 62970 …" at bounding box center [408, 267] width 616 height 446
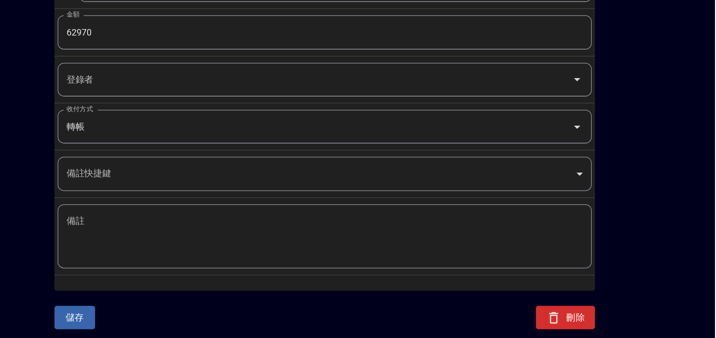
scroll to position [147, 0]
click at [209, 324] on button "儲存" at bounding box center [211, 321] width 32 height 19
click at [198, 326] on button "儲存" at bounding box center [211, 321] width 32 height 19
click at [280, 315] on div "儲存 刪除" at bounding box center [402, 315] width 439 height 55
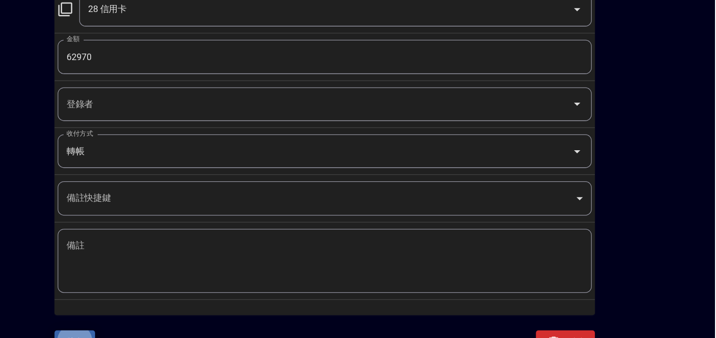
scroll to position [146, 0]
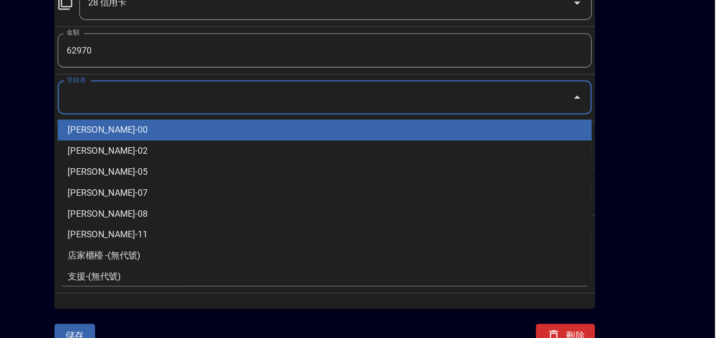
click at [331, 135] on input "登錄者" at bounding box center [401, 135] width 398 height 18
click at [286, 157] on li "曾小華-00" at bounding box center [408, 160] width 422 height 17
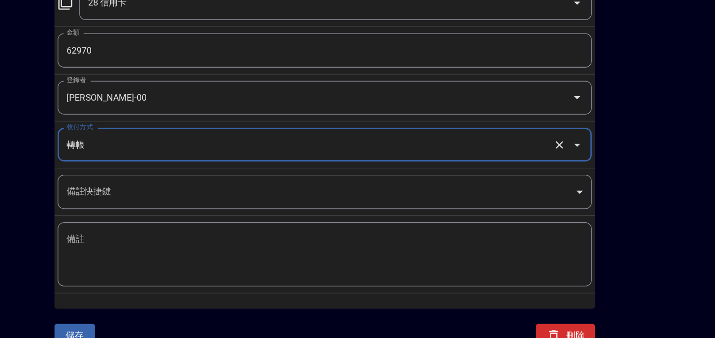
type input "曾小華-00"
click at [217, 316] on button "儲存" at bounding box center [211, 322] width 32 height 19
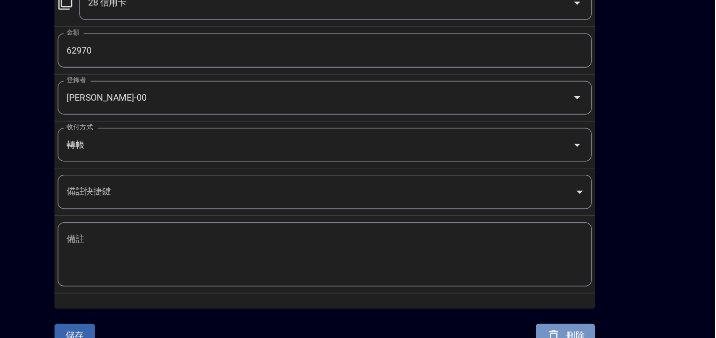
click at [587, 318] on icon "button" at bounding box center [589, 323] width 12 height 12
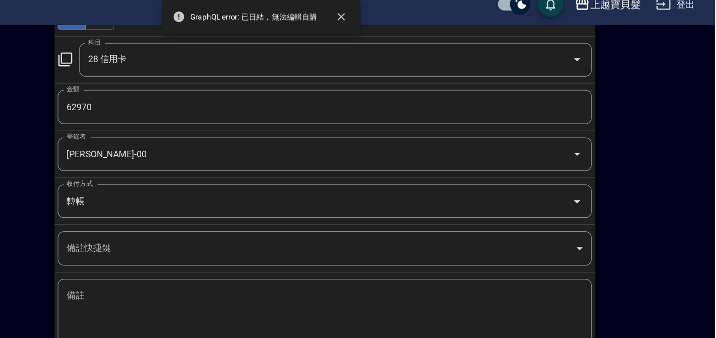
scroll to position [0, 0]
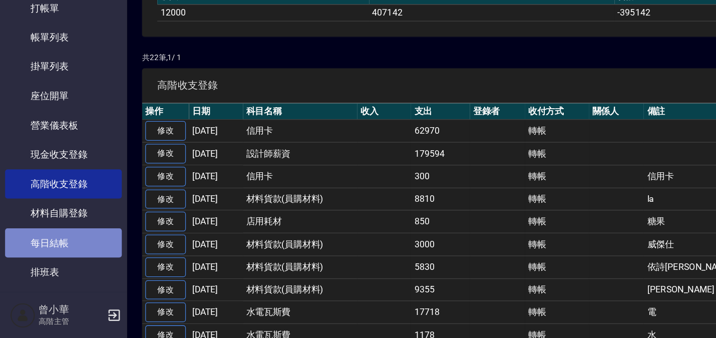
click at [53, 265] on link "每日結帳" at bounding box center [50, 262] width 92 height 23
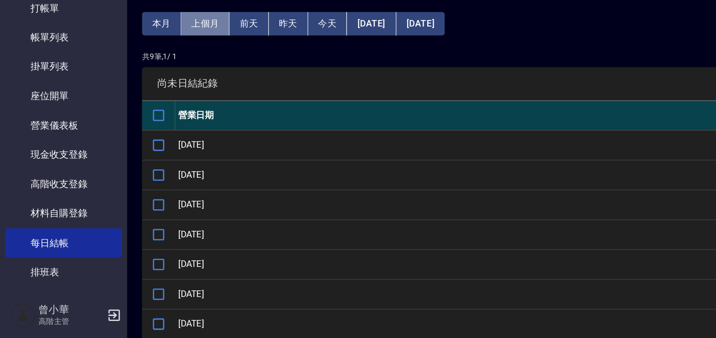
click at [161, 86] on button "上個月" at bounding box center [162, 90] width 38 height 19
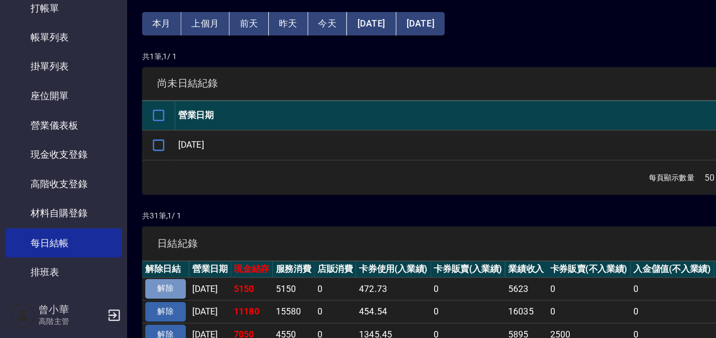
click at [127, 297] on button "解除" at bounding box center [131, 299] width 32 height 16
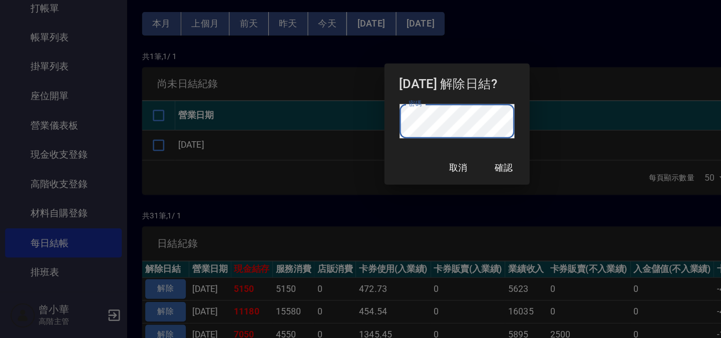
click at [319, 183] on div "密碼 密碼" at bounding box center [361, 171] width 115 height 37
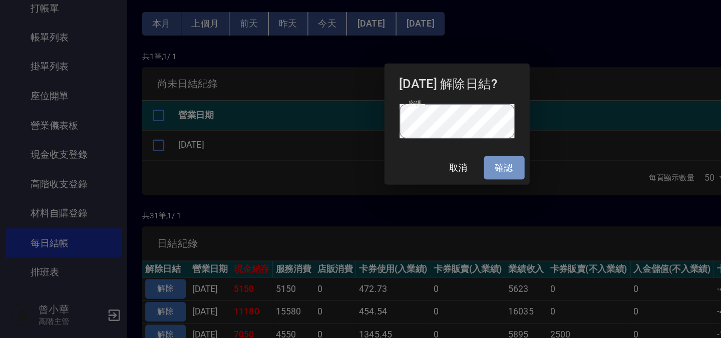
click at [397, 199] on button "確認" at bounding box center [398, 203] width 32 height 19
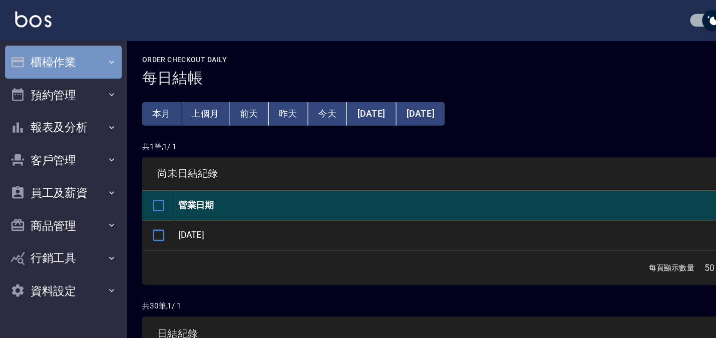
click at [44, 41] on button "櫃檯作業" at bounding box center [50, 49] width 92 height 26
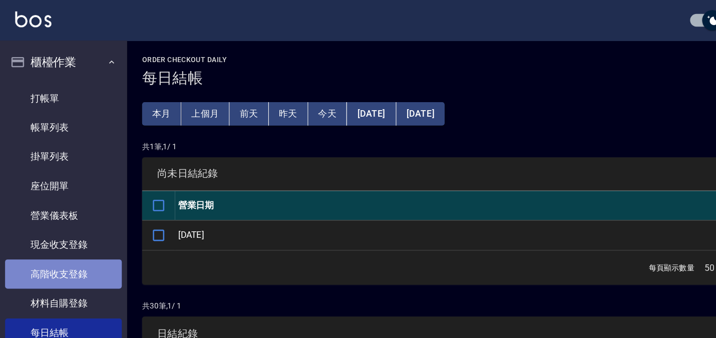
click at [53, 217] on link "高階收支登錄" at bounding box center [50, 216] width 92 height 23
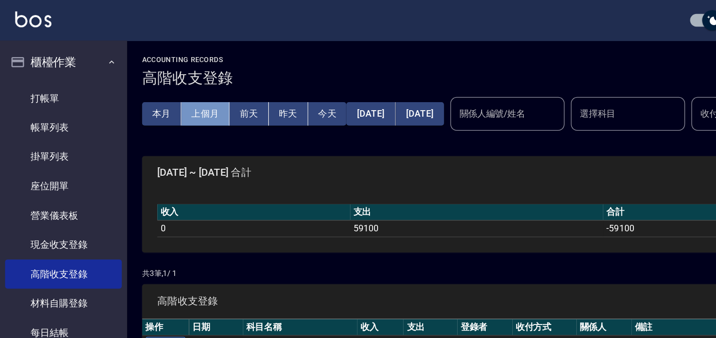
click at [162, 89] on button "上個月" at bounding box center [162, 90] width 38 height 19
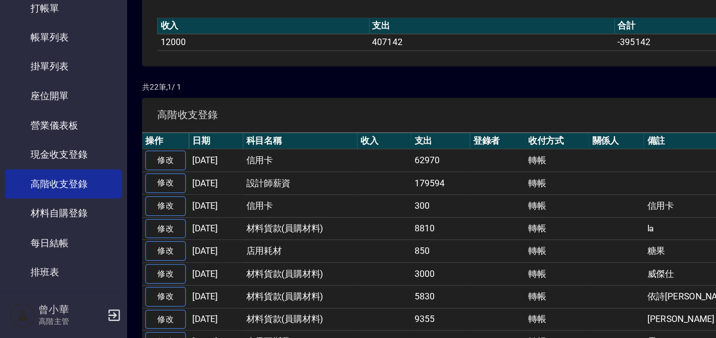
scroll to position [83, 0]
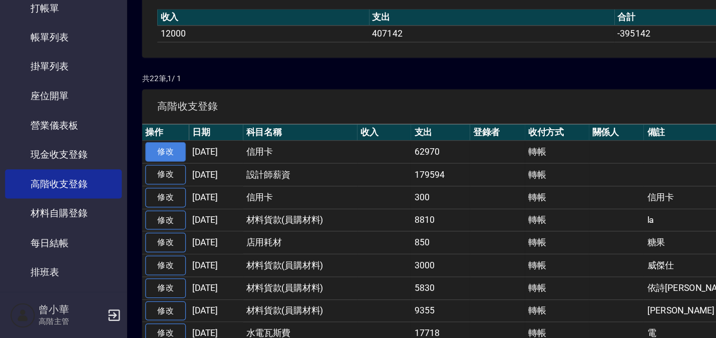
click at [137, 189] on link "修改" at bounding box center [131, 191] width 32 height 16
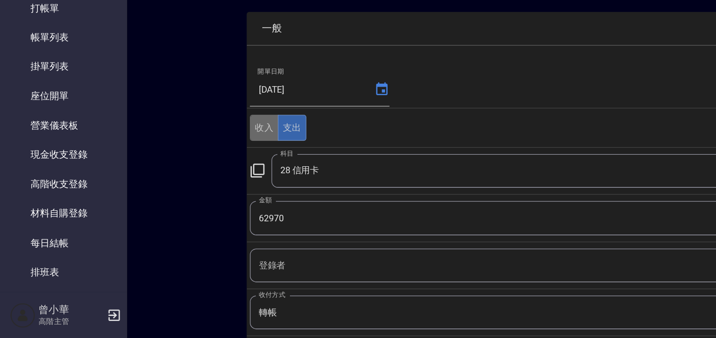
click at [211, 171] on button "收入" at bounding box center [208, 172] width 23 height 21
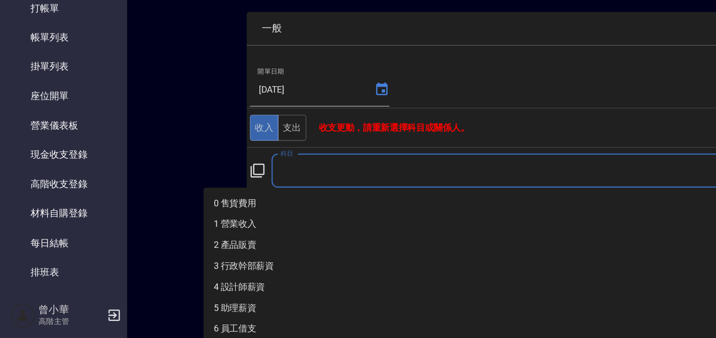
click at [248, 207] on input "科目" at bounding box center [409, 206] width 381 height 18
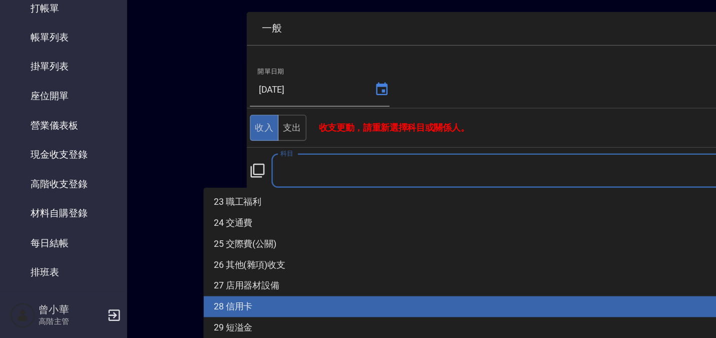
click at [197, 310] on li "28 信用卡" at bounding box center [363, 313] width 405 height 17
type input "28 信用卡"
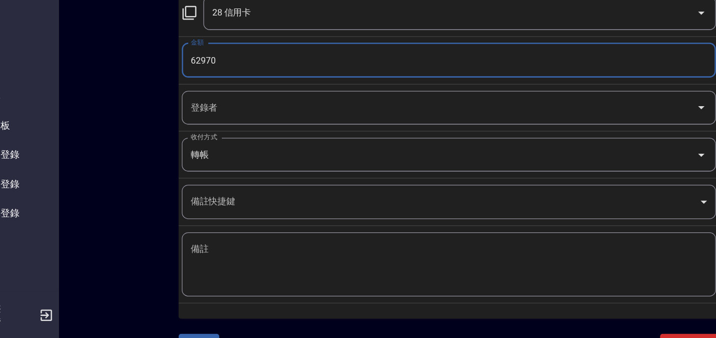
scroll to position [152, 0]
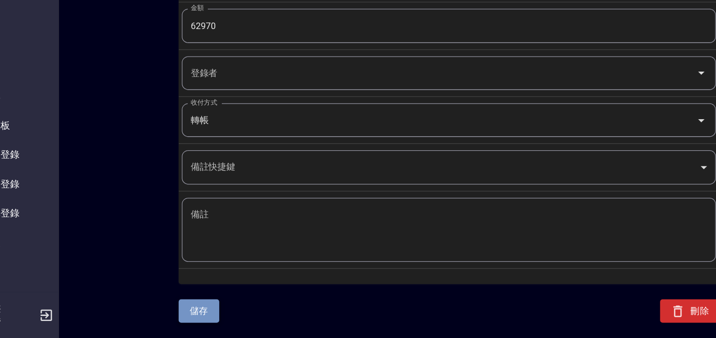
click at [200, 317] on button "儲存" at bounding box center [211, 317] width 32 height 19
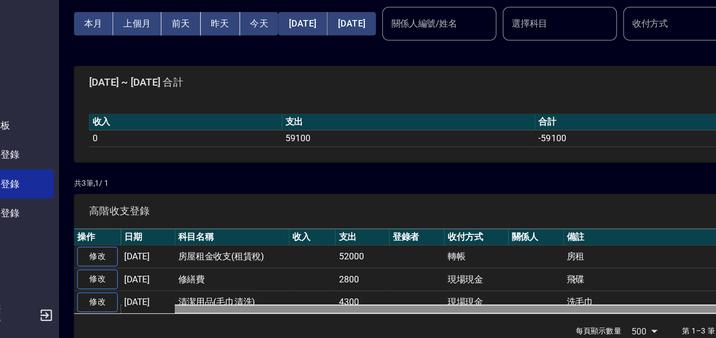
drag, startPoint x: 262, startPoint y: 317, endPoint x: 222, endPoint y: 311, distance: 41.0
click at [222, 311] on div "操作 日期 科目名稱 收入 支出 登錄者 收付方式 關係人 備註 修改 [DATE] 房屋租金收支(租賃稅) 52000 轉帳 房租 修改 [DATE] 修繕…" at bounding box center [408, 285] width 592 height 67
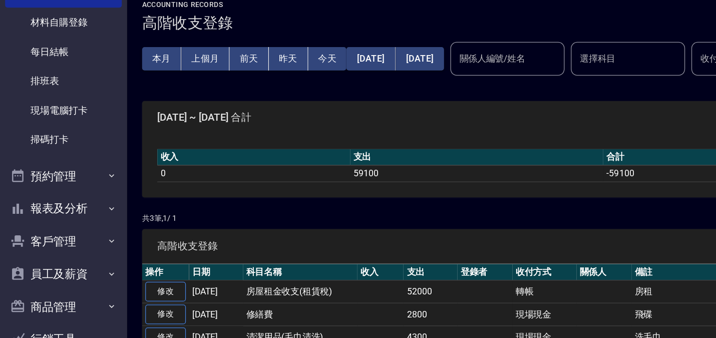
scroll to position [187, 0]
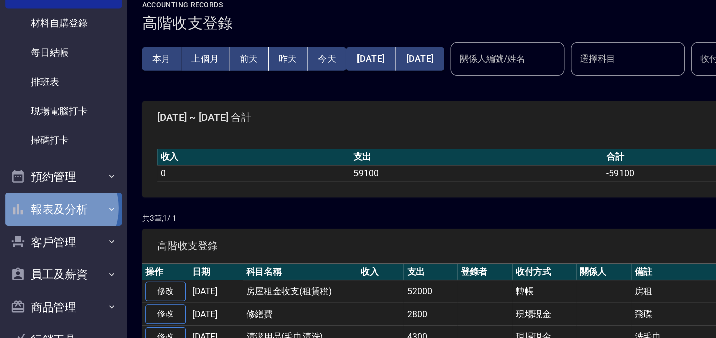
click at [44, 199] on button "報表及分析" at bounding box center [50, 200] width 92 height 26
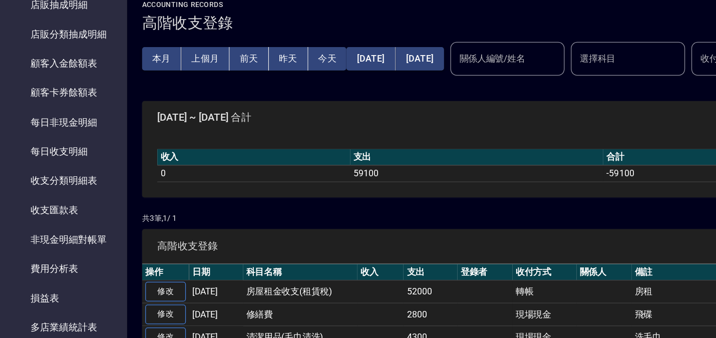
scroll to position [1034, 0]
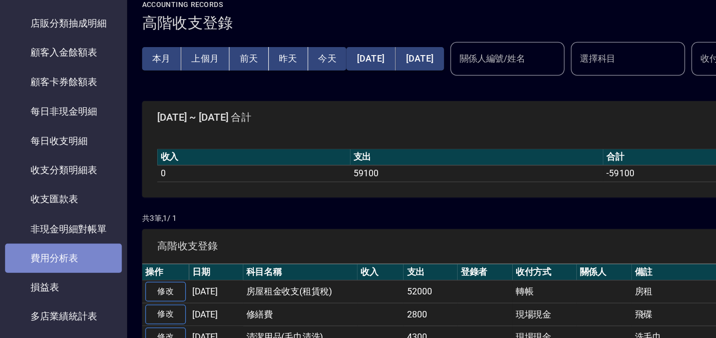
click at [59, 233] on link "費用分析表" at bounding box center [50, 238] width 92 height 23
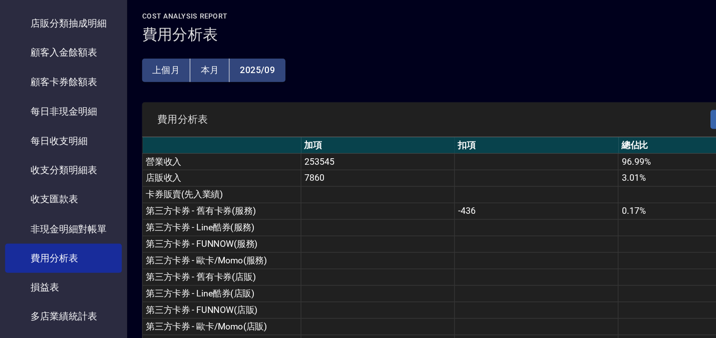
click at [132, 92] on button "上個月" at bounding box center [131, 90] width 38 height 19
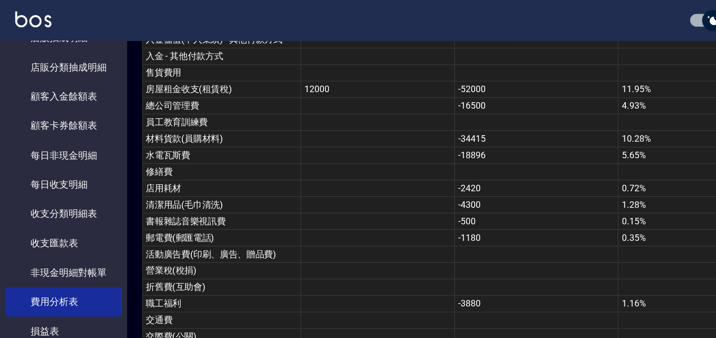
scroll to position [371, 0]
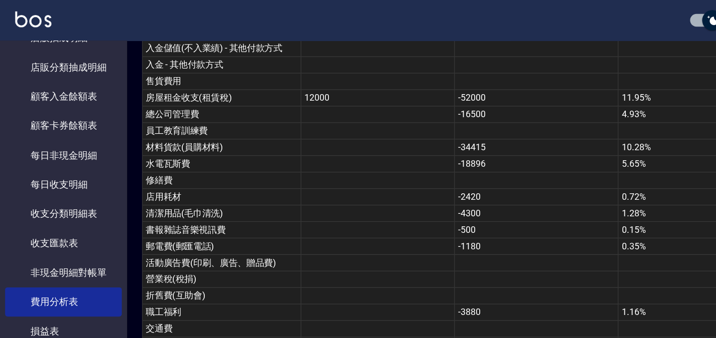
click at [562, 152] on td "0.72%" at bounding box center [546, 155] width 117 height 13
